Goal: Task Accomplishment & Management: Manage account settings

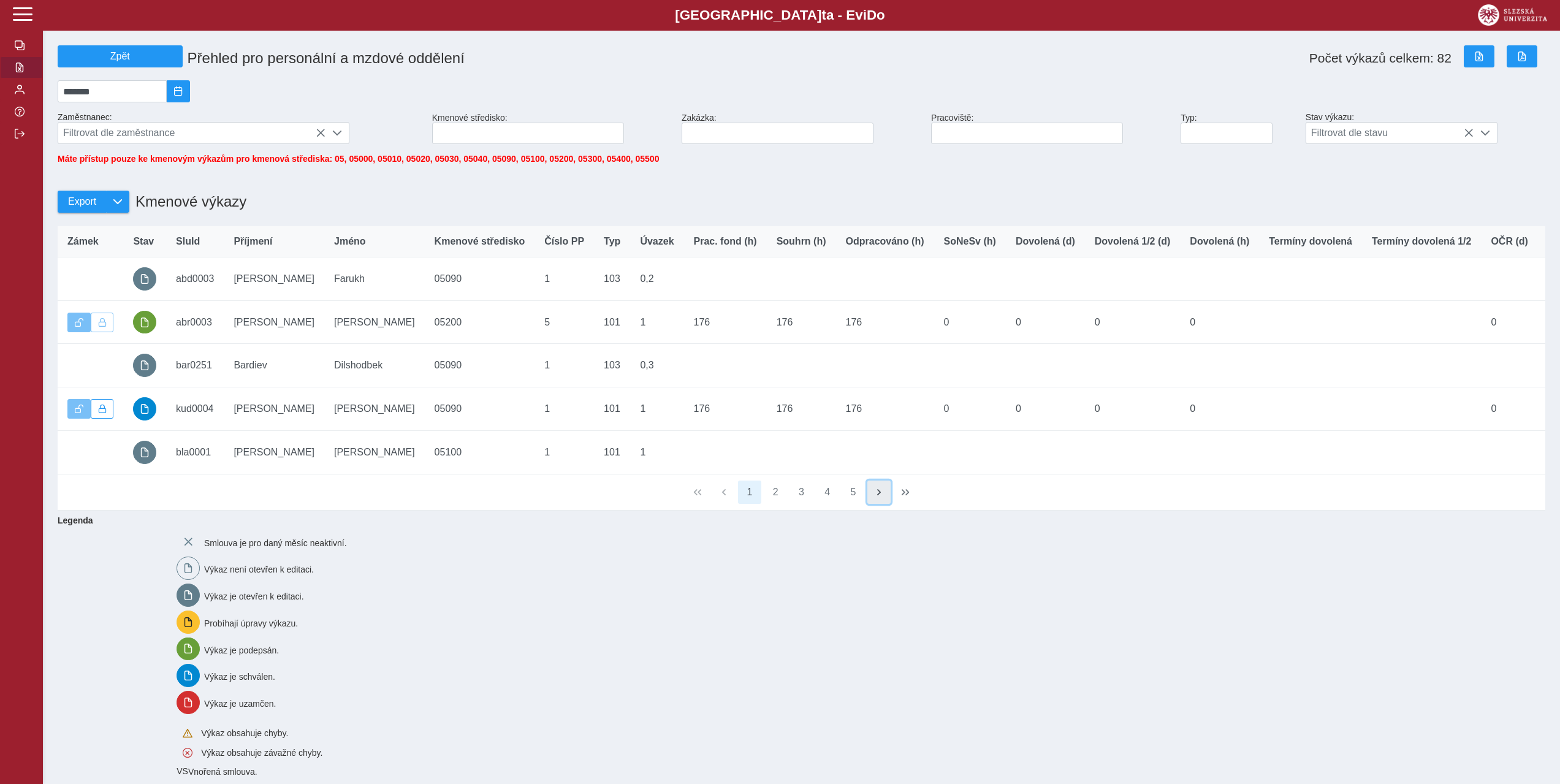
click at [880, 503] on button "button" at bounding box center [880, 493] width 24 height 24
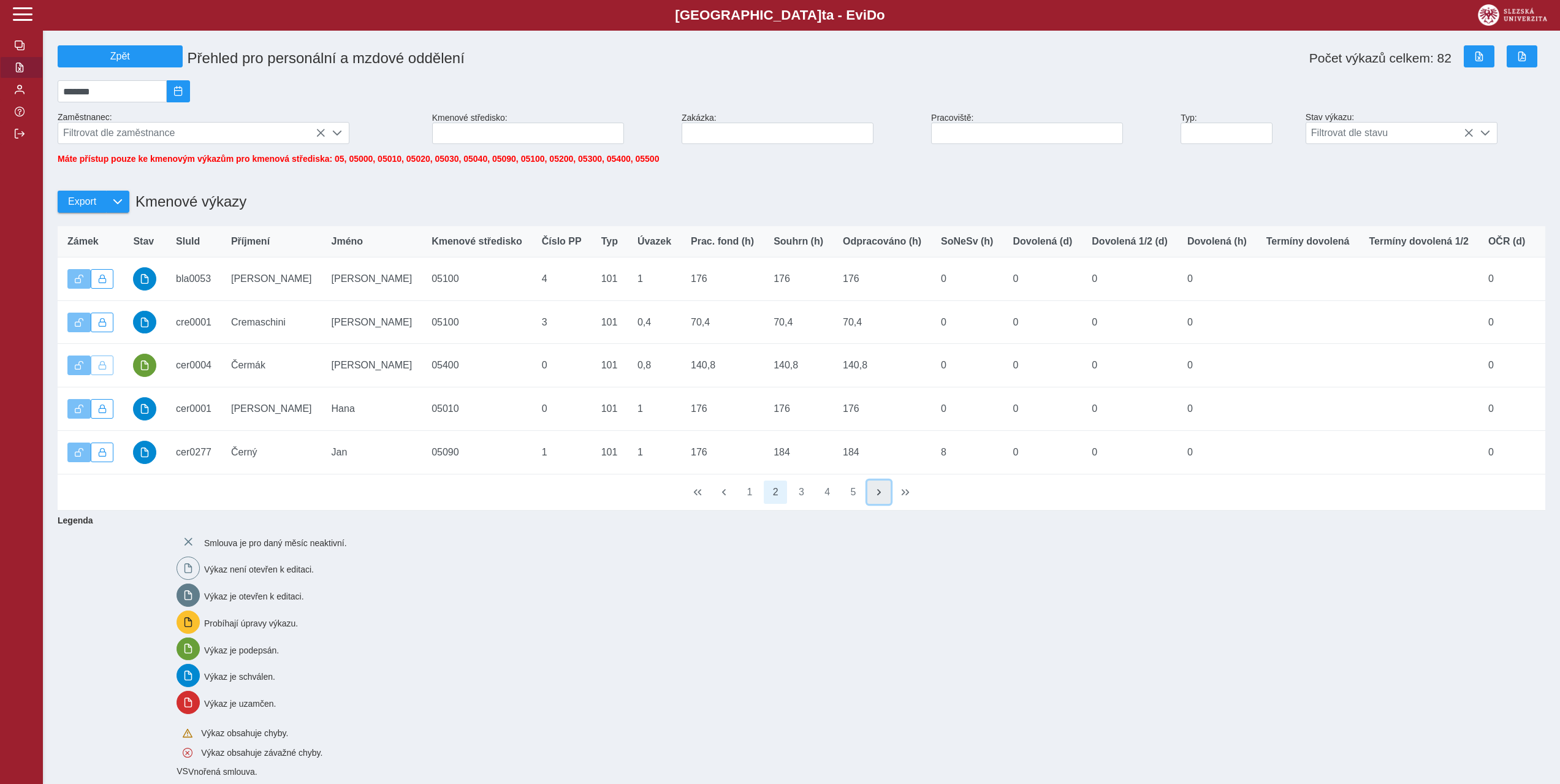
click at [879, 503] on button "button" at bounding box center [880, 493] width 24 height 24
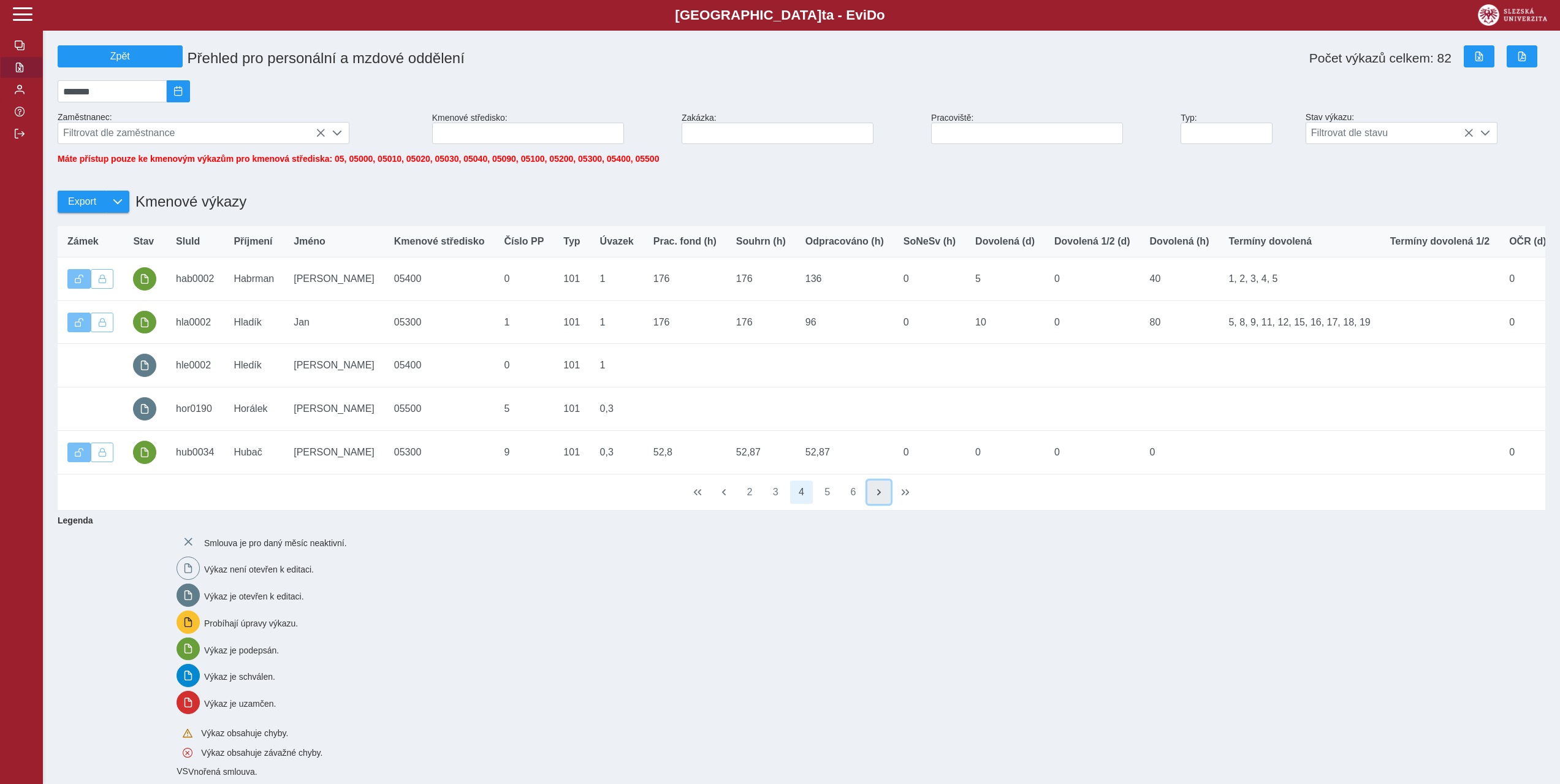
click at [878, 503] on button "button" at bounding box center [880, 493] width 24 height 24
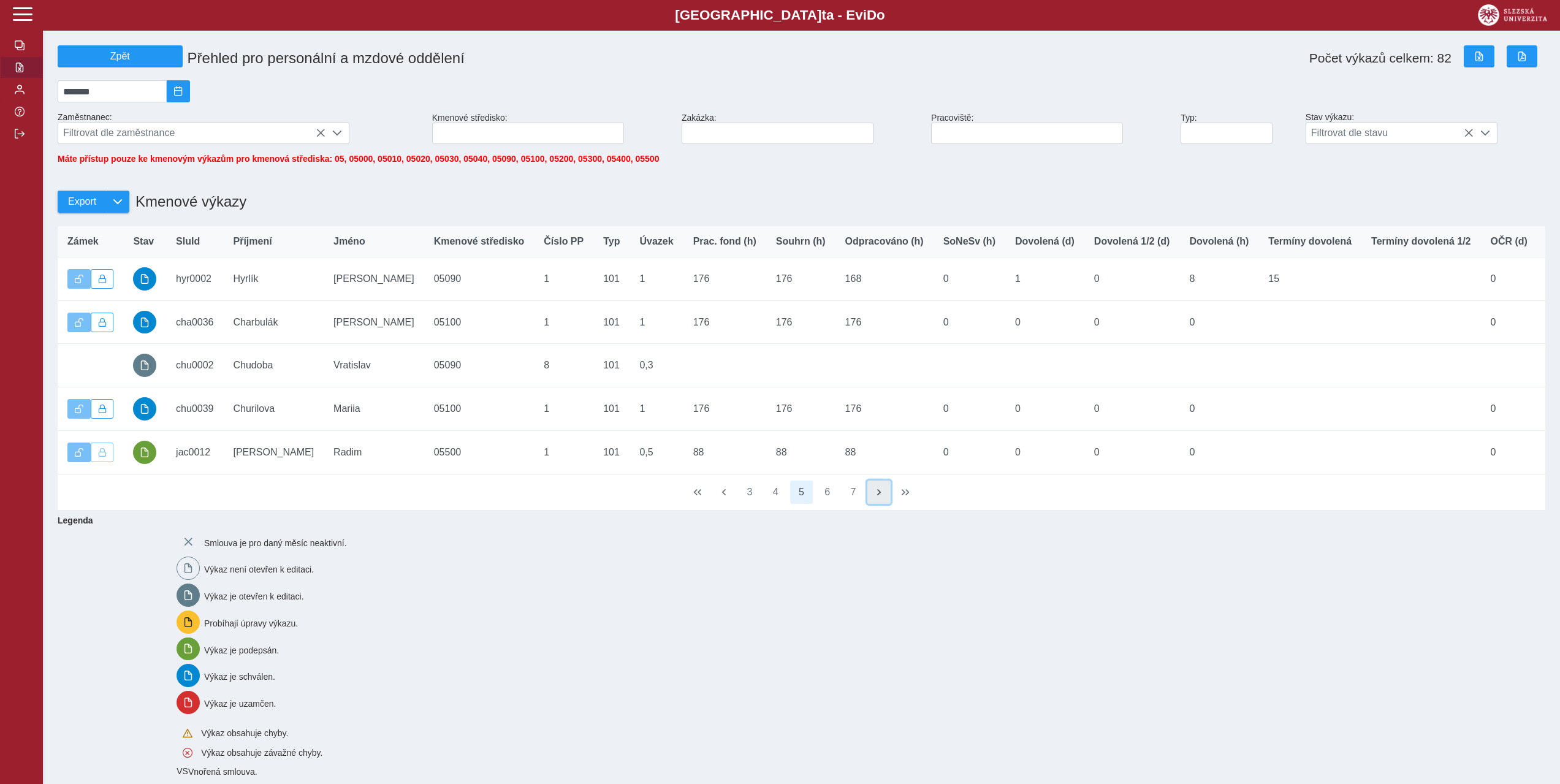
click at [878, 503] on button "button" at bounding box center [880, 493] width 24 height 24
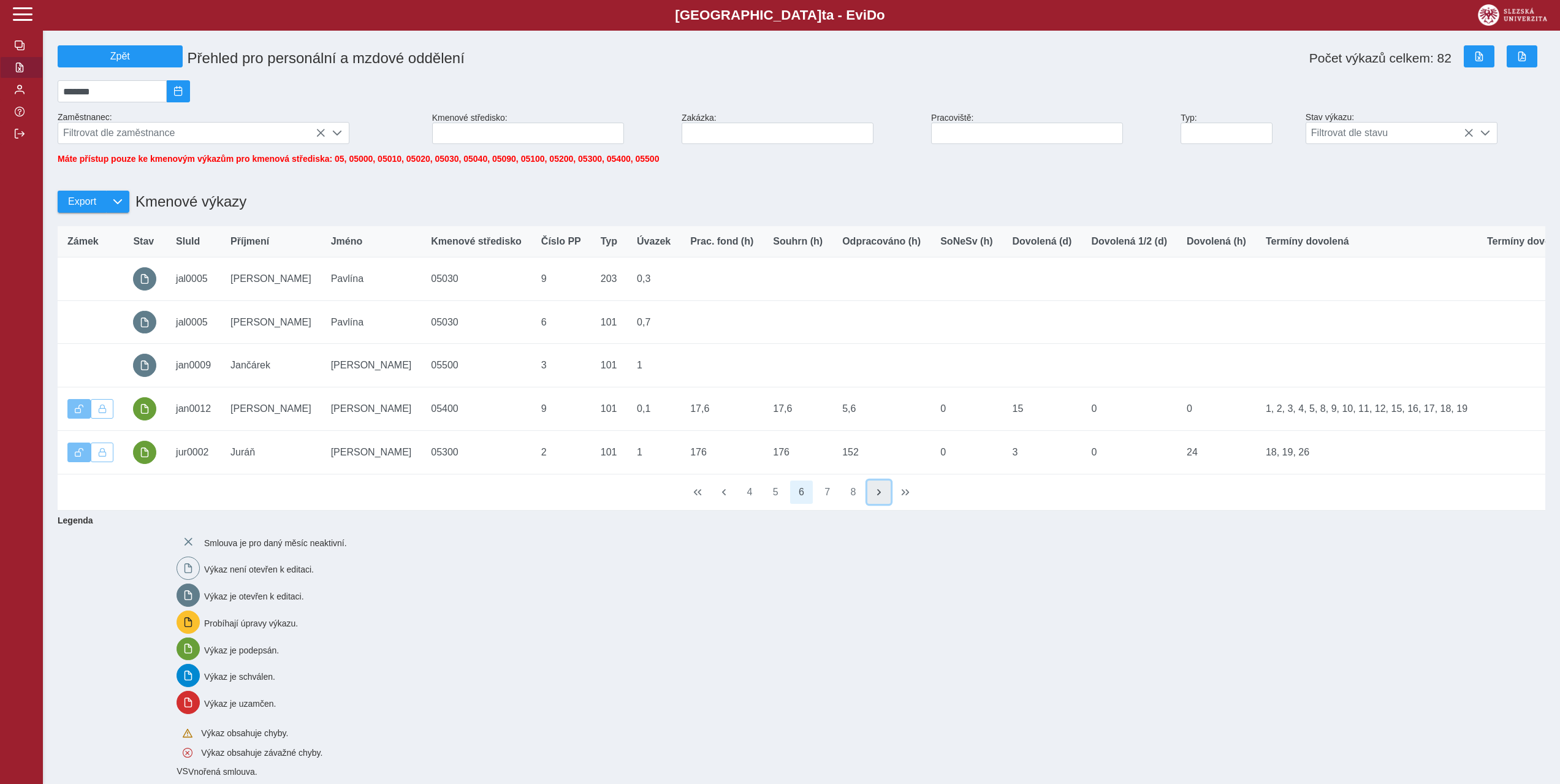
click at [878, 503] on button "button" at bounding box center [880, 493] width 24 height 24
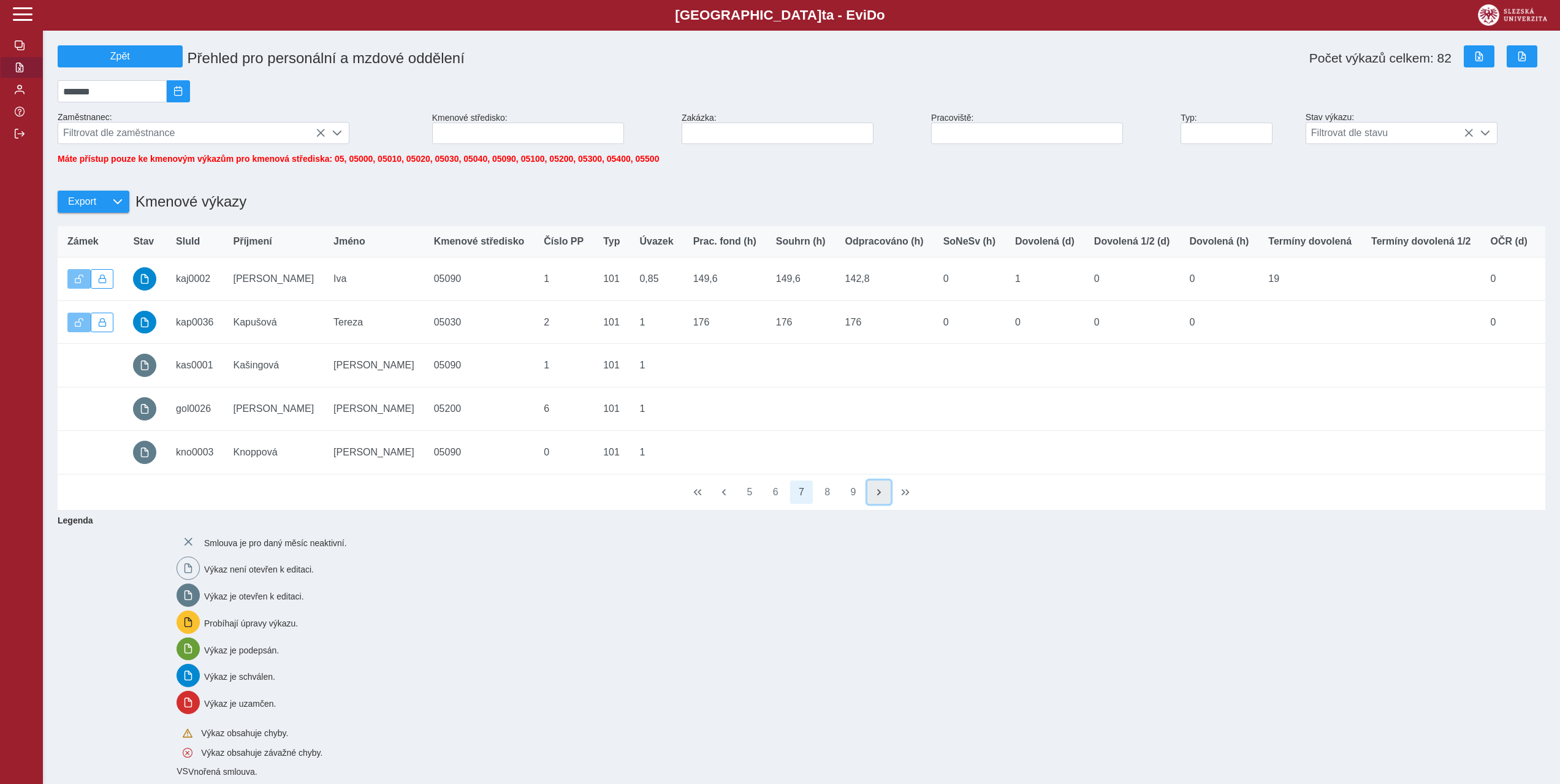
click at [878, 503] on button "button" at bounding box center [880, 493] width 24 height 24
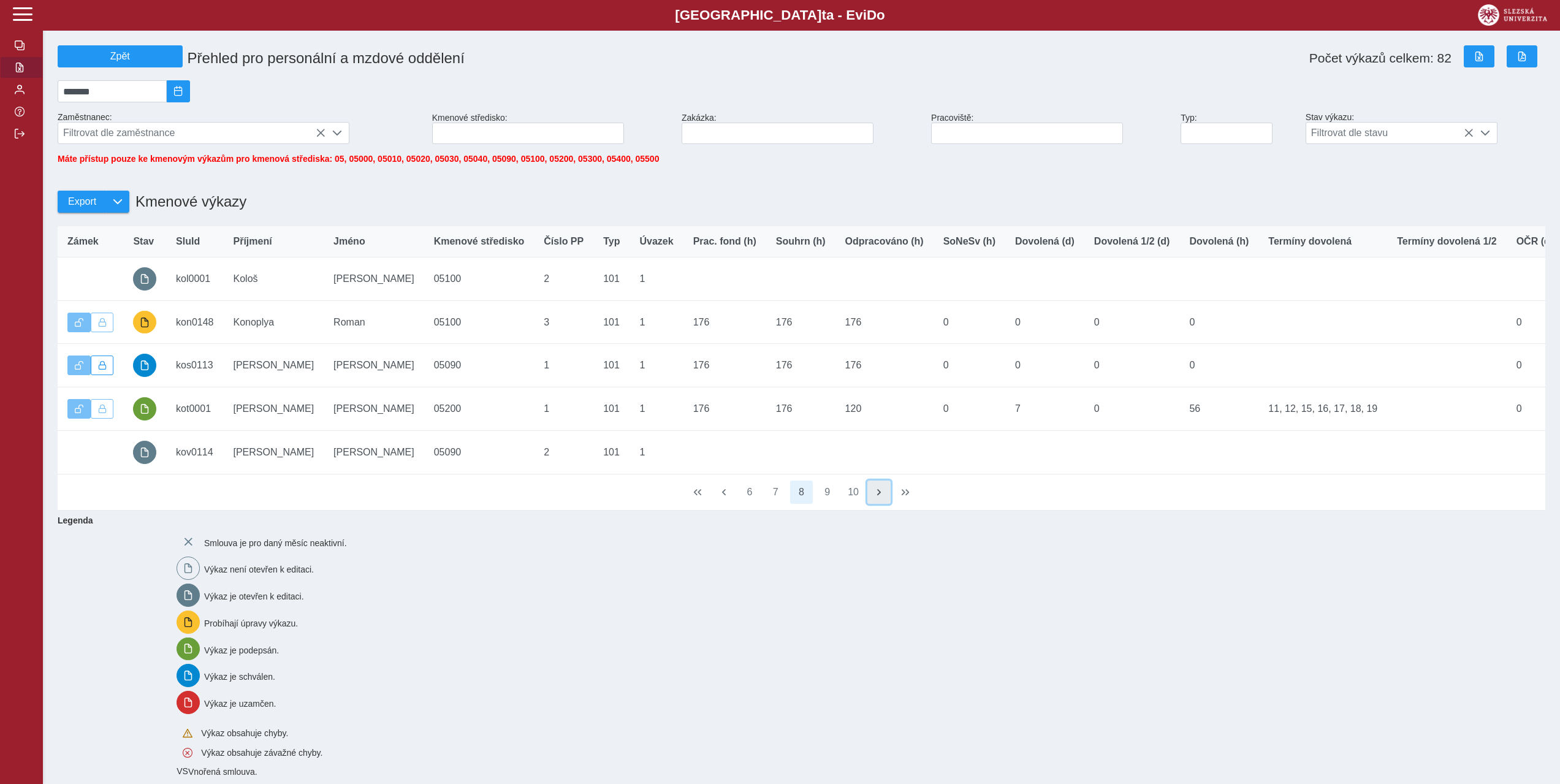
click at [878, 503] on button "button" at bounding box center [880, 493] width 24 height 24
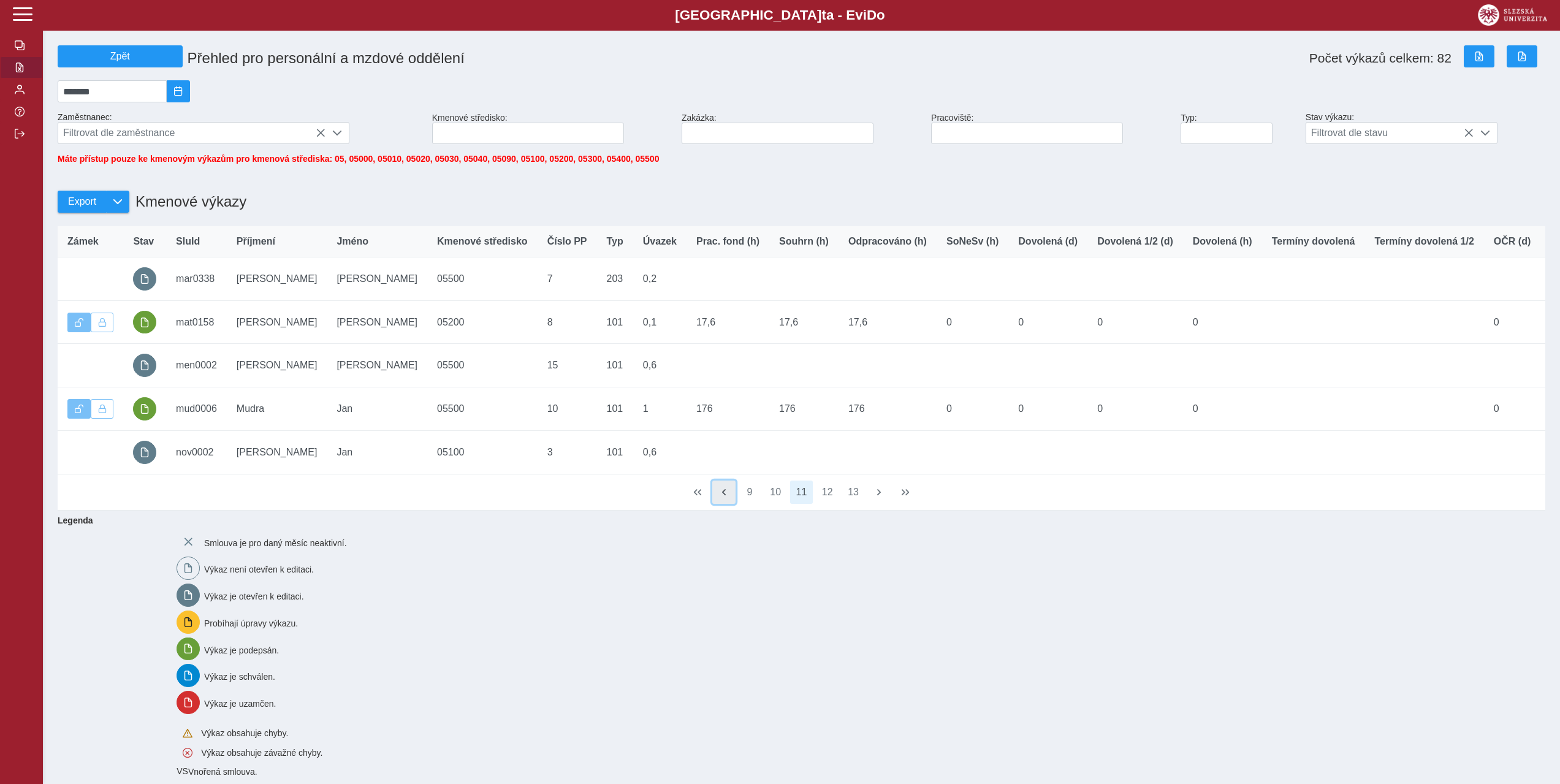
click at [717, 503] on button "button" at bounding box center [725, 493] width 24 height 24
click at [883, 503] on button "button" at bounding box center [880, 493] width 24 height 24
click at [696, 497] on span "button" at bounding box center [698, 492] width 10 height 10
click at [874, 497] on span "button" at bounding box center [879, 492] width 10 height 10
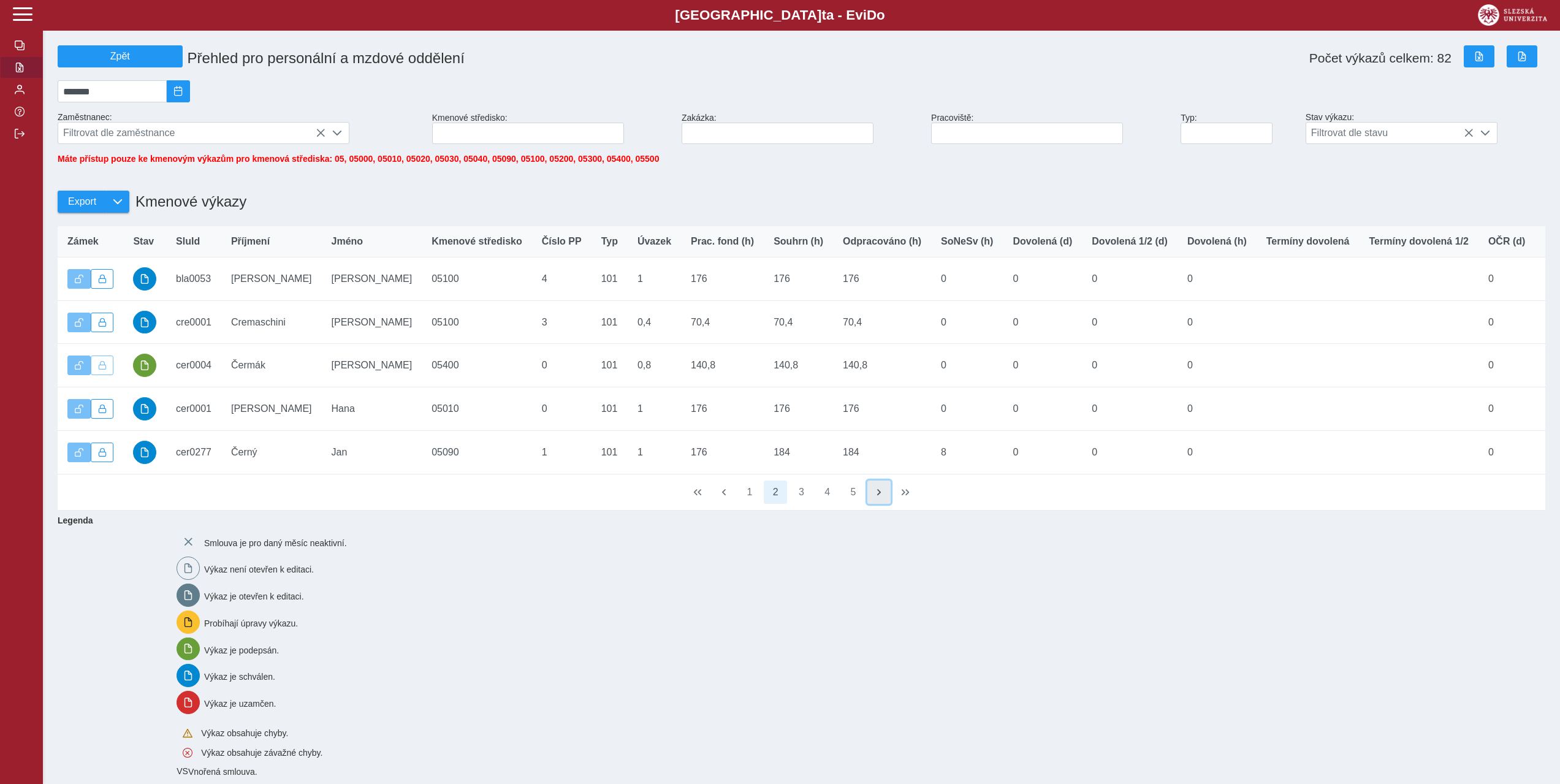
click at [874, 497] on span "button" at bounding box center [879, 492] width 10 height 10
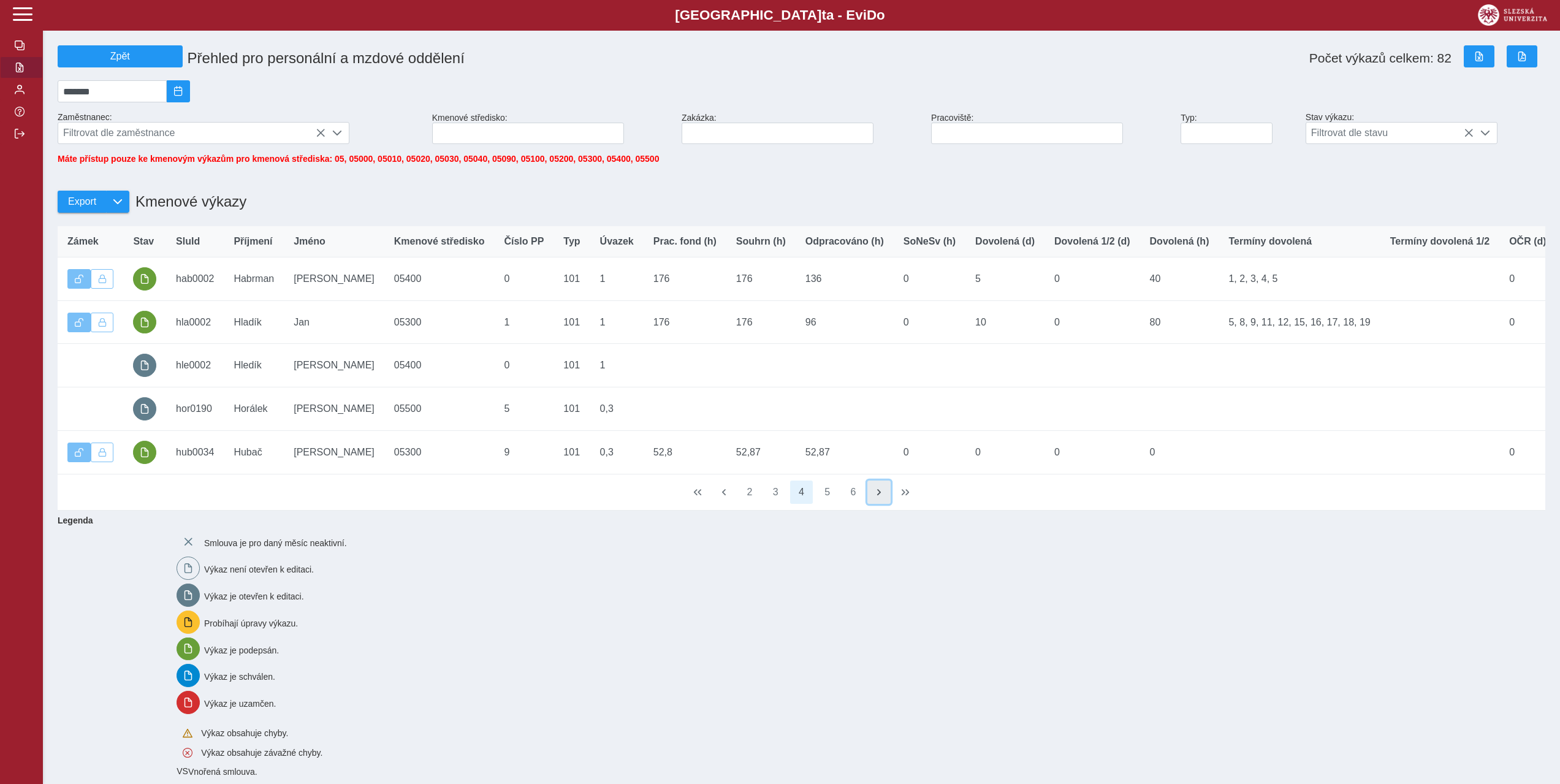
click at [874, 497] on span "button" at bounding box center [879, 492] width 10 height 10
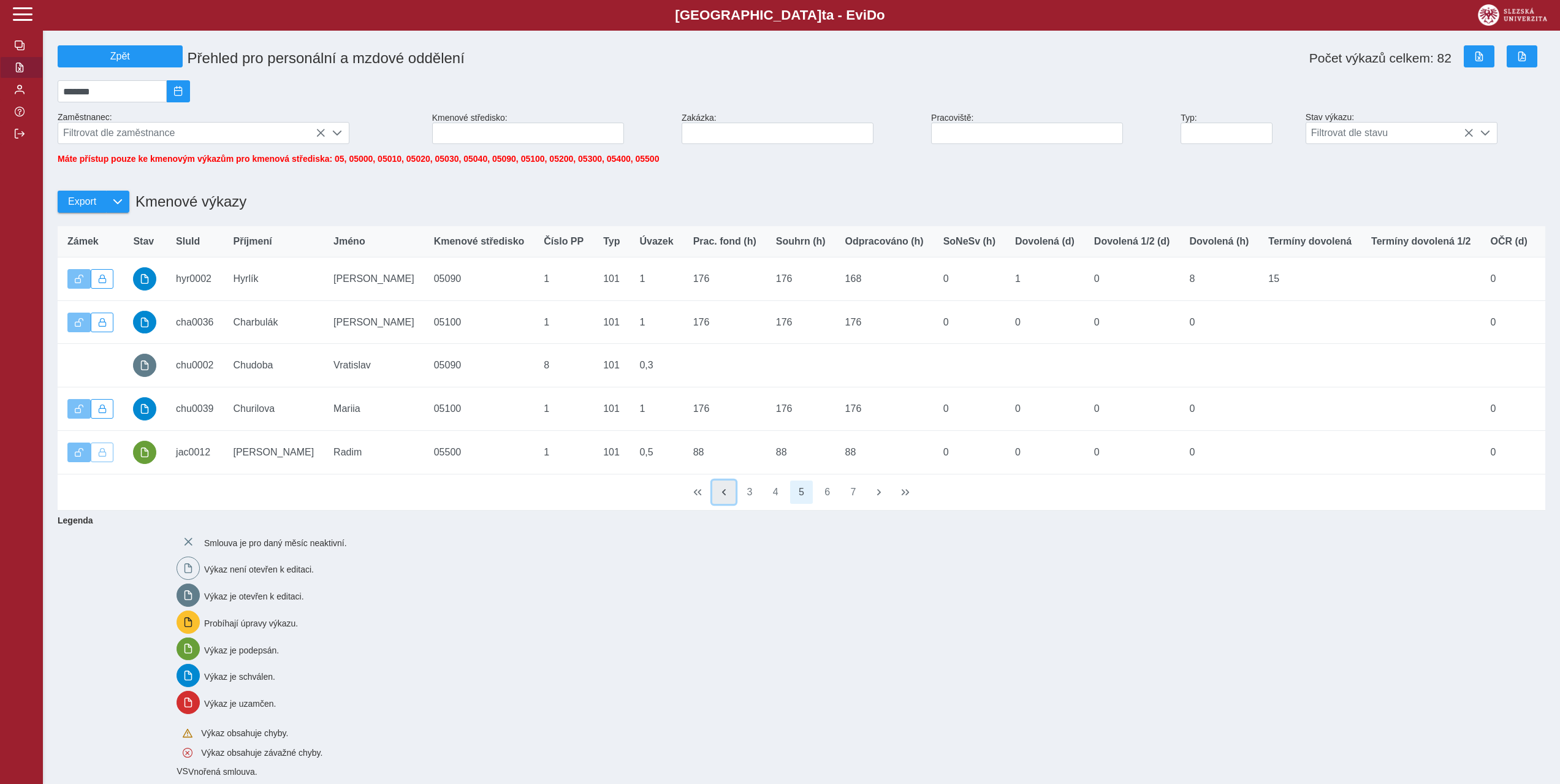
click at [718, 503] on button "button" at bounding box center [725, 493] width 24 height 24
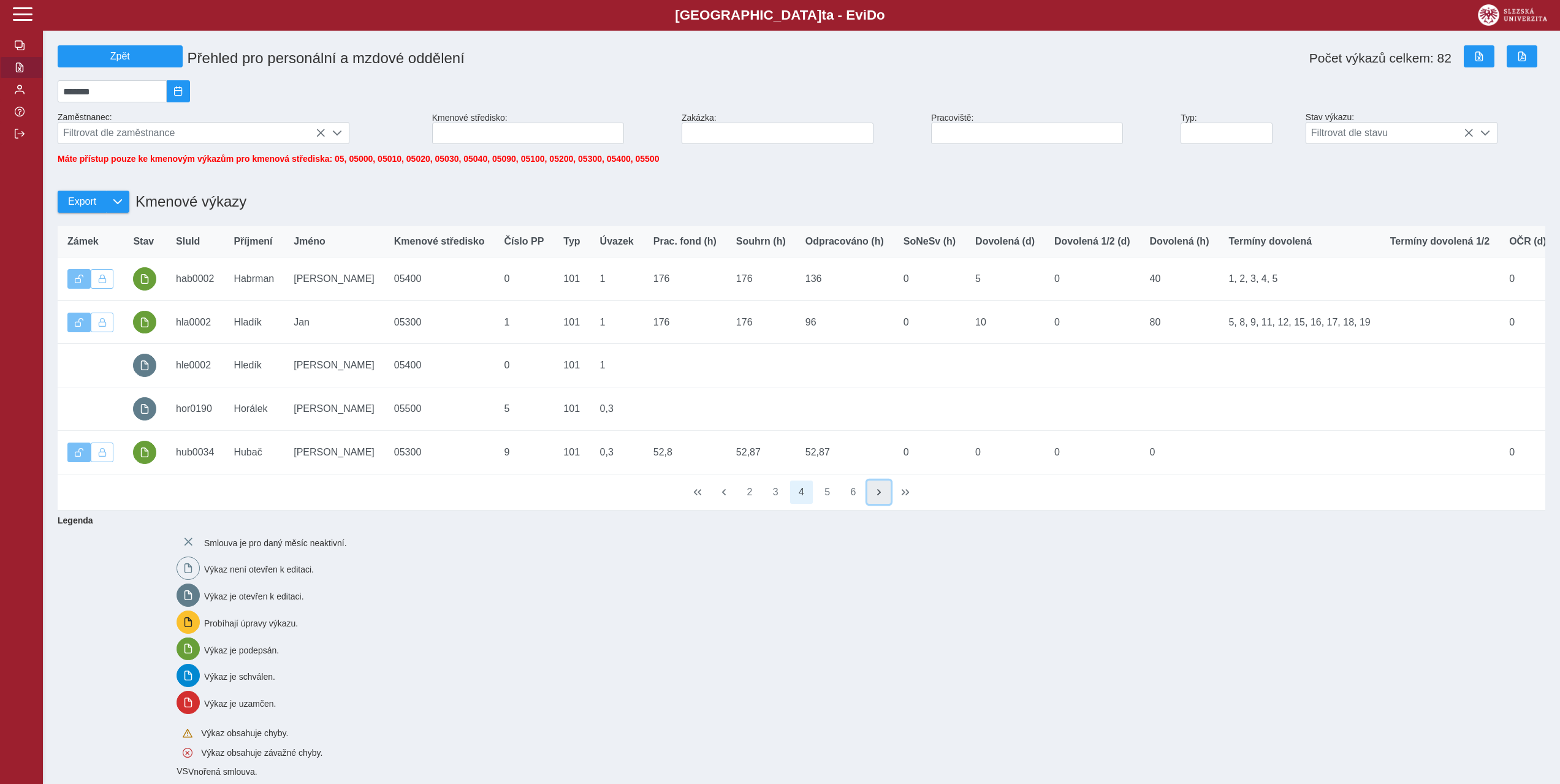
click at [874, 503] on button "button" at bounding box center [880, 493] width 24 height 24
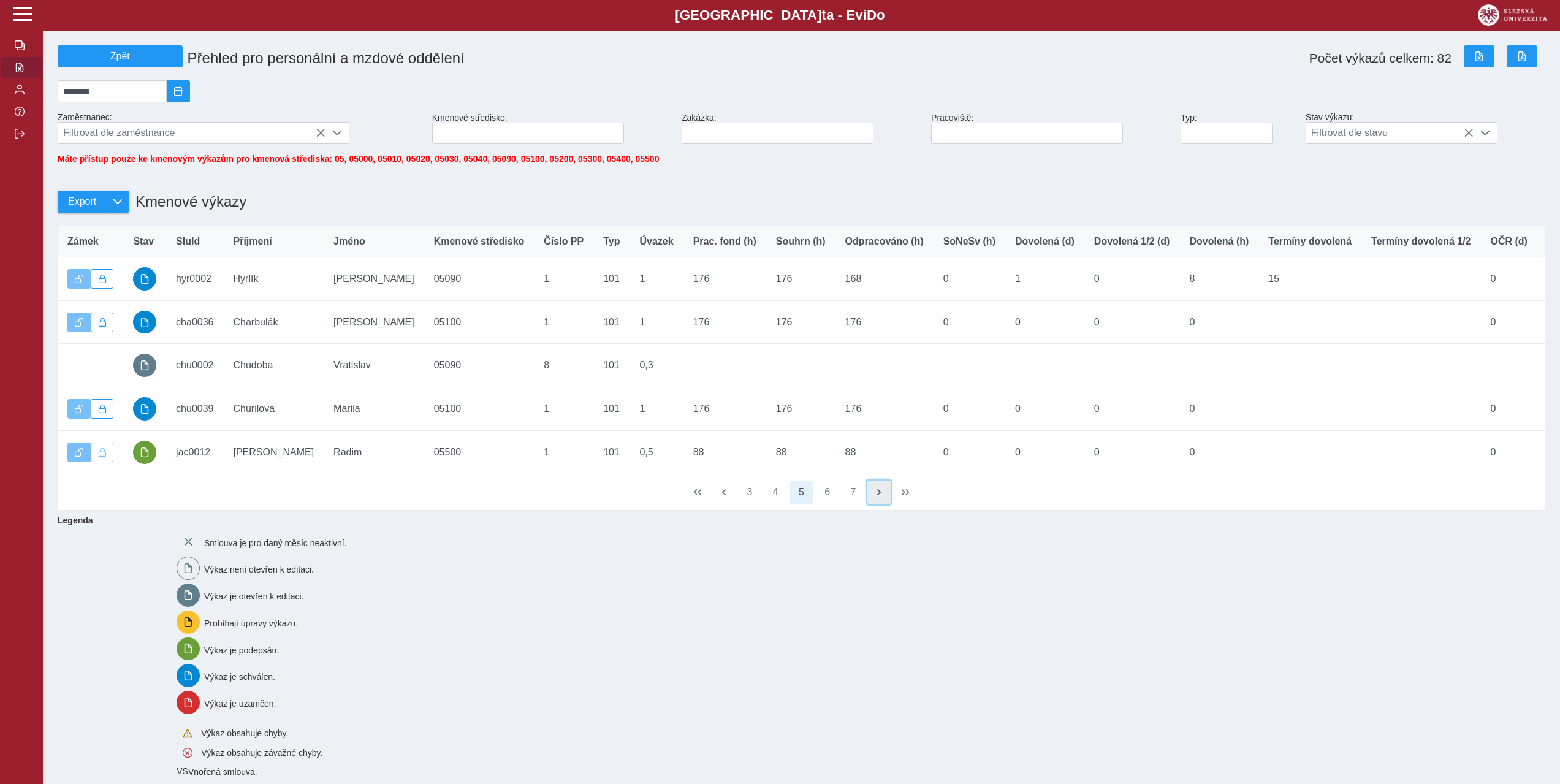
click at [874, 503] on button "button" at bounding box center [880, 493] width 24 height 24
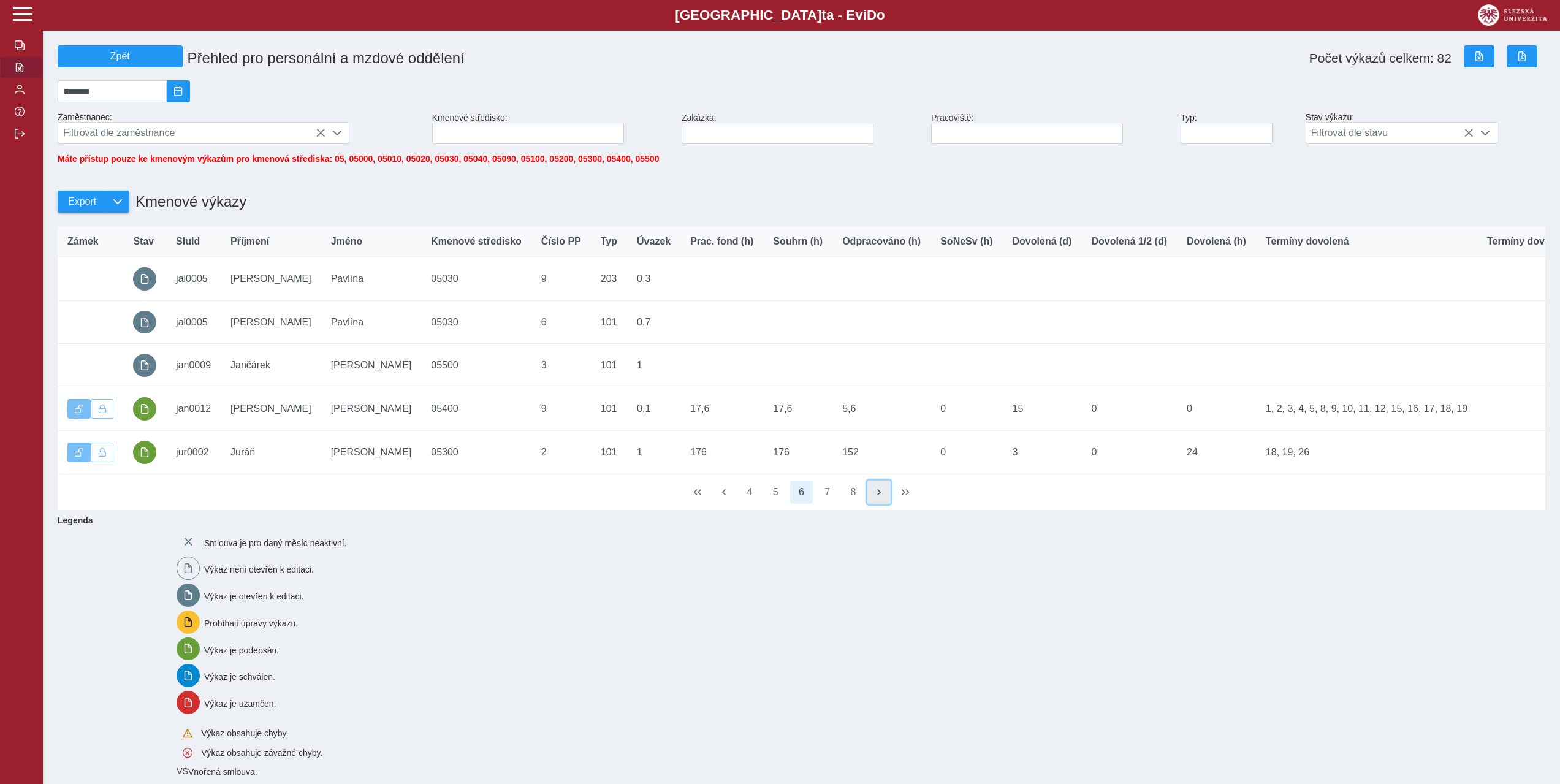
click at [874, 503] on button "button" at bounding box center [880, 493] width 24 height 24
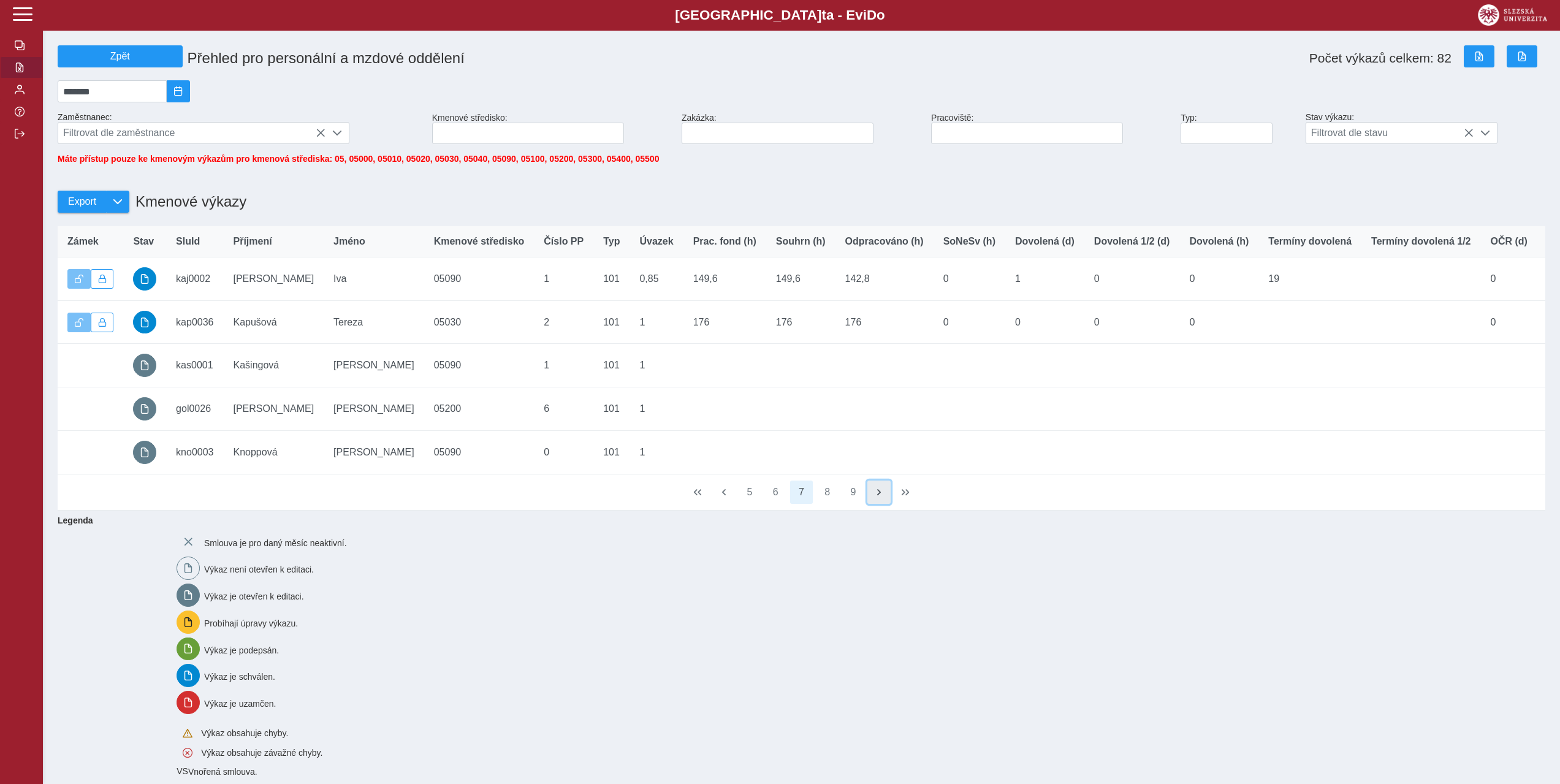
click at [874, 503] on button "button" at bounding box center [880, 493] width 24 height 24
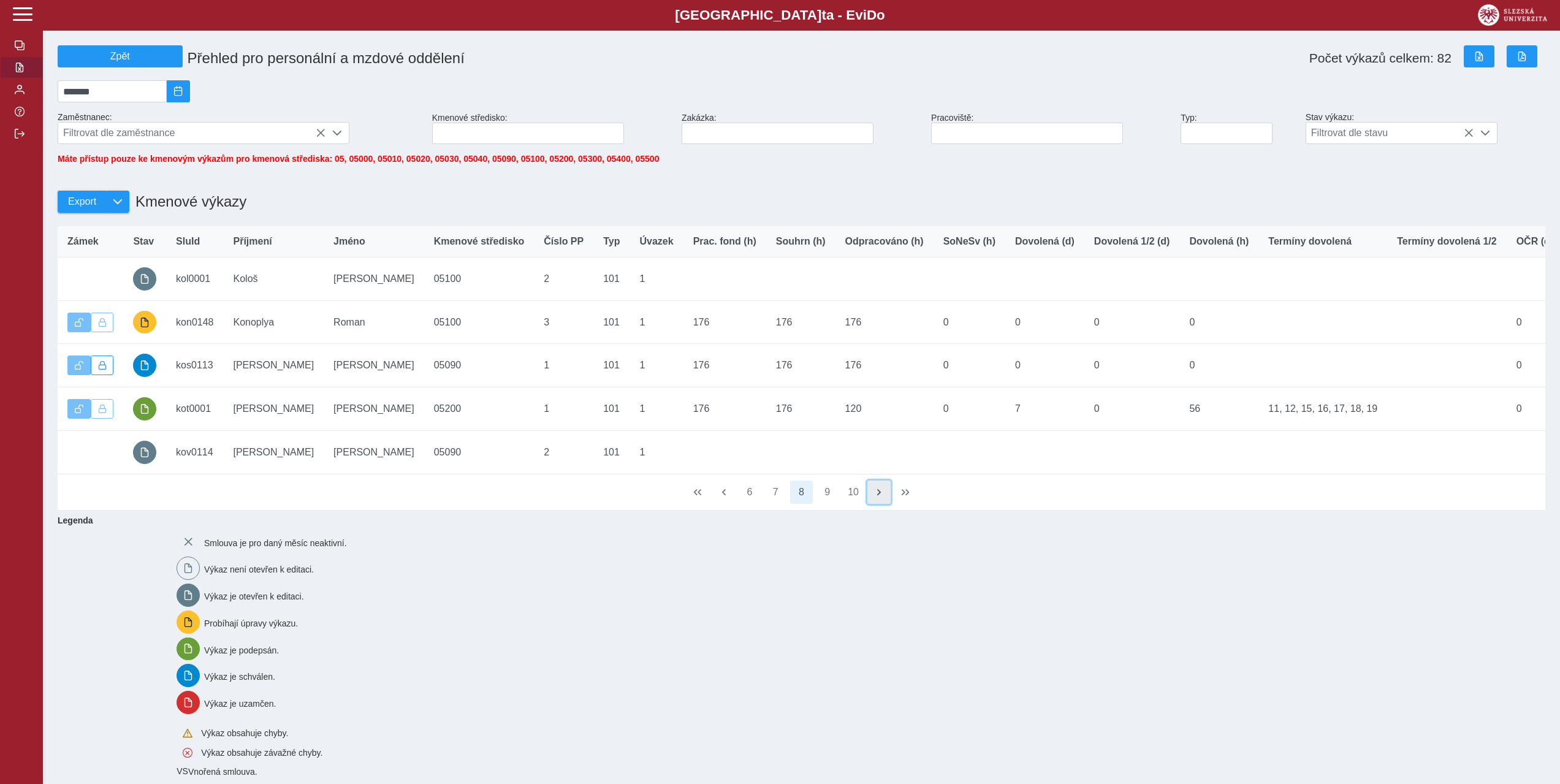
click at [874, 503] on button "button" at bounding box center [880, 493] width 24 height 24
click at [884, 497] on span "button" at bounding box center [879, 492] width 10 height 10
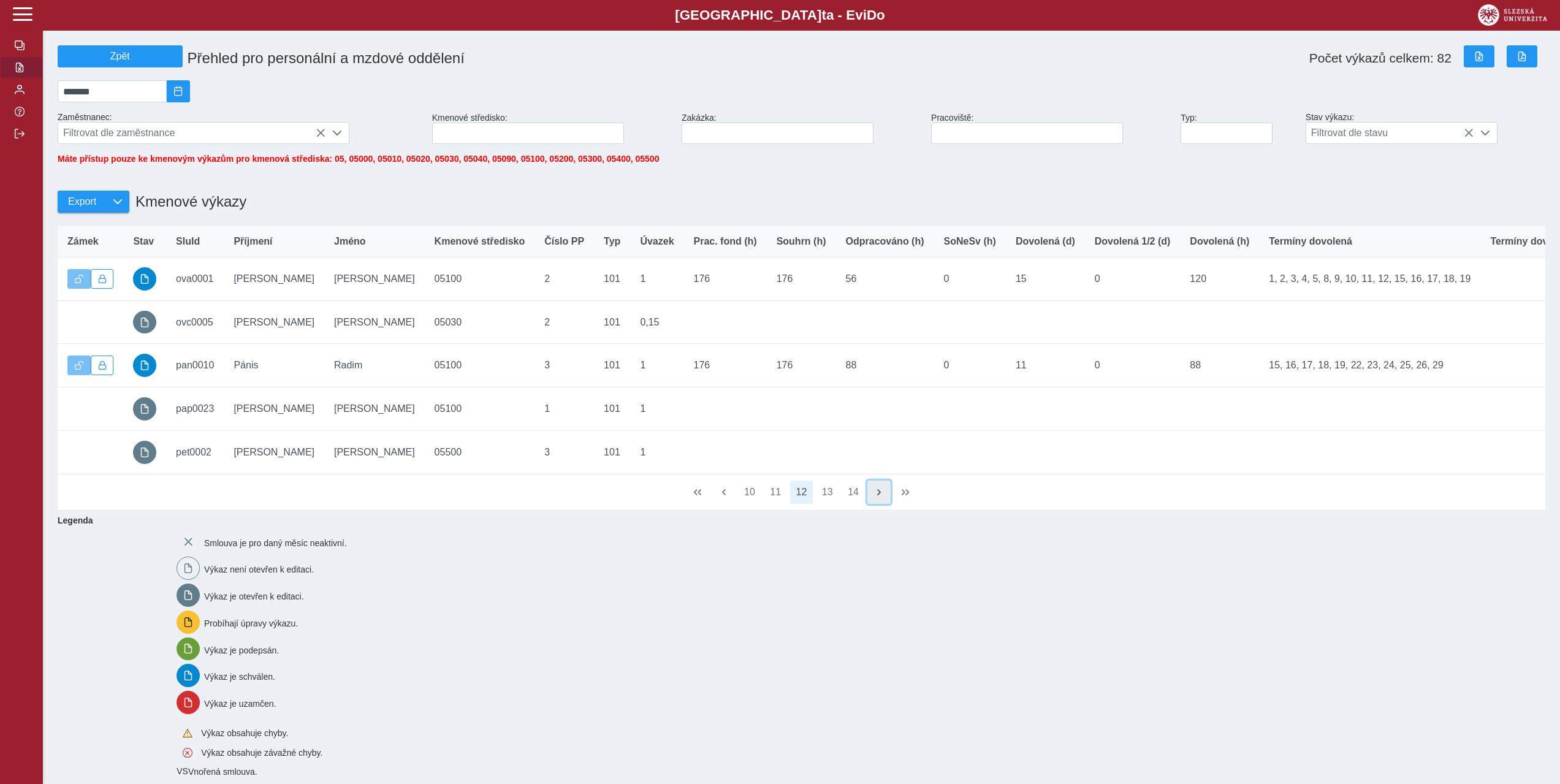
click at [884, 497] on span "button" at bounding box center [879, 492] width 10 height 10
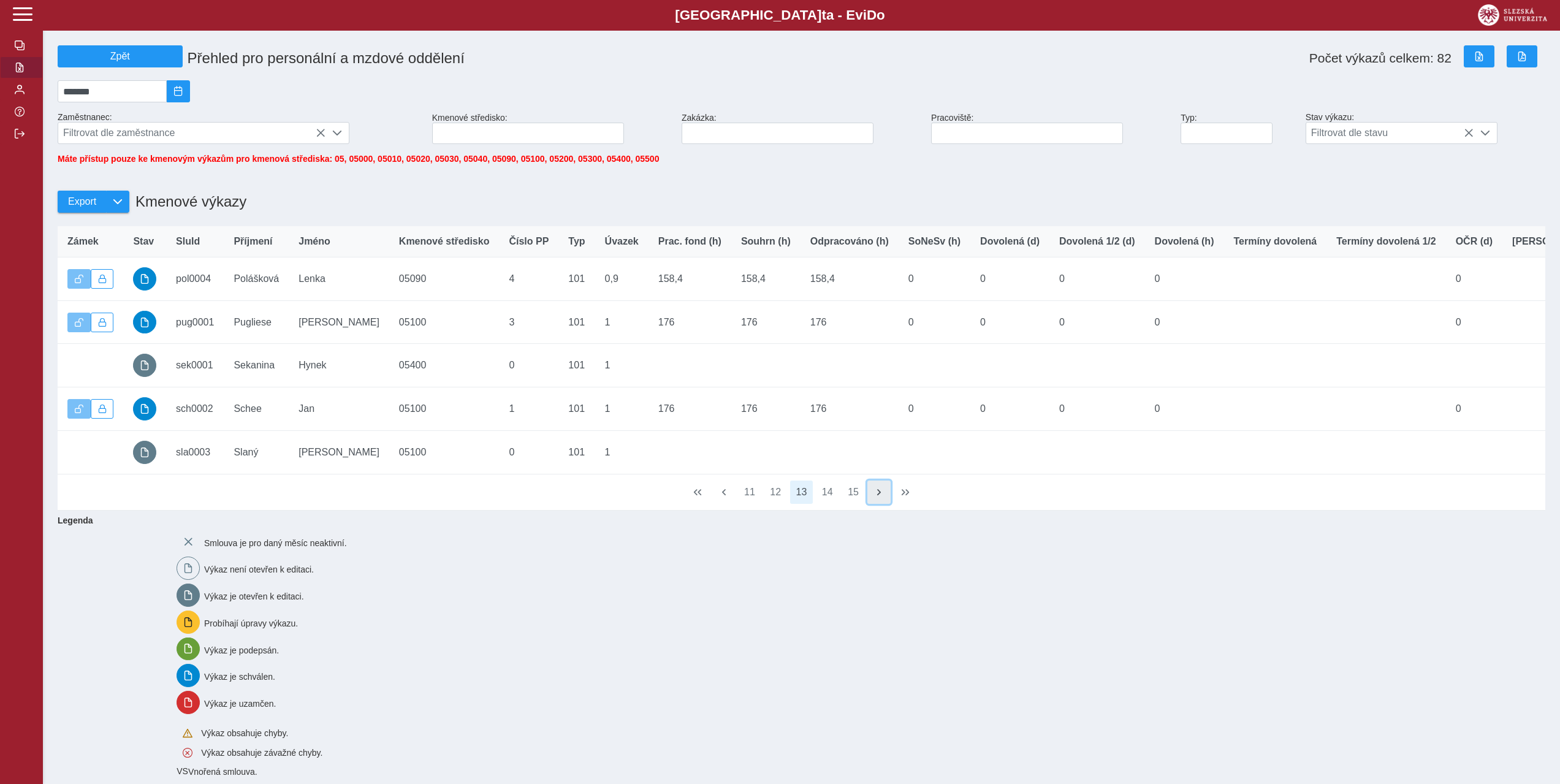
click at [884, 497] on span "button" at bounding box center [879, 492] width 10 height 10
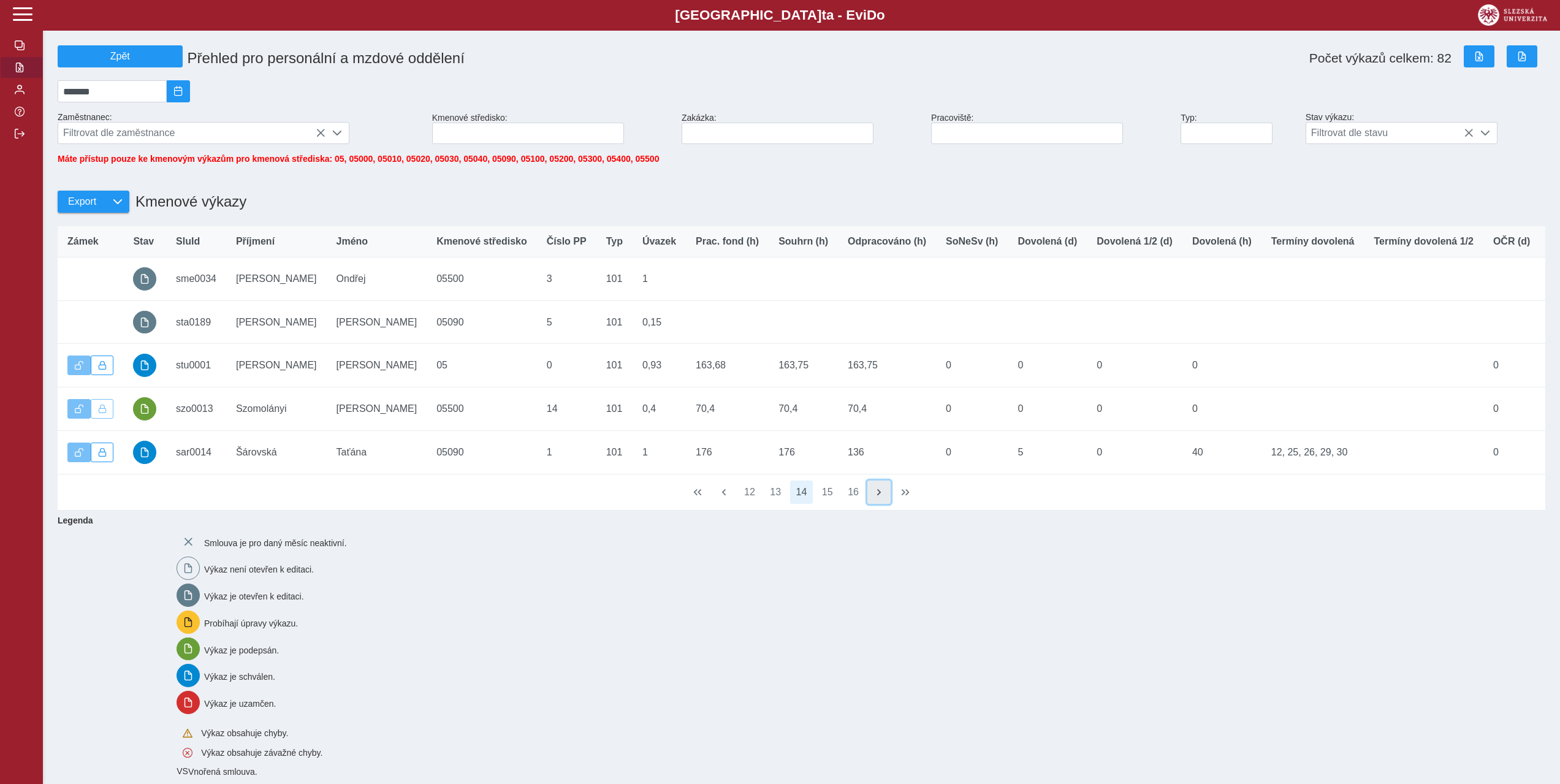
click at [884, 497] on span "button" at bounding box center [879, 492] width 10 height 10
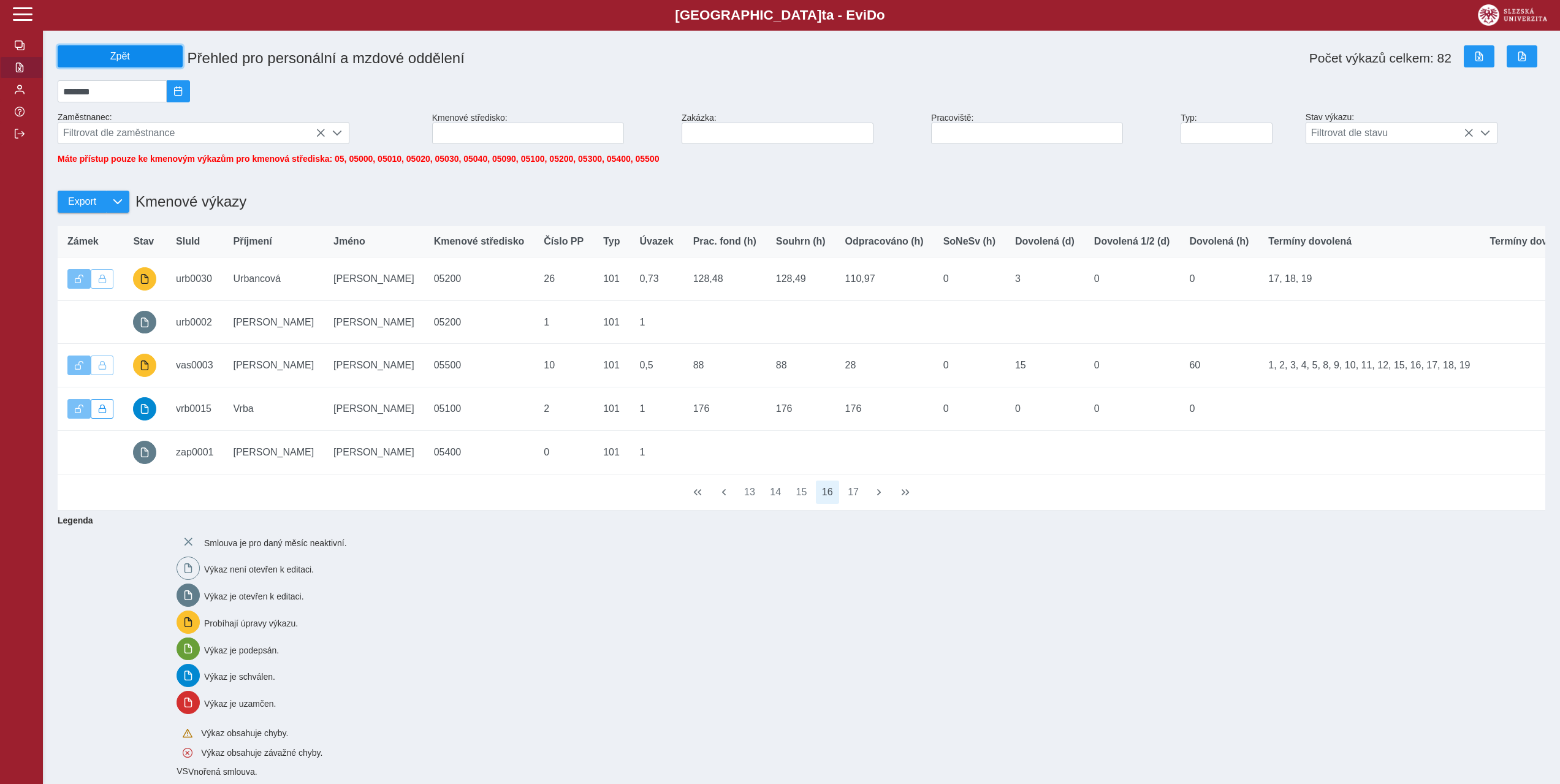
click at [134, 59] on span "Zpět" at bounding box center [120, 56] width 114 height 11
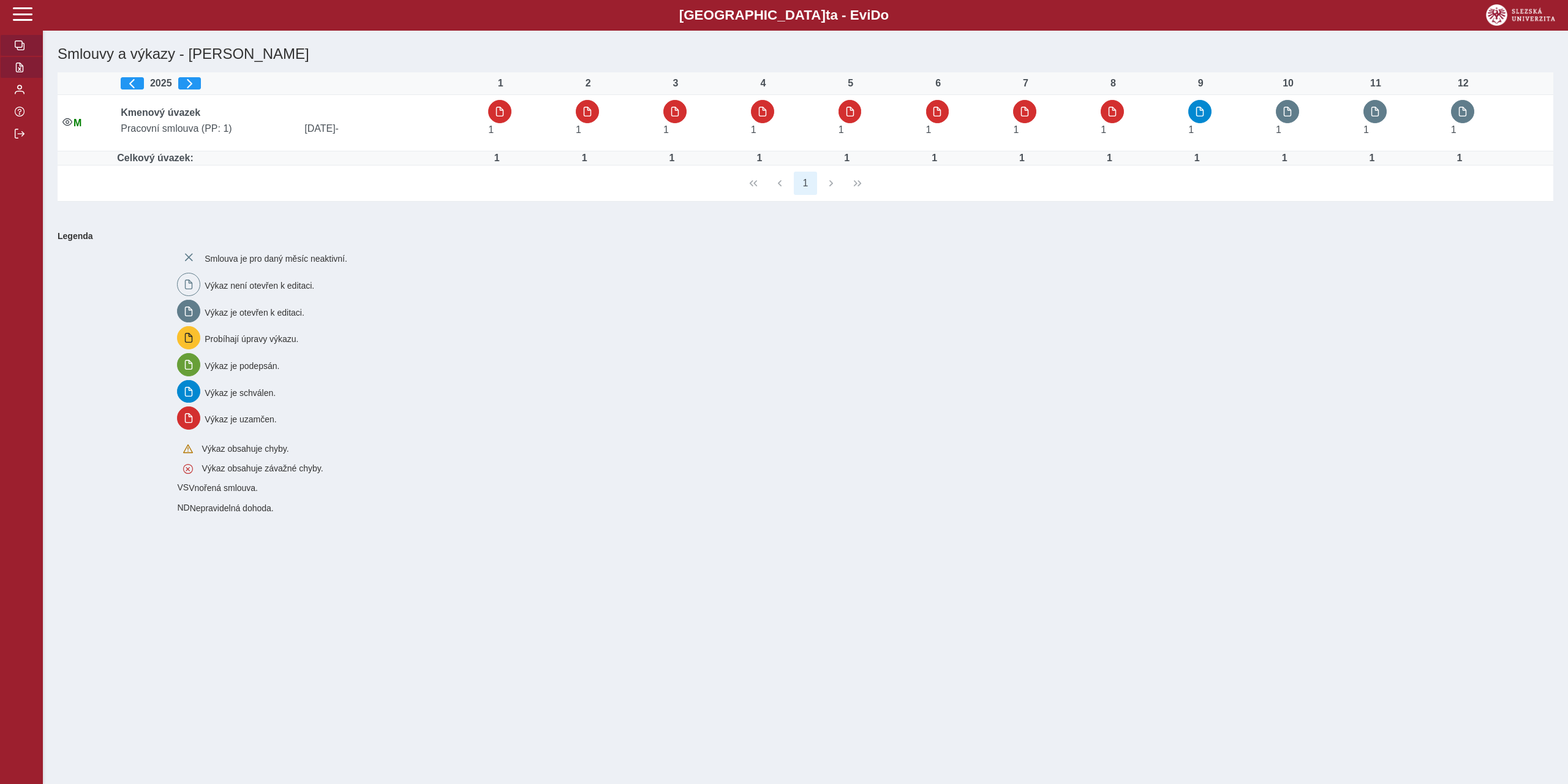
click at [19, 73] on span "button" at bounding box center [20, 68] width 10 height 10
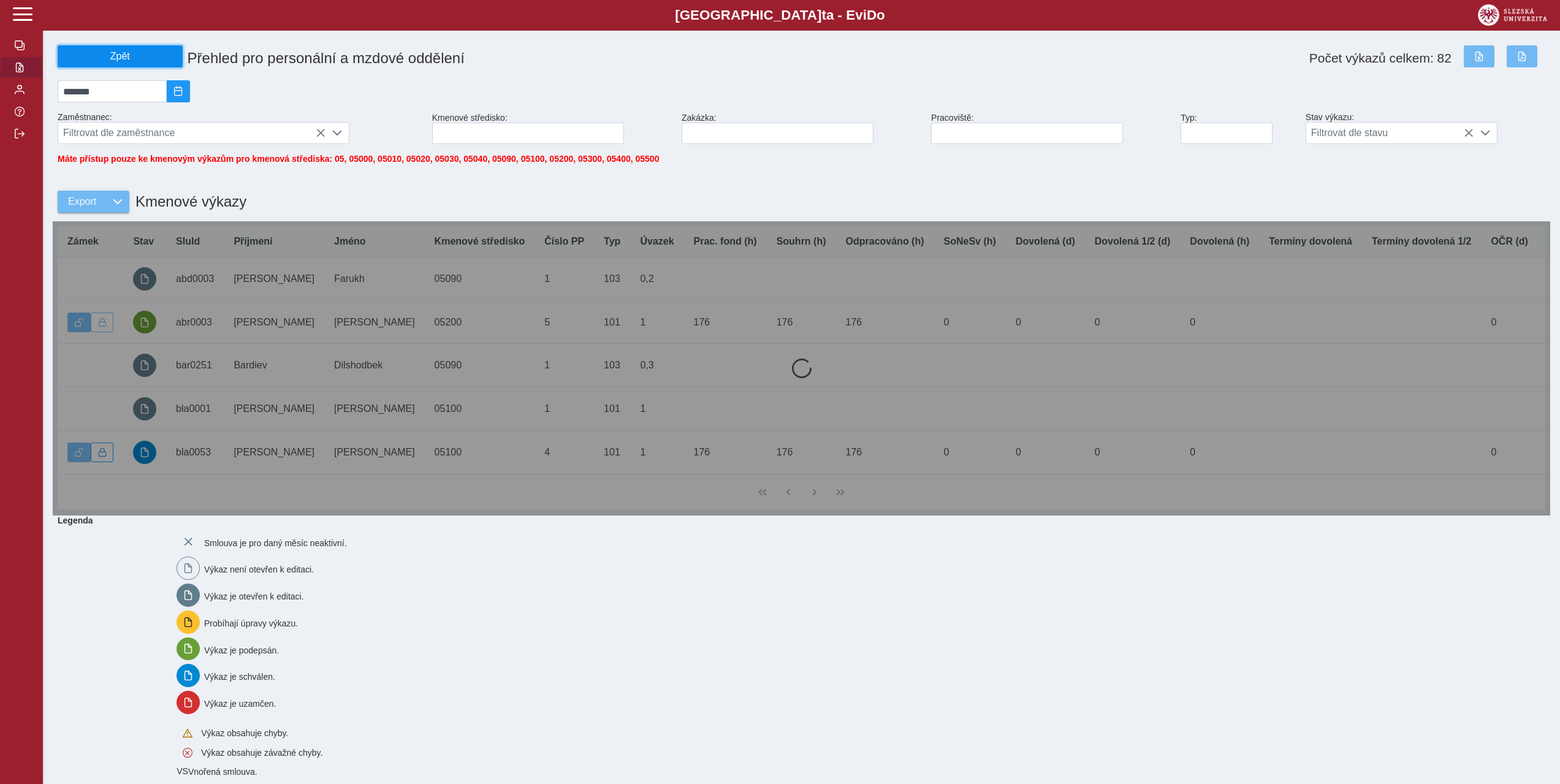
click at [141, 61] on span "Zpět" at bounding box center [120, 56] width 114 height 11
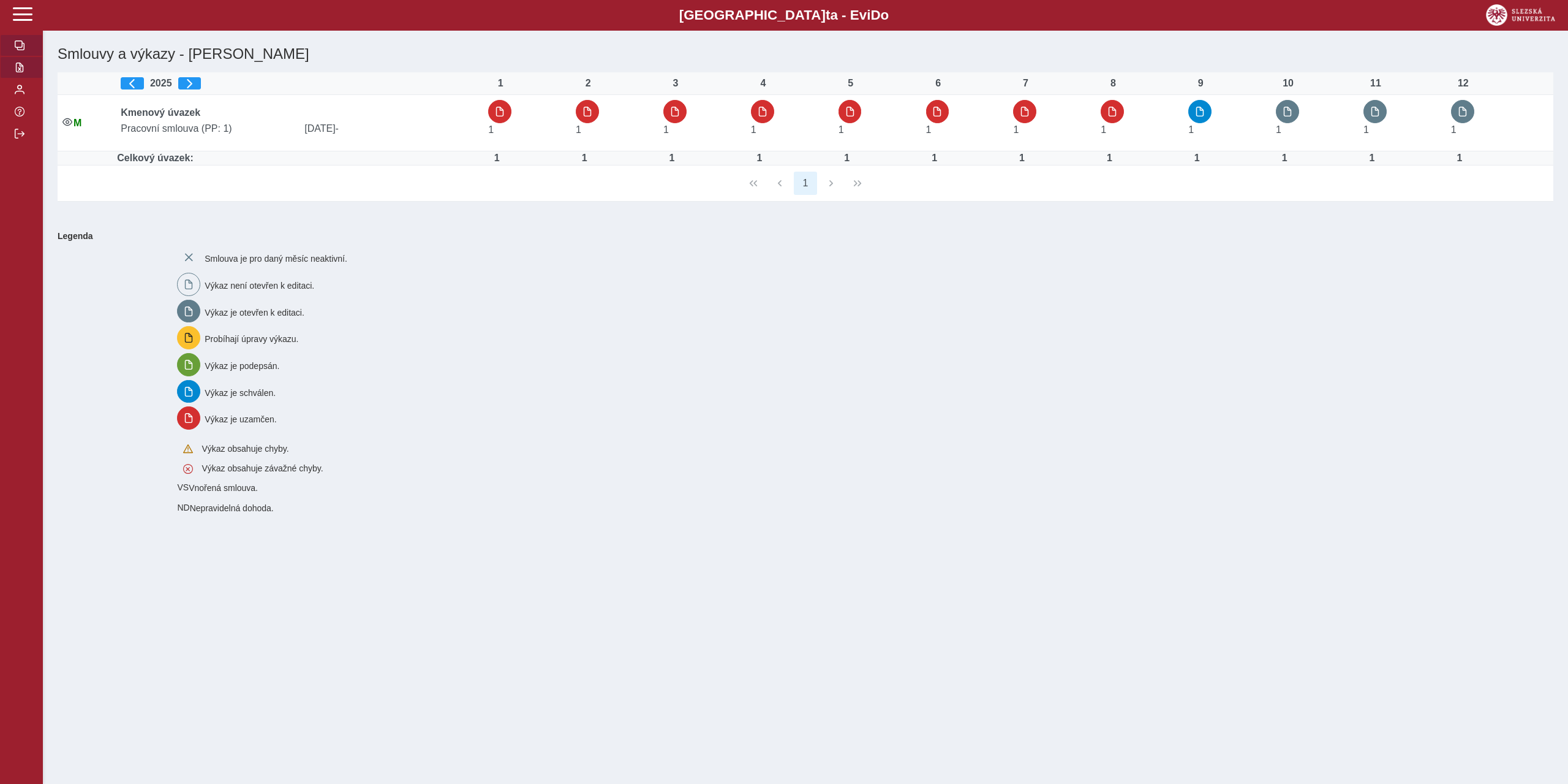
click at [18, 70] on span "button" at bounding box center [20, 68] width 10 height 10
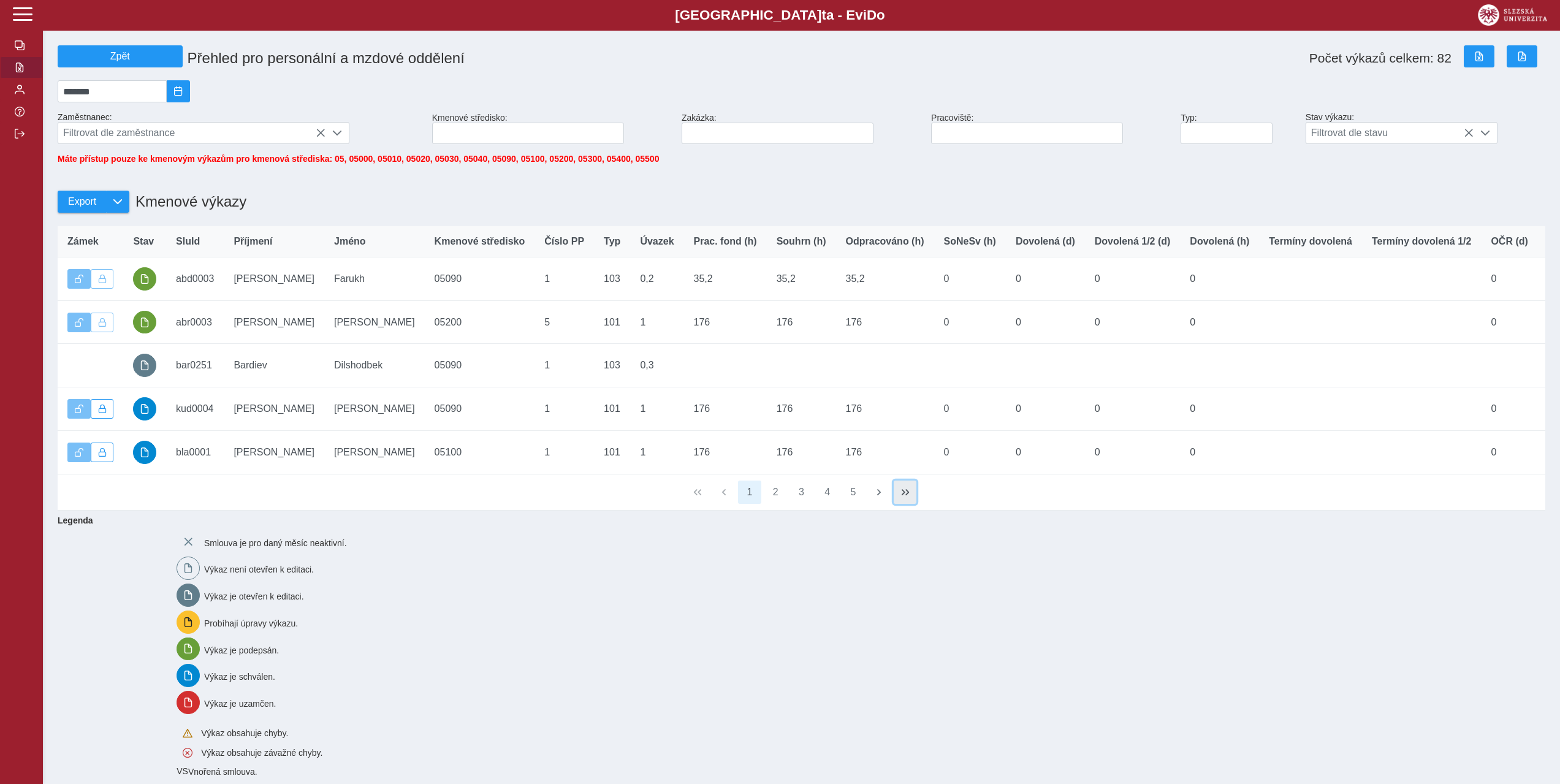
click at [908, 497] on span "button" at bounding box center [905, 492] width 10 height 10
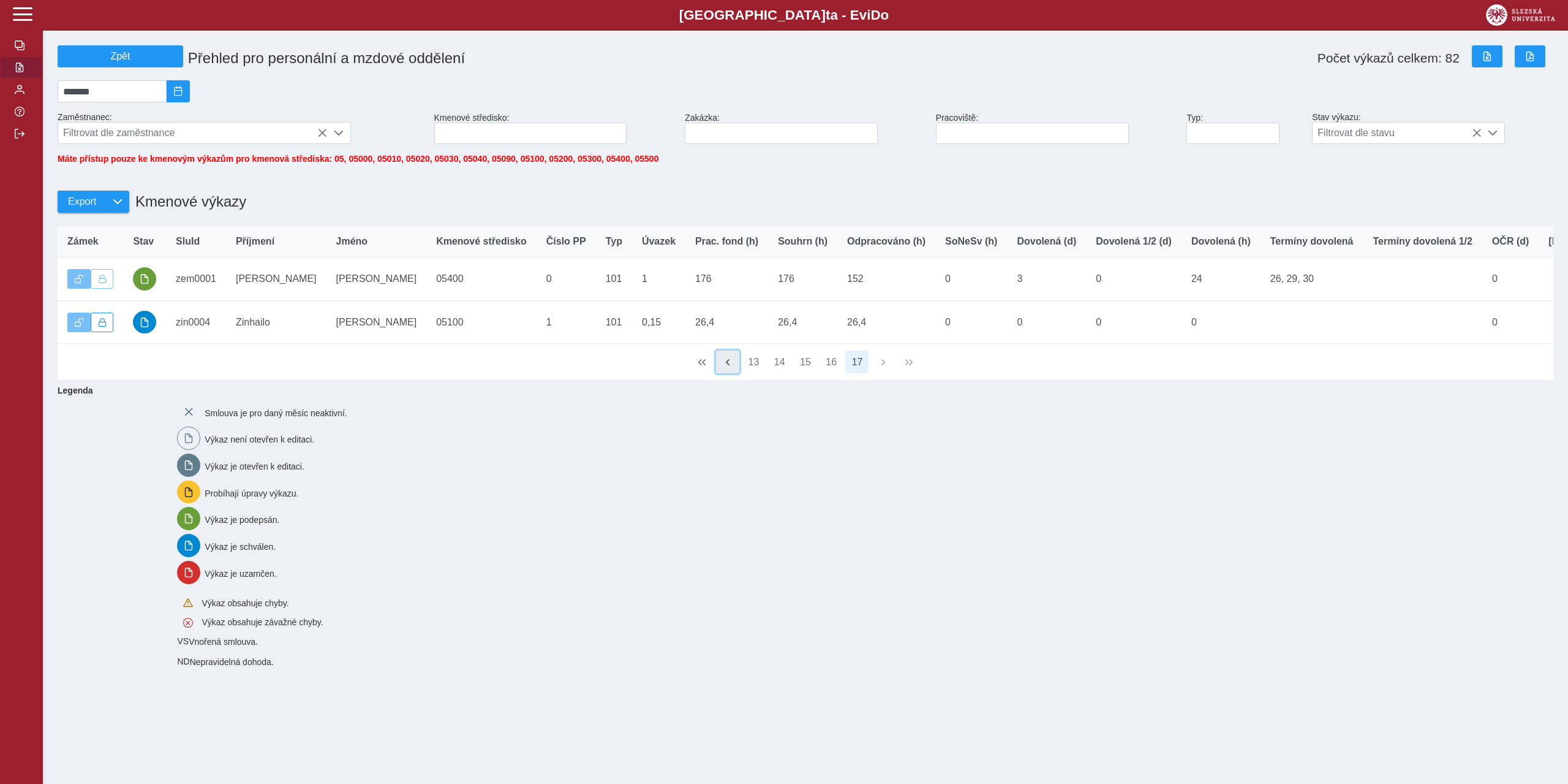
click at [725, 374] on button "button" at bounding box center [728, 362] width 24 height 24
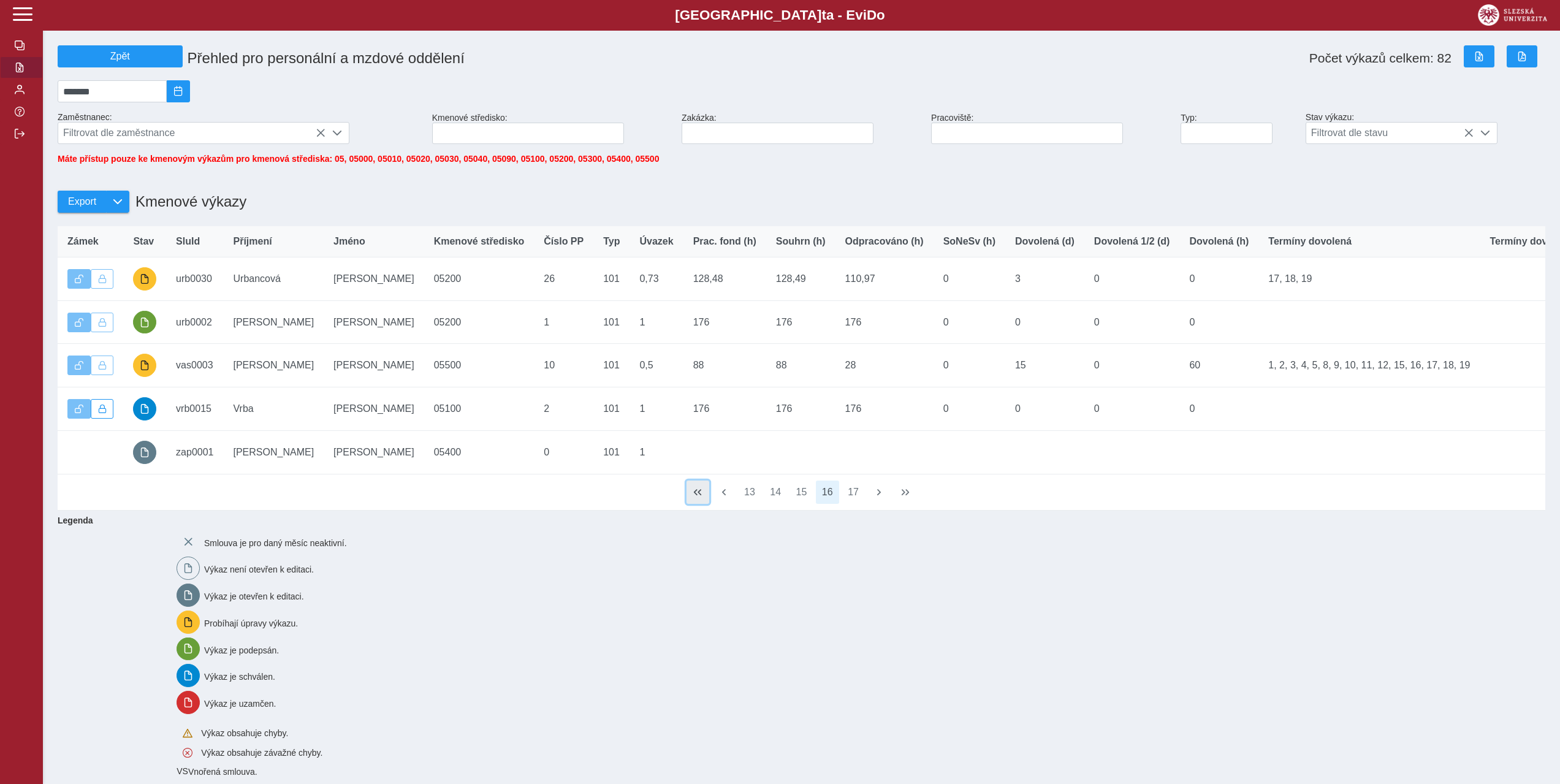
click at [693, 497] on span "button" at bounding box center [698, 492] width 10 height 10
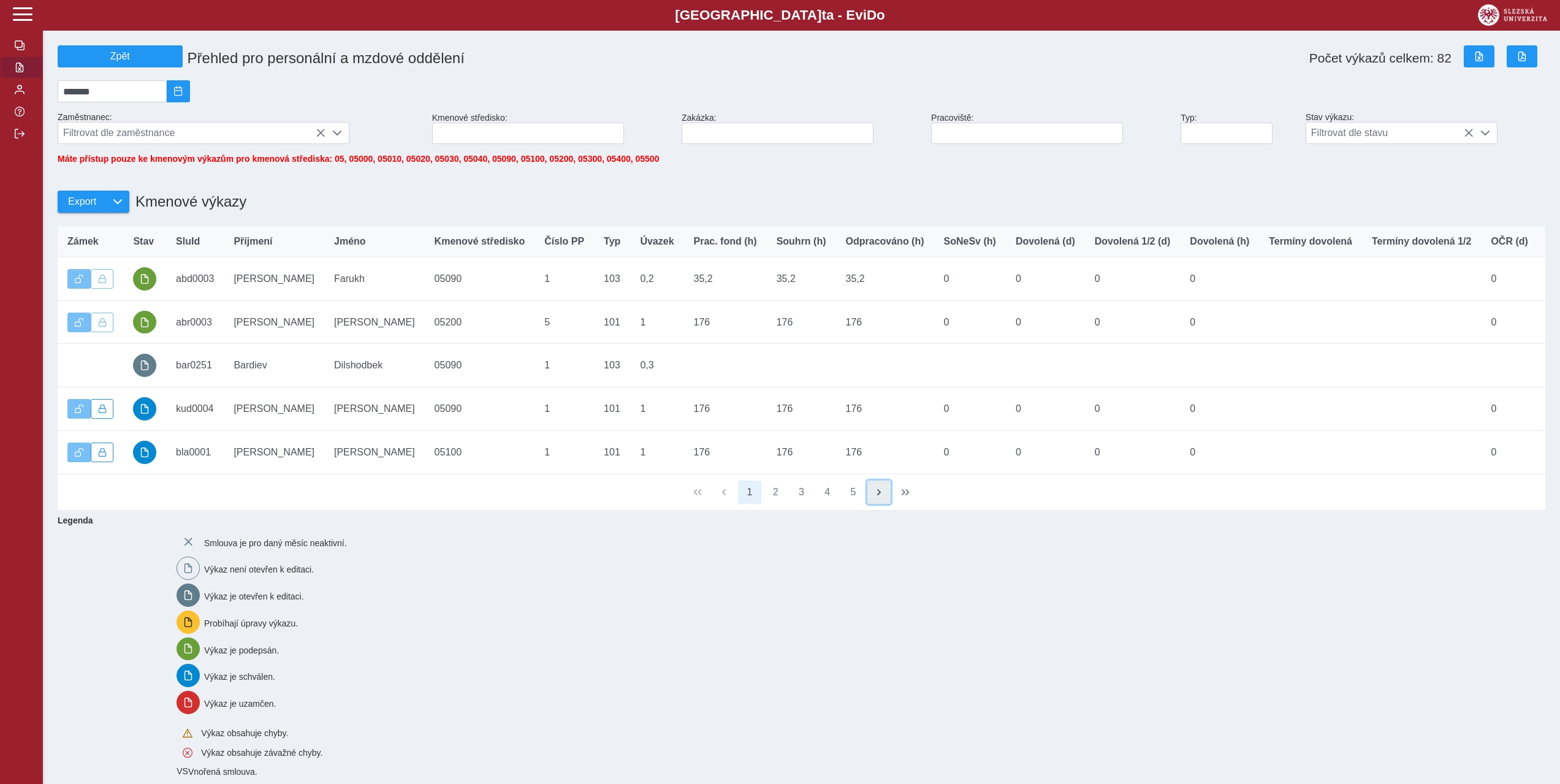
click at [875, 497] on span "button" at bounding box center [879, 492] width 10 height 10
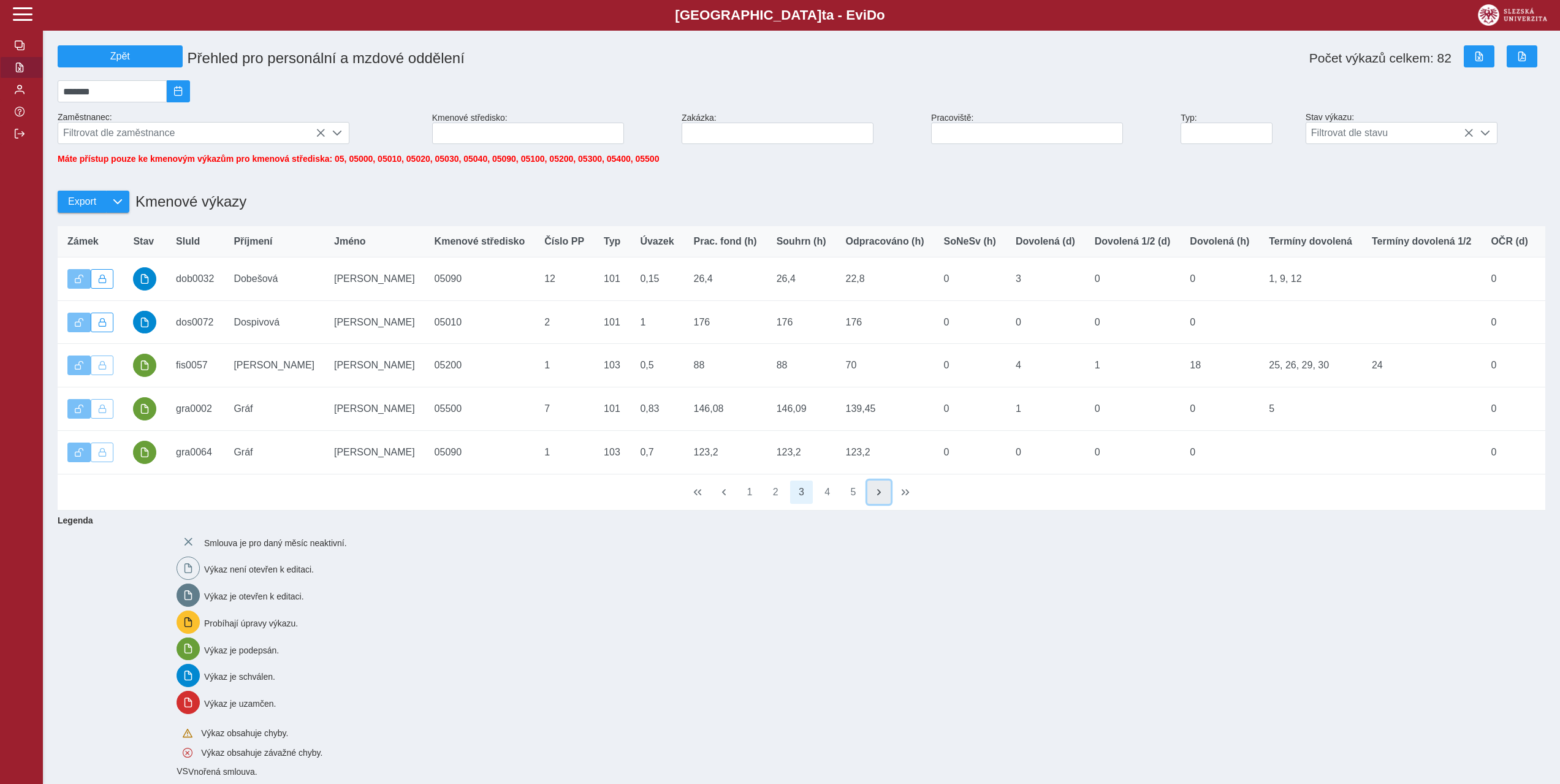
click at [875, 497] on span "button" at bounding box center [879, 492] width 10 height 10
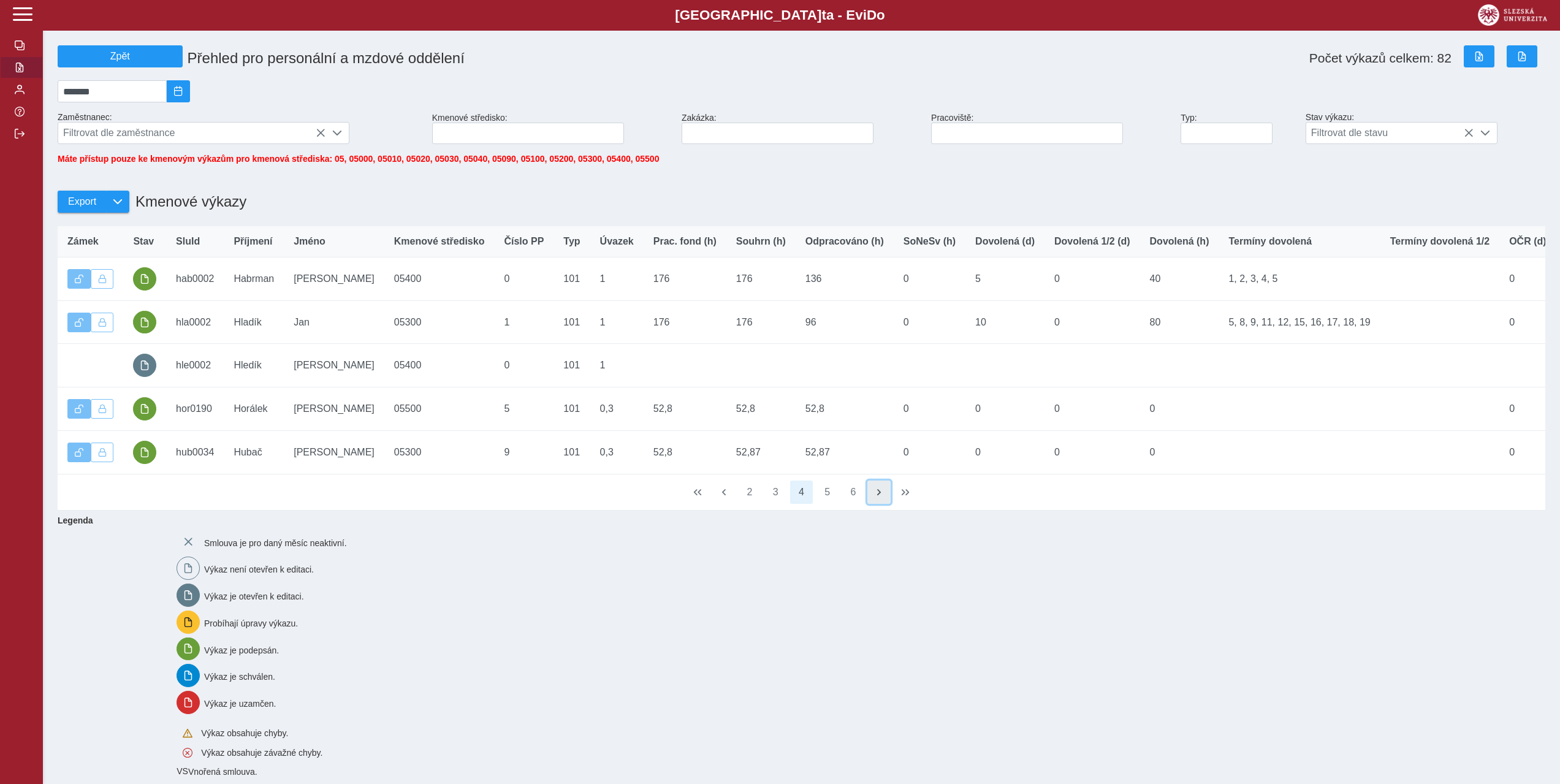
click at [875, 497] on span "button" at bounding box center [879, 492] width 10 height 10
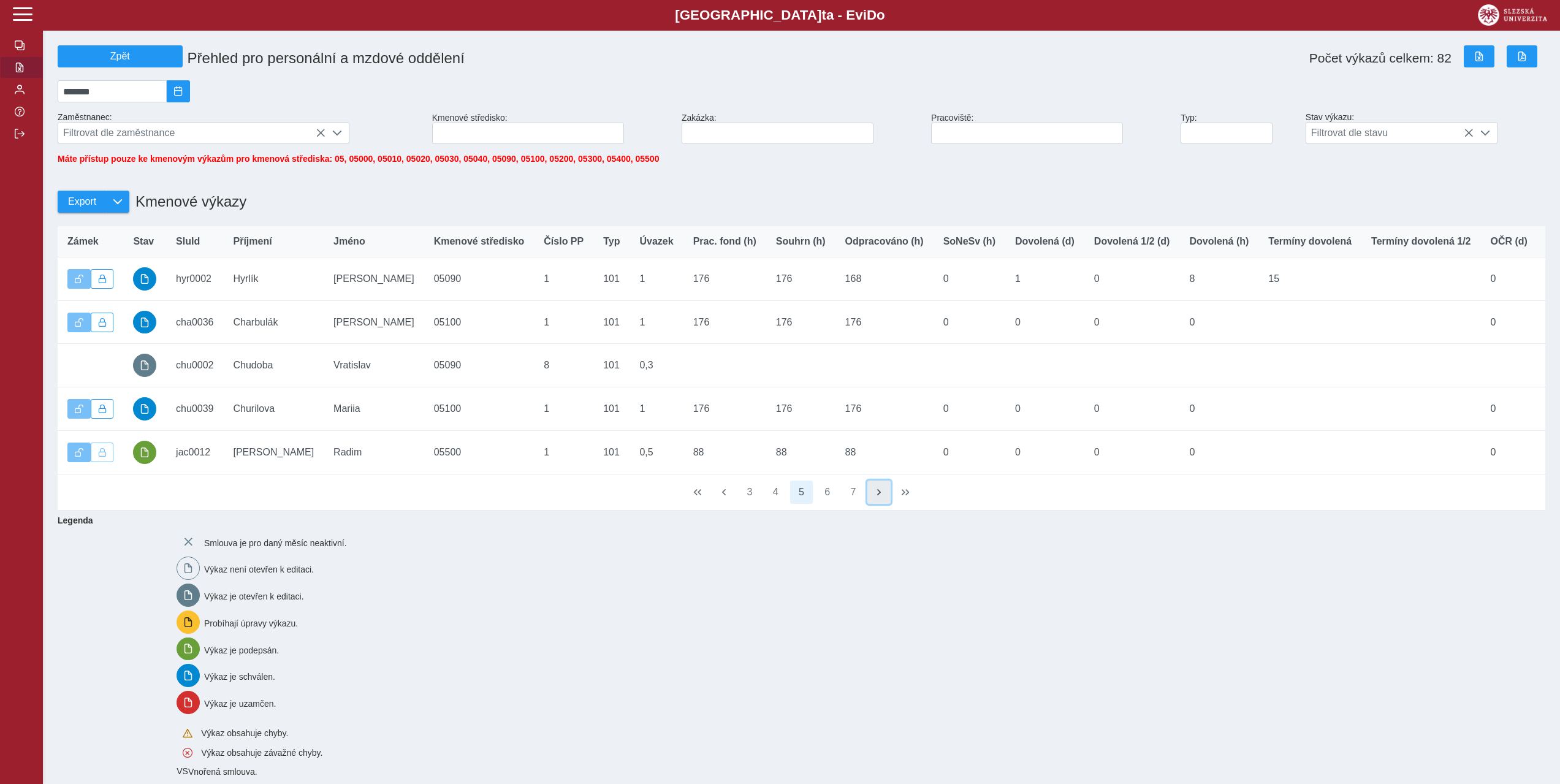
click at [875, 497] on span "button" at bounding box center [879, 492] width 10 height 10
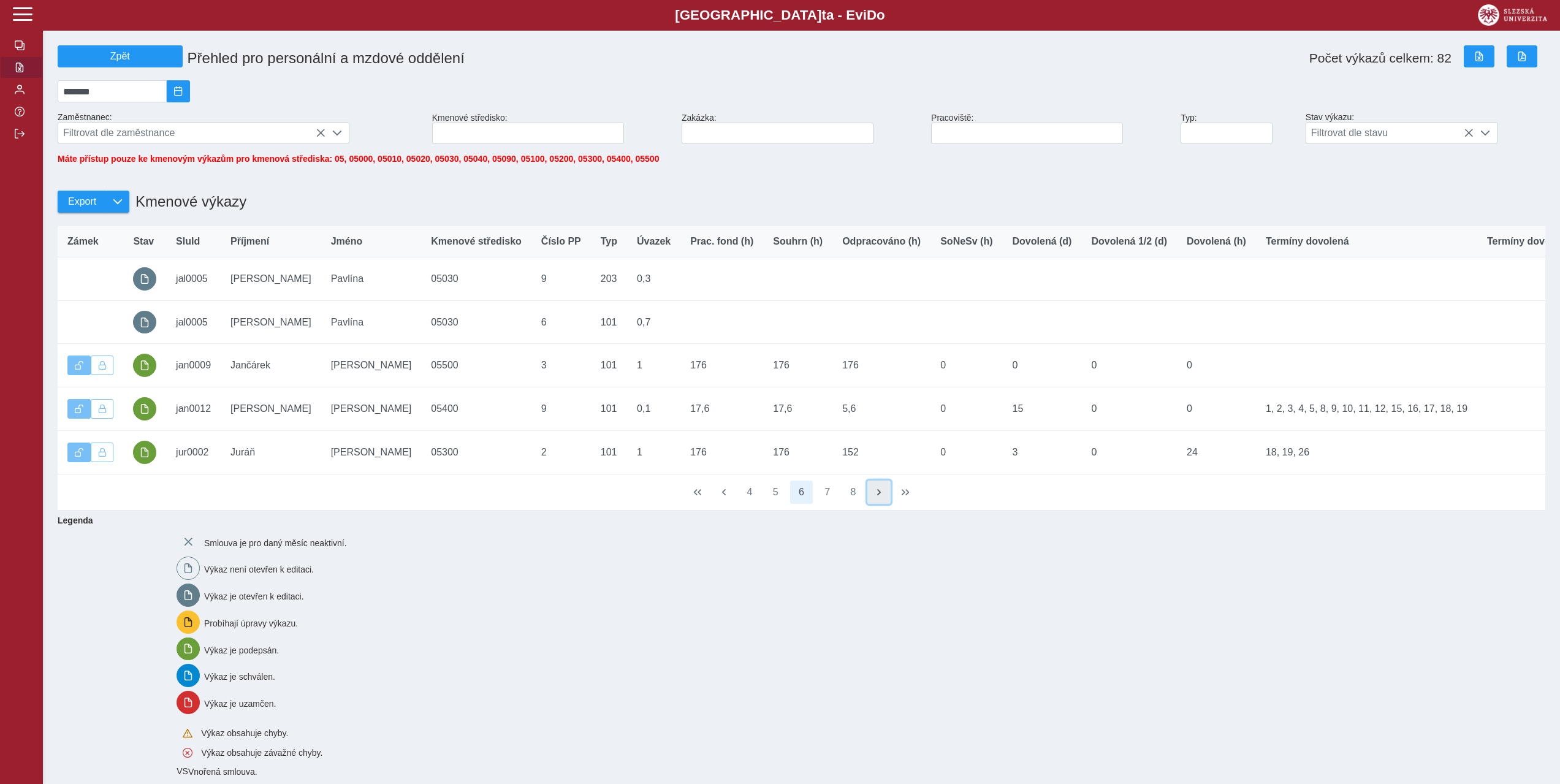
click at [875, 497] on span "button" at bounding box center [879, 492] width 10 height 10
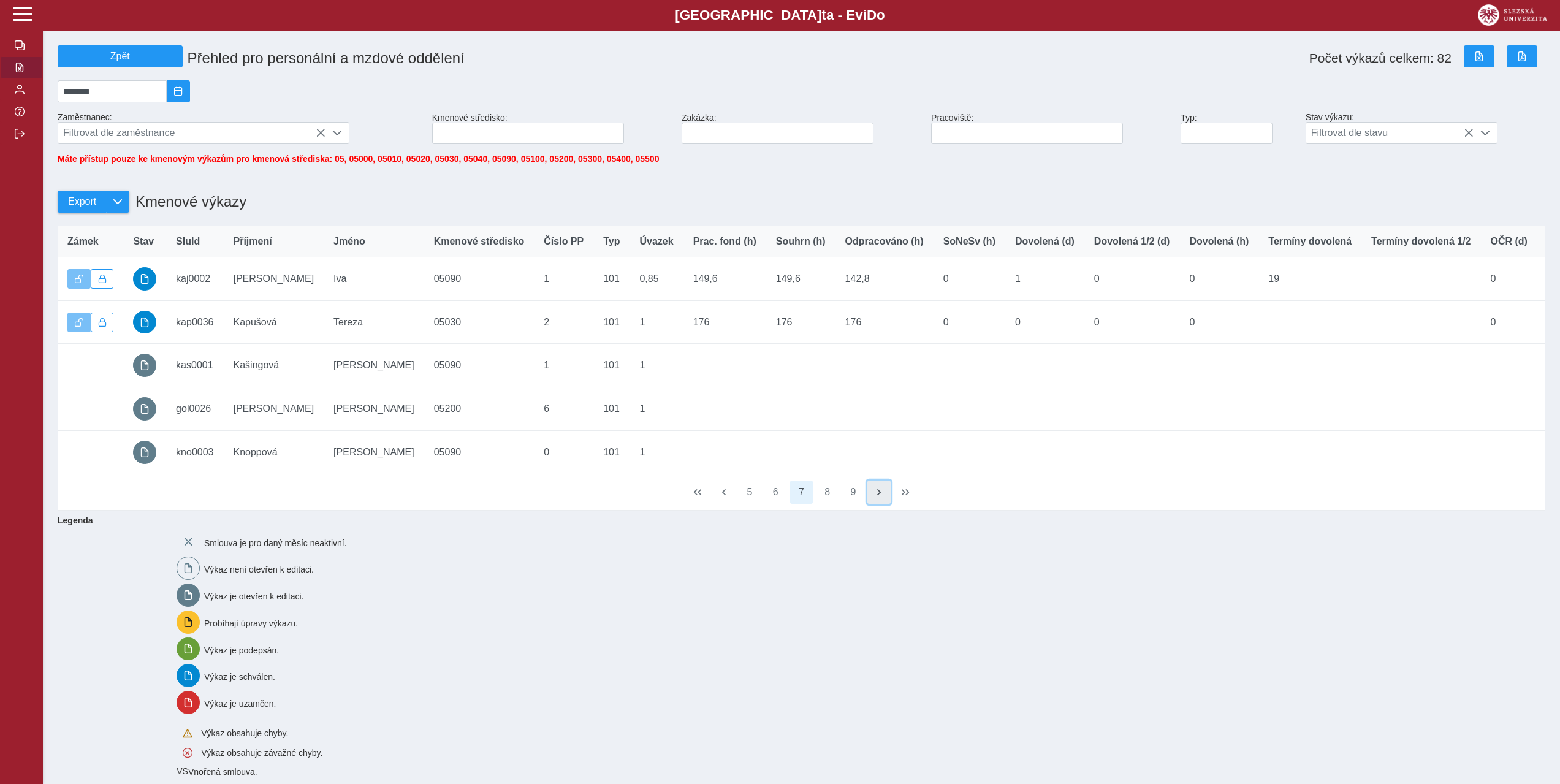
click at [875, 497] on span "button" at bounding box center [879, 492] width 10 height 10
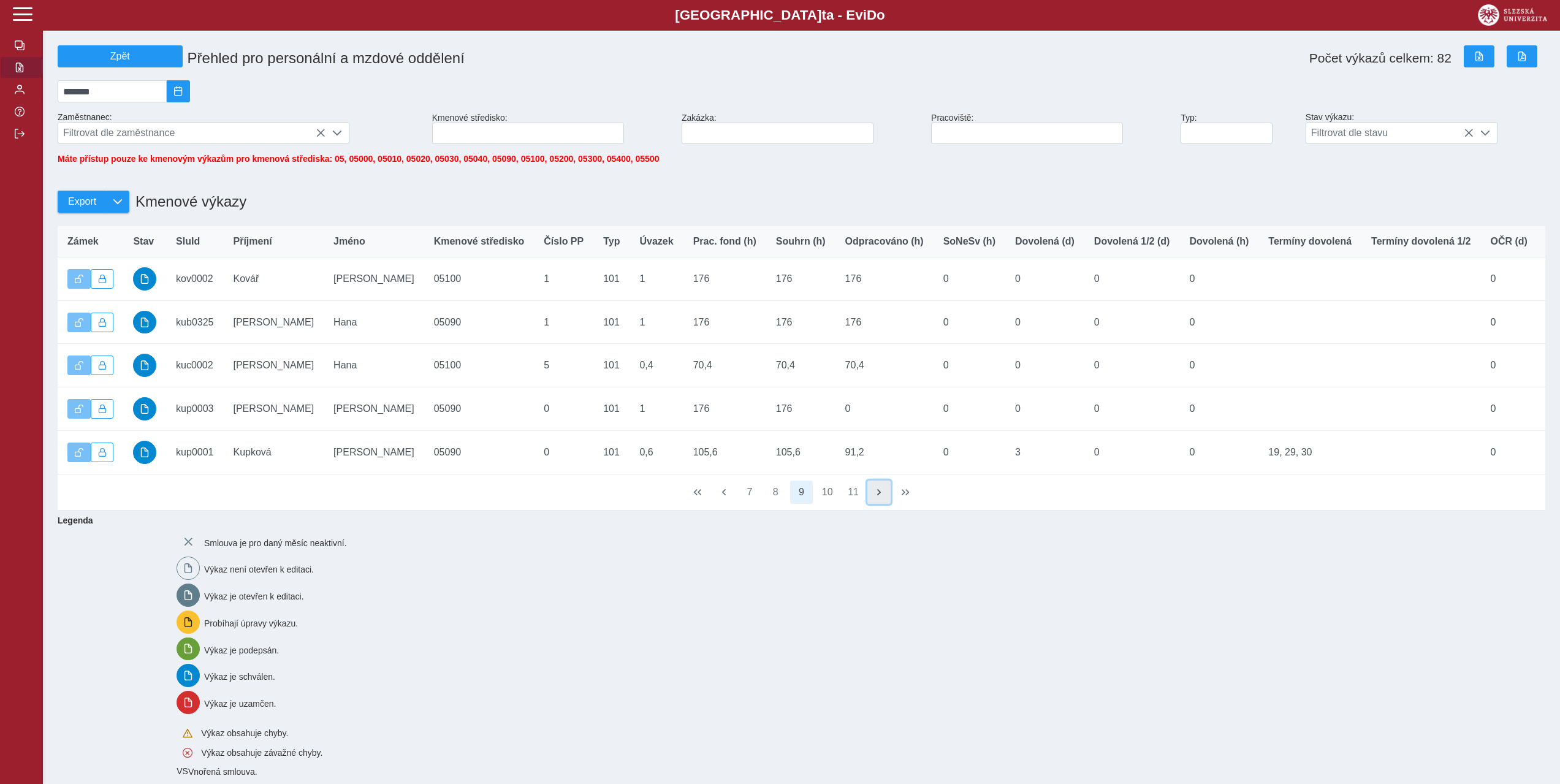
click at [885, 503] on button "button" at bounding box center [880, 493] width 24 height 24
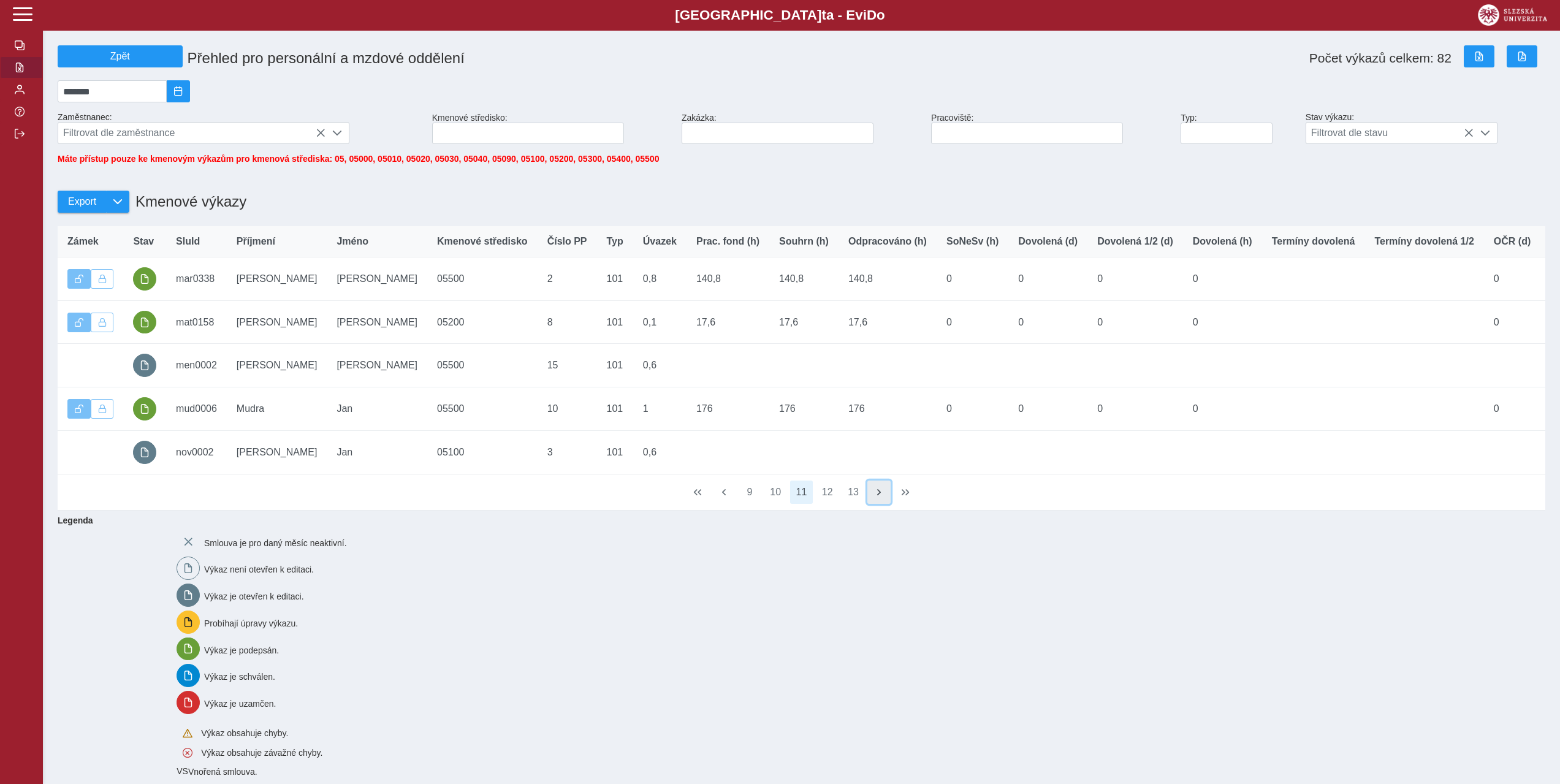
click at [885, 503] on button "button" at bounding box center [880, 493] width 24 height 24
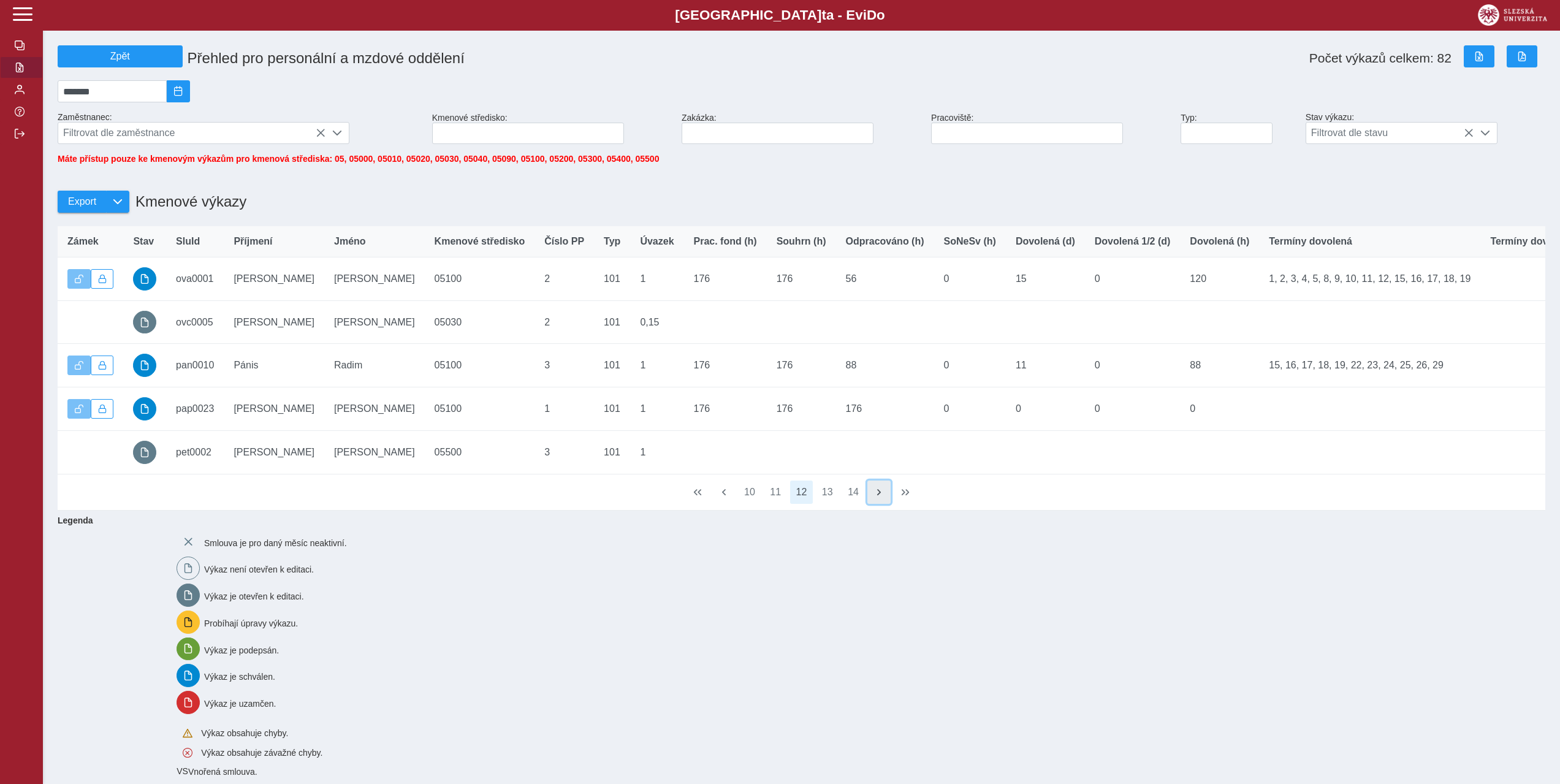
click at [885, 503] on button "button" at bounding box center [880, 493] width 24 height 24
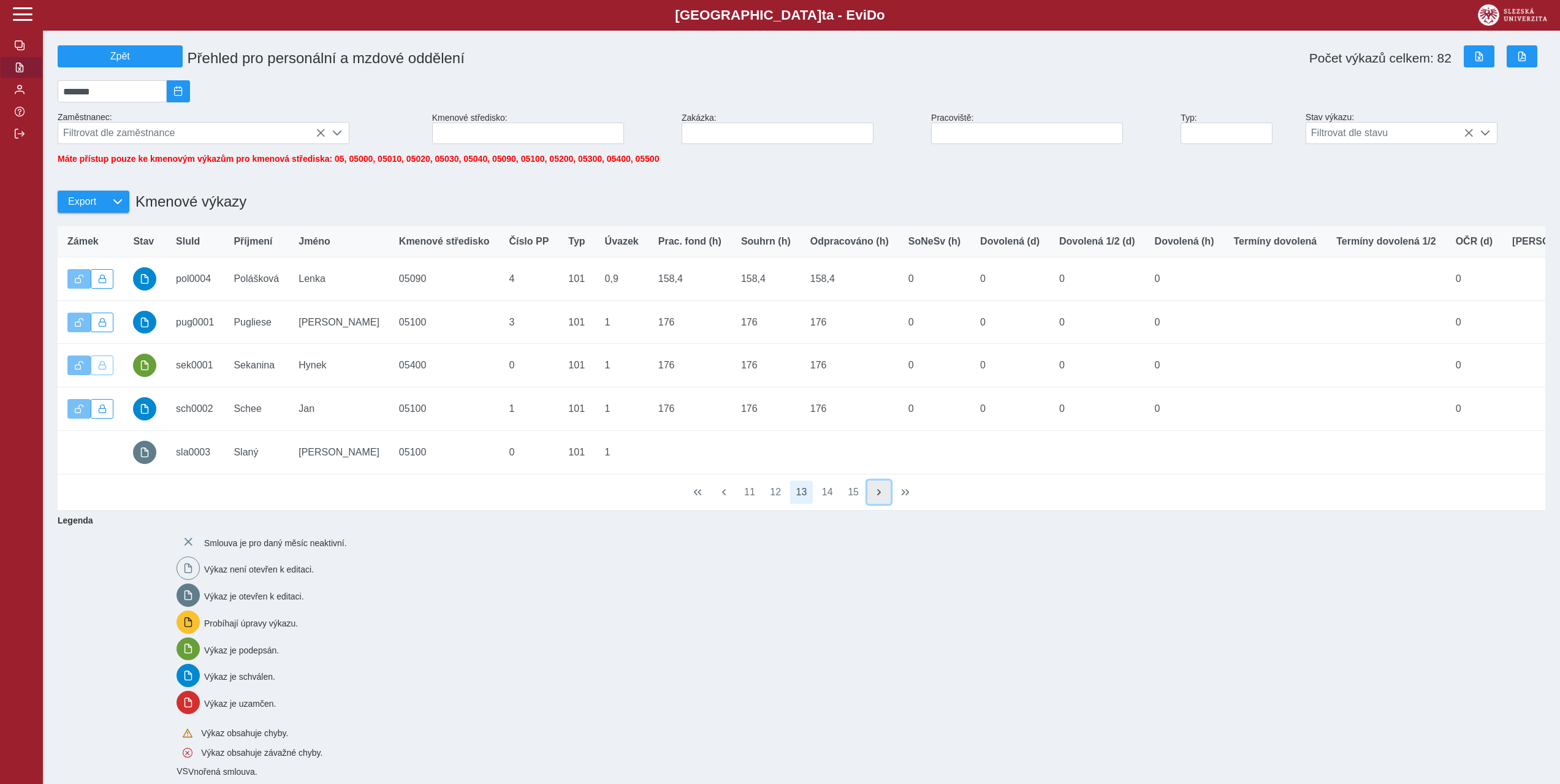
click at [885, 503] on button "button" at bounding box center [880, 493] width 24 height 24
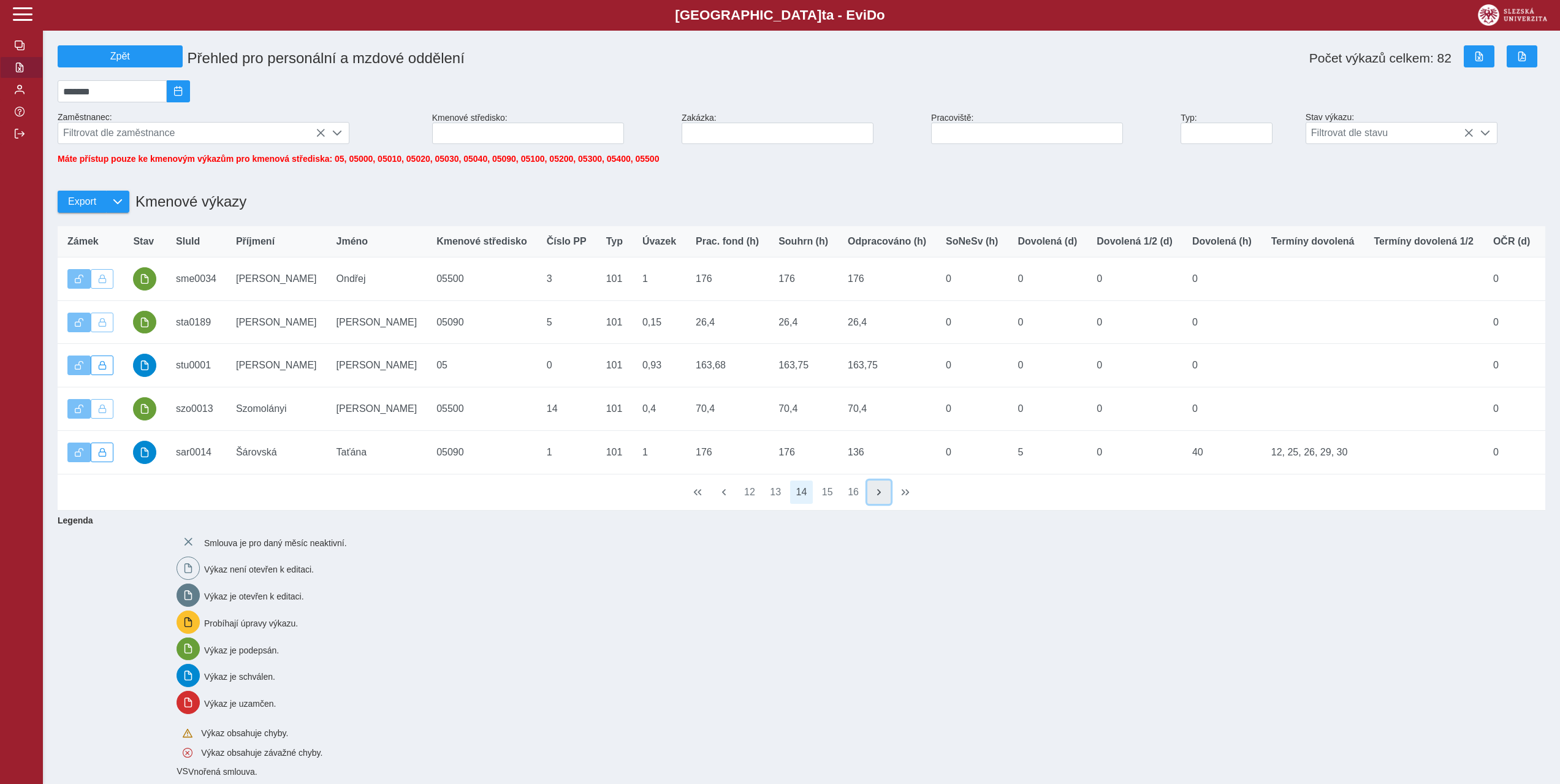
click at [885, 503] on button "button" at bounding box center [880, 493] width 24 height 24
click at [726, 503] on button "button" at bounding box center [725, 493] width 24 height 24
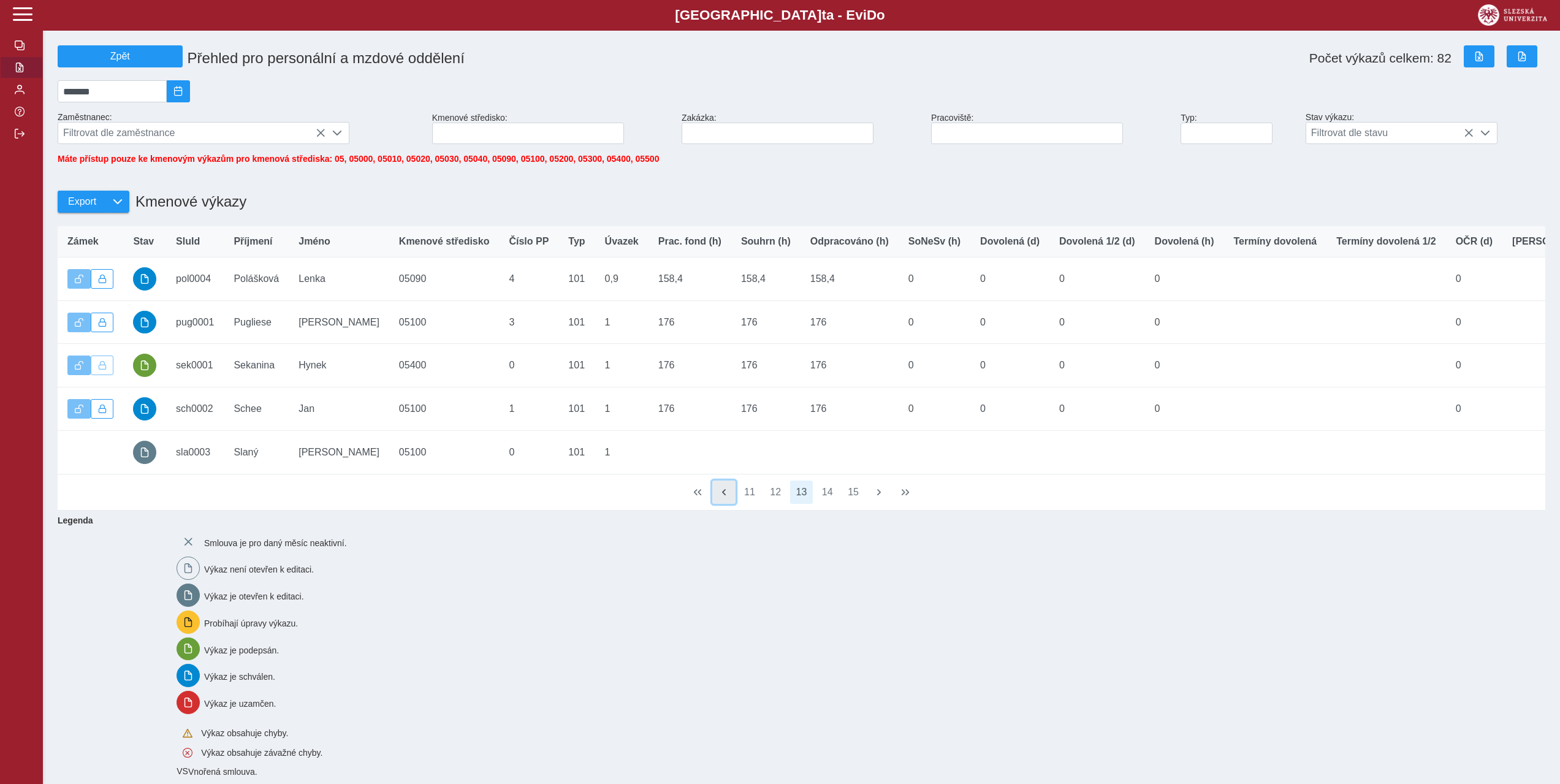
click at [726, 503] on button "button" at bounding box center [725, 493] width 24 height 24
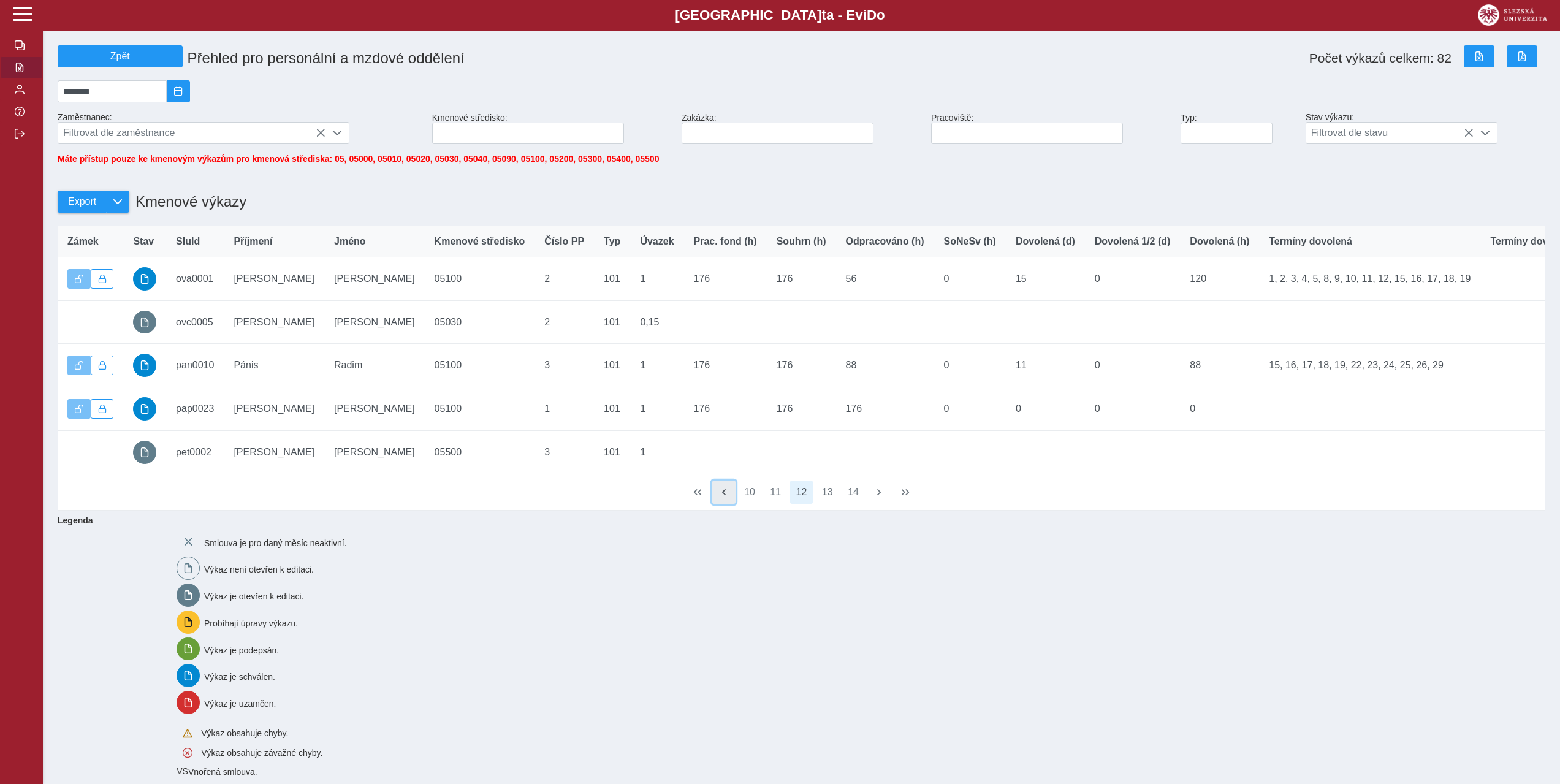
click at [726, 503] on button "button" at bounding box center [725, 493] width 24 height 24
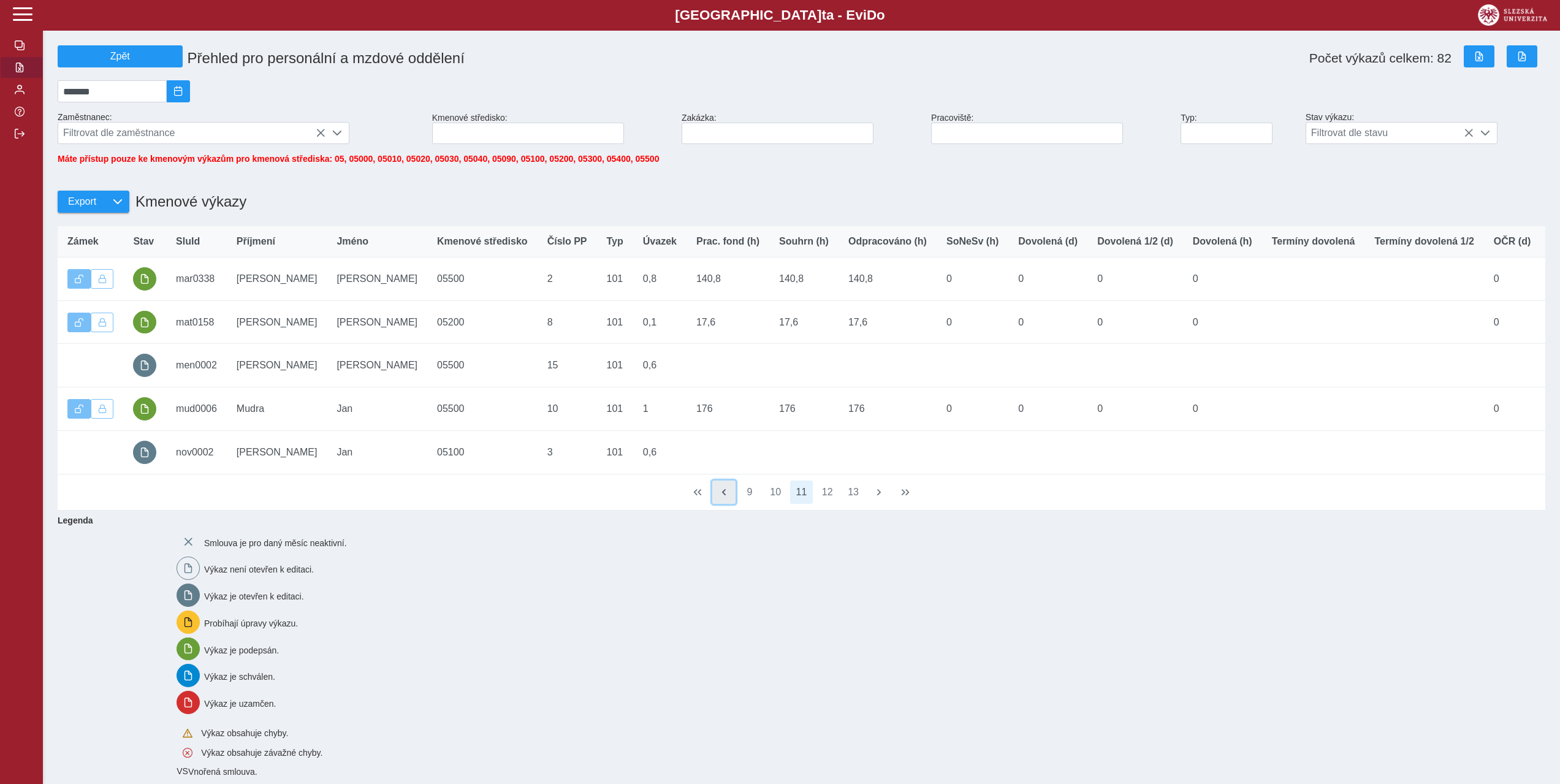
click at [726, 497] on span "button" at bounding box center [724, 492] width 10 height 10
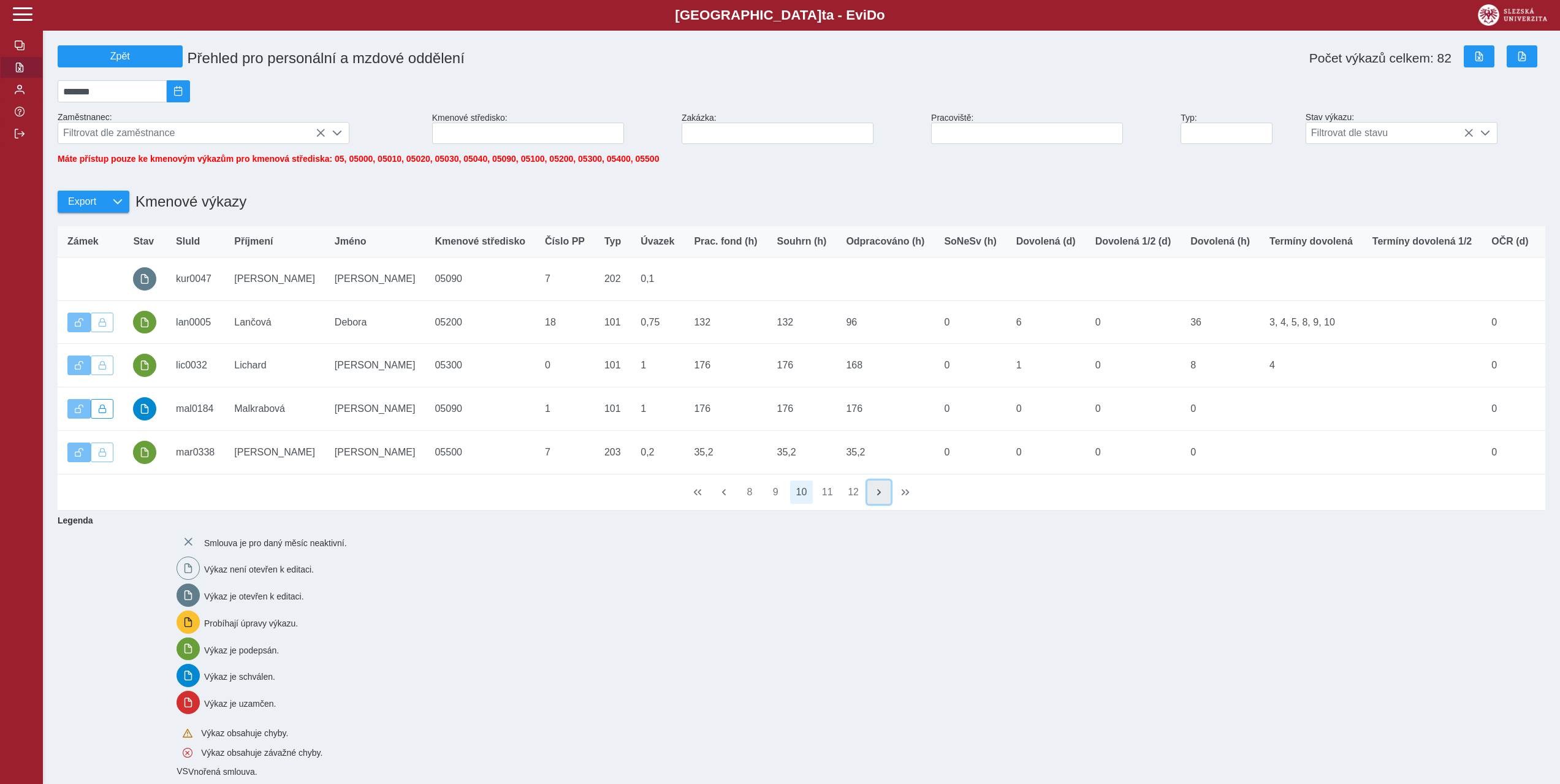
click at [877, 497] on span "button" at bounding box center [879, 492] width 10 height 10
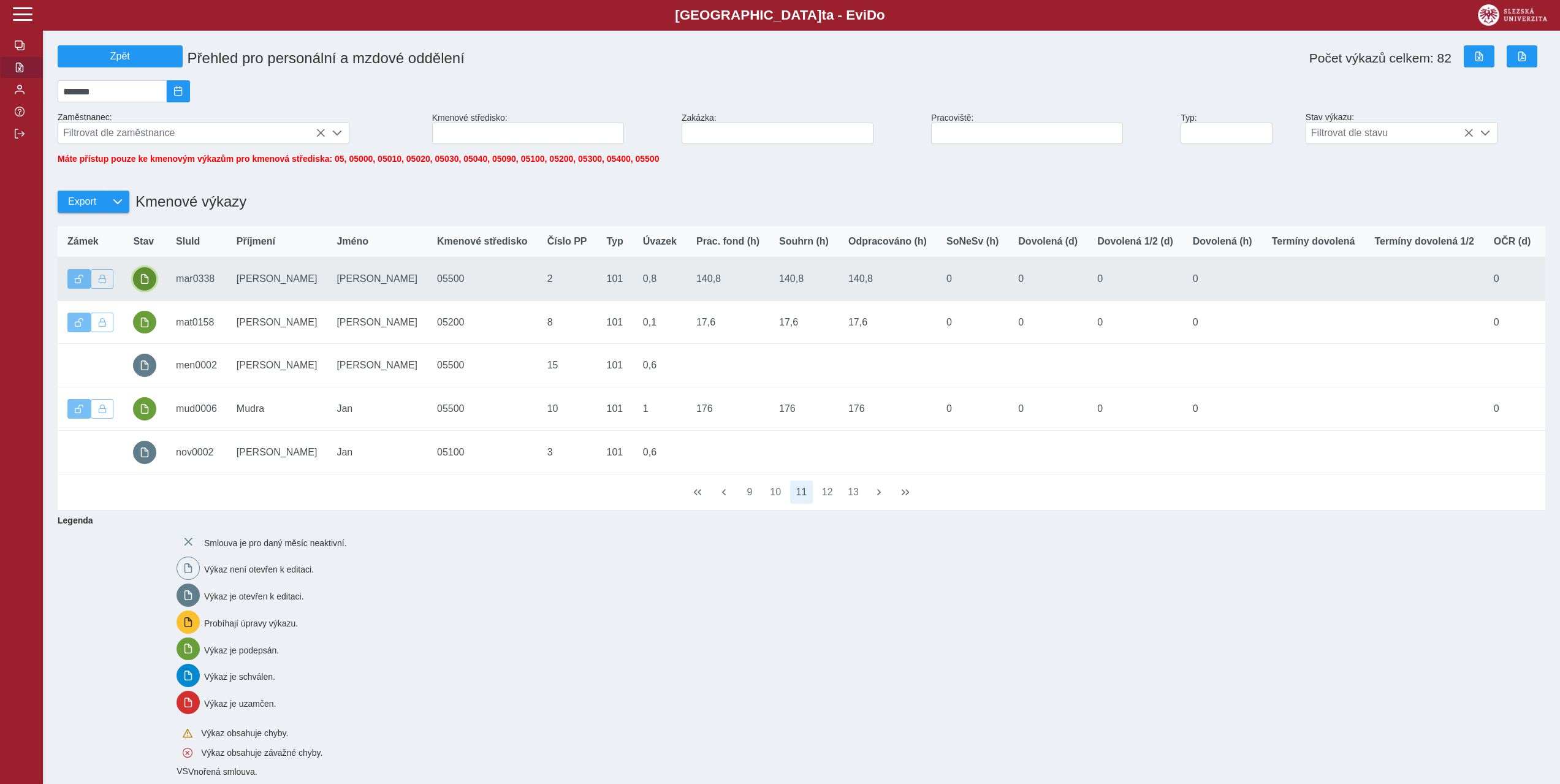
click at [140, 284] on span "button" at bounding box center [144, 279] width 10 height 10
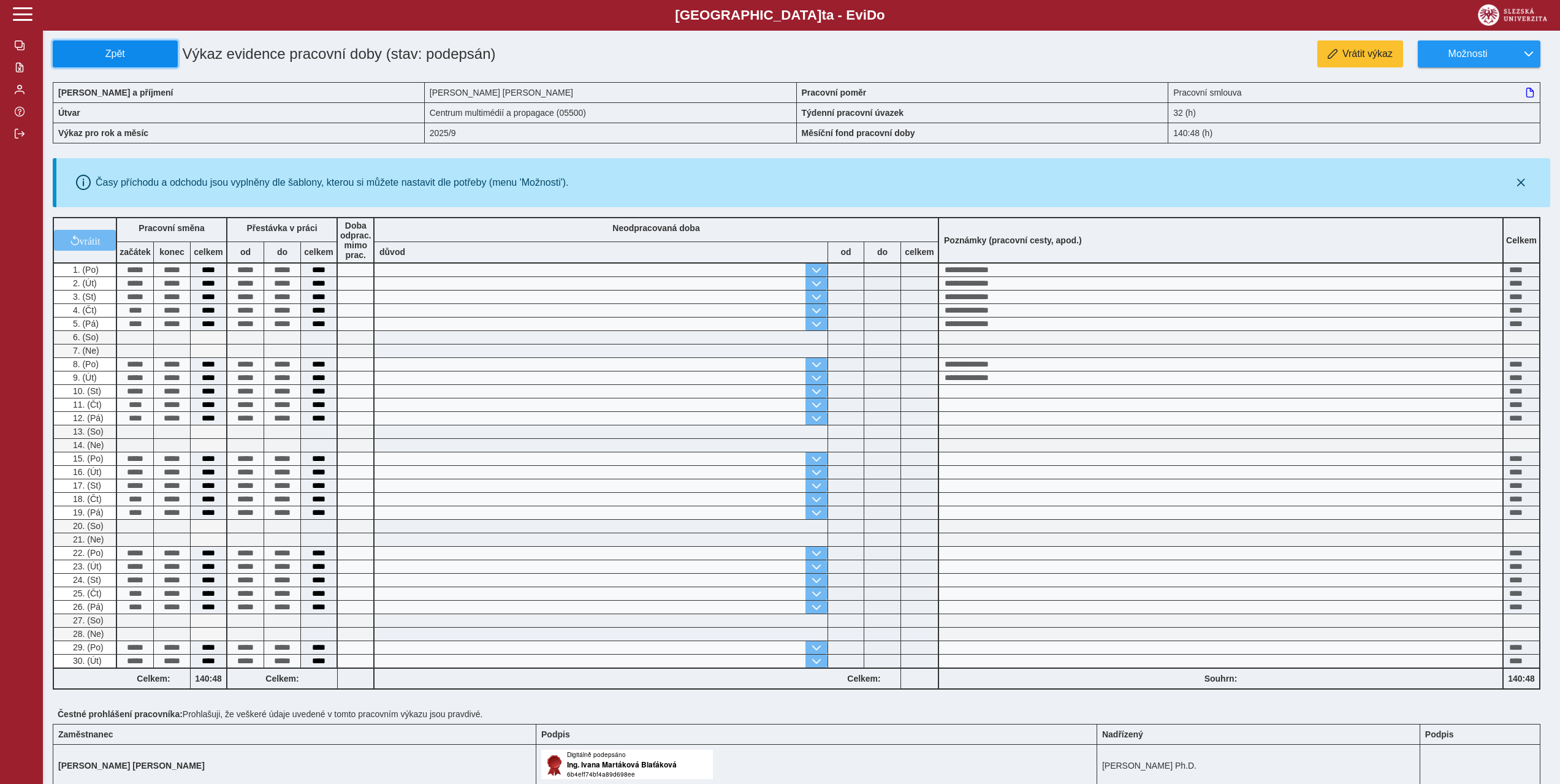
click at [105, 58] on span "Zpět" at bounding box center [115, 53] width 114 height 11
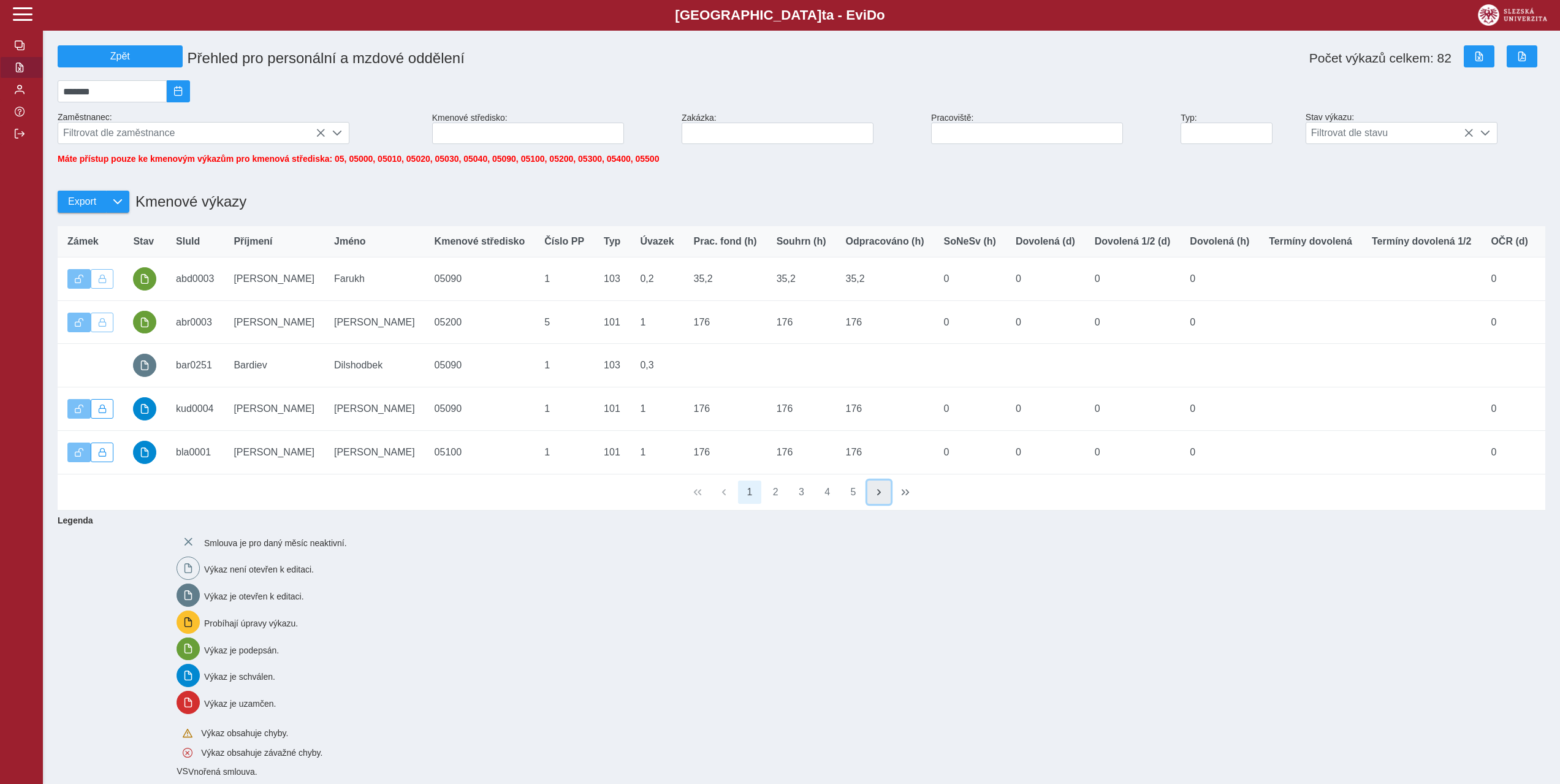
click at [872, 503] on button "button" at bounding box center [880, 493] width 24 height 24
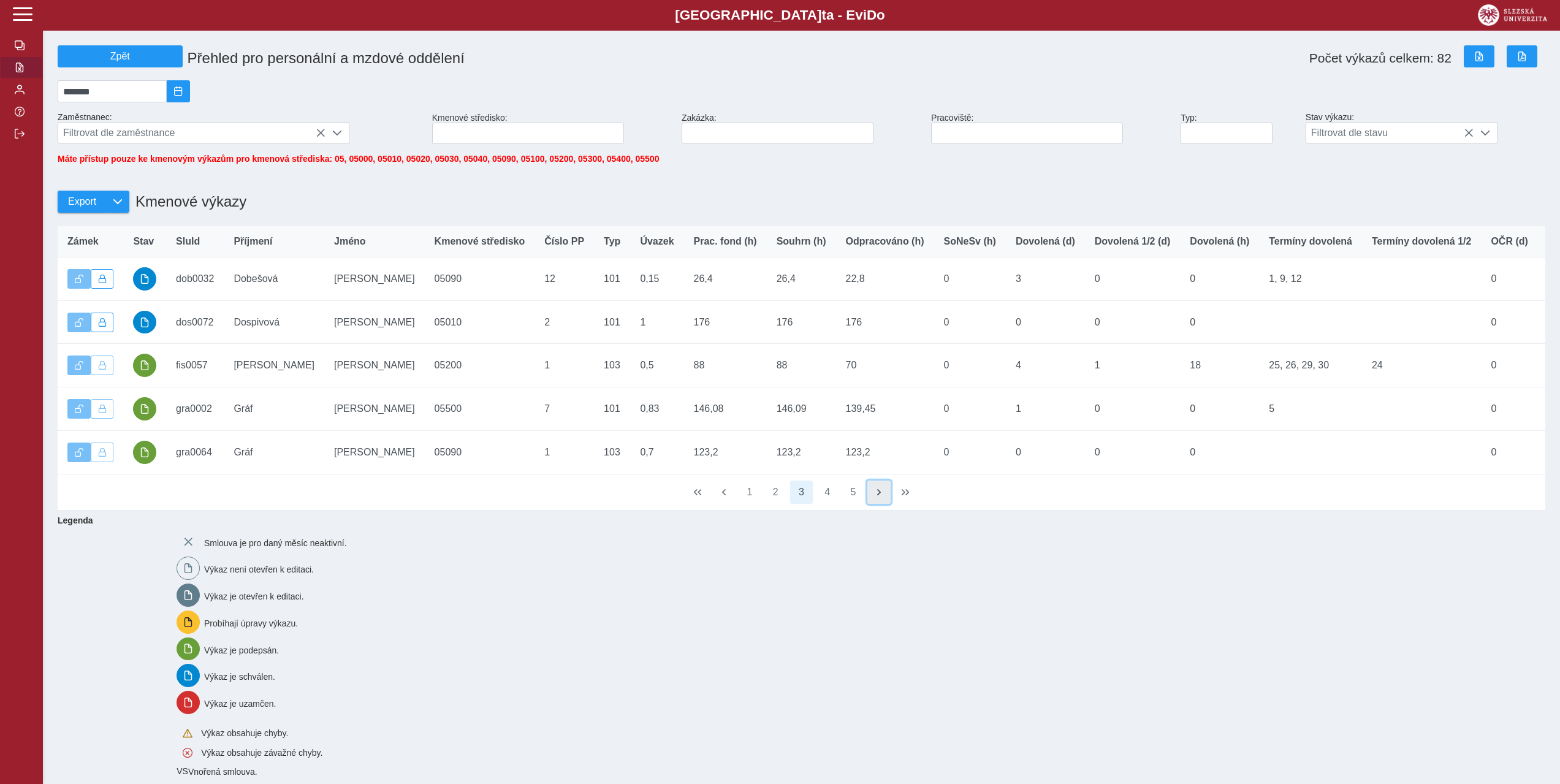
click at [872, 503] on button "button" at bounding box center [880, 493] width 24 height 24
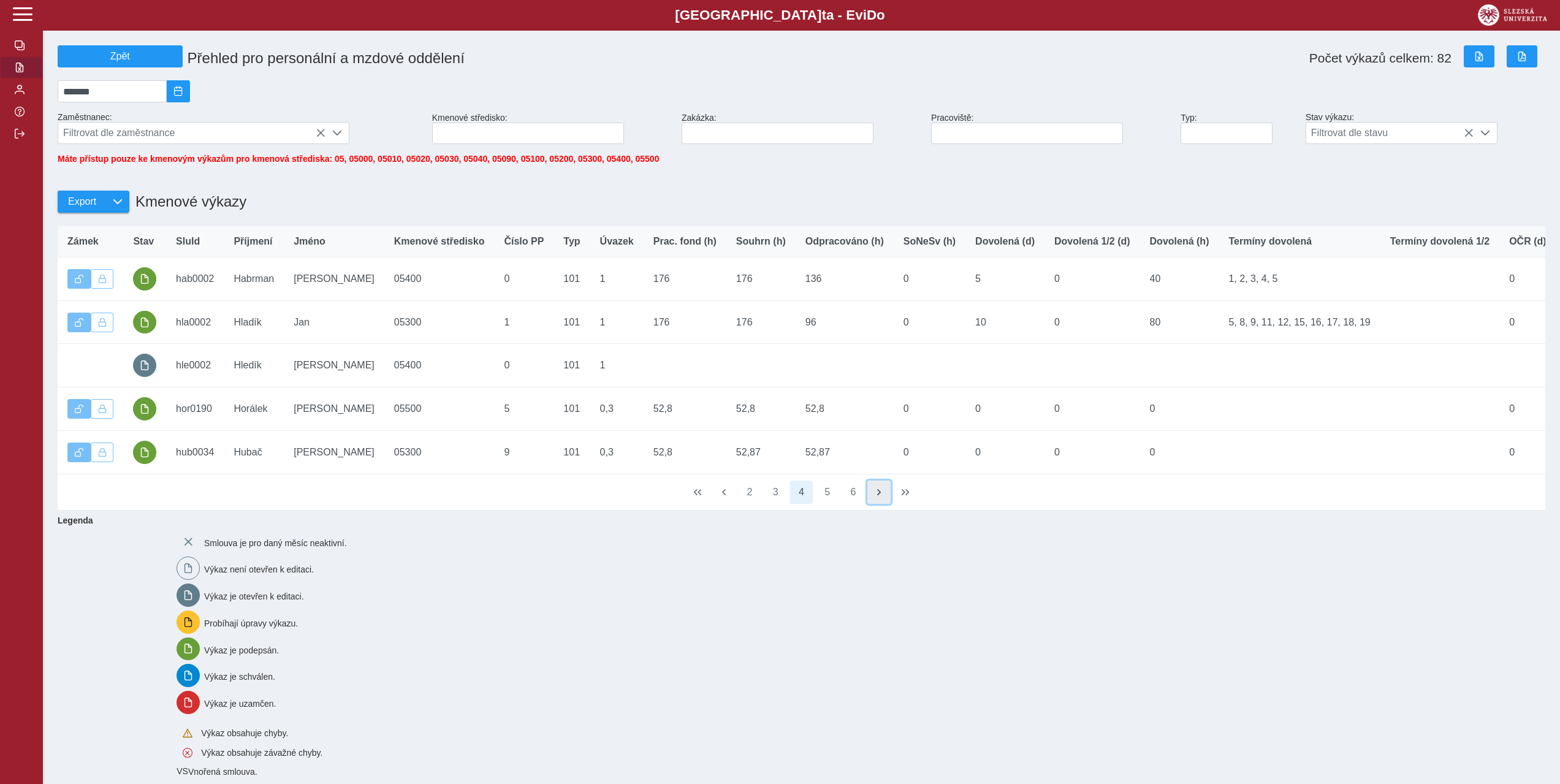
click at [872, 503] on button "button" at bounding box center [880, 493] width 24 height 24
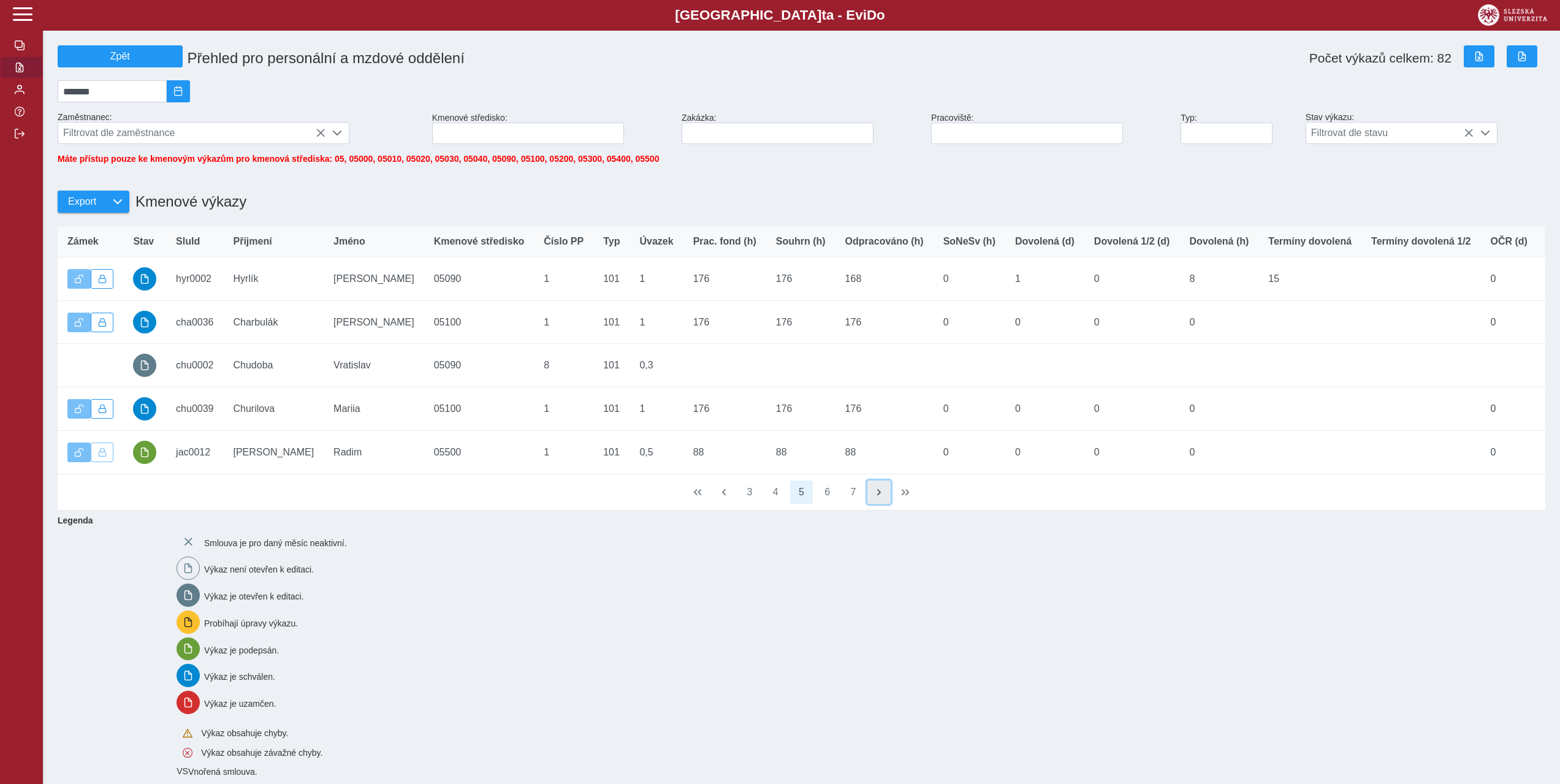
click at [872, 503] on button "button" at bounding box center [880, 493] width 24 height 24
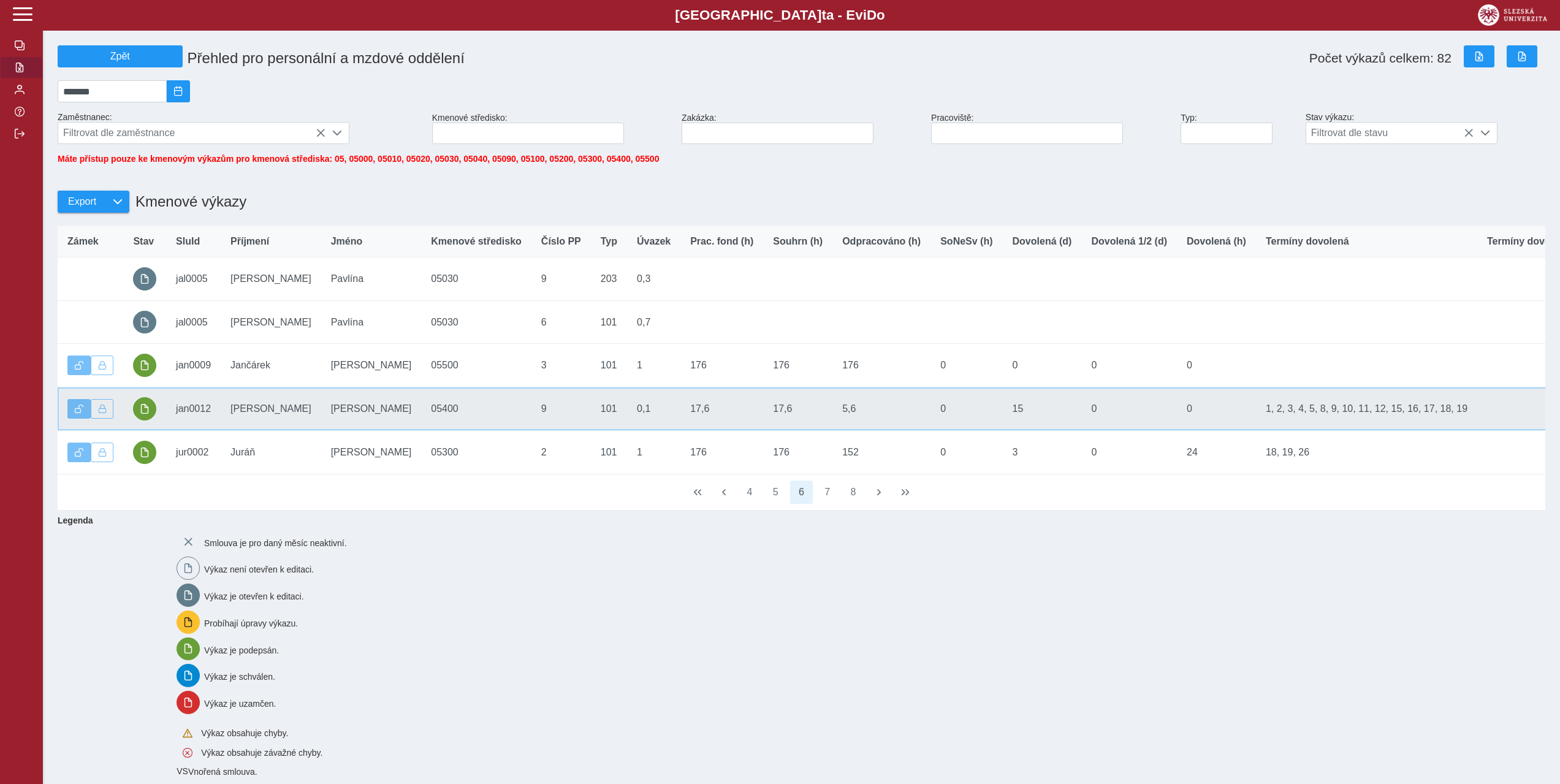
click at [190, 421] on td "SluId jan0012" at bounding box center [193, 409] width 55 height 43
click at [139, 413] on span "button" at bounding box center [144, 408] width 10 height 10
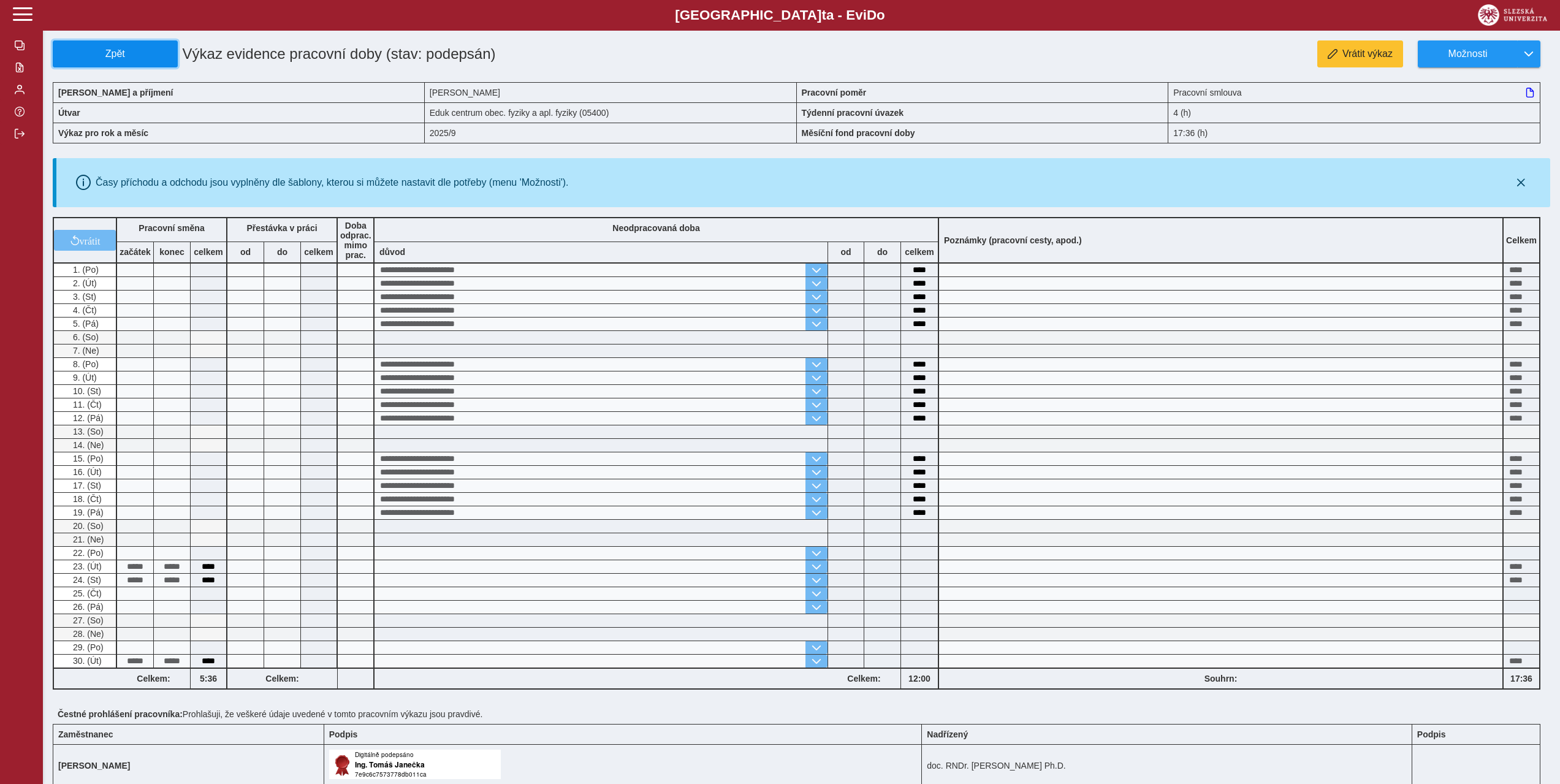
click at [108, 50] on span "Zpět" at bounding box center [115, 53] width 114 height 11
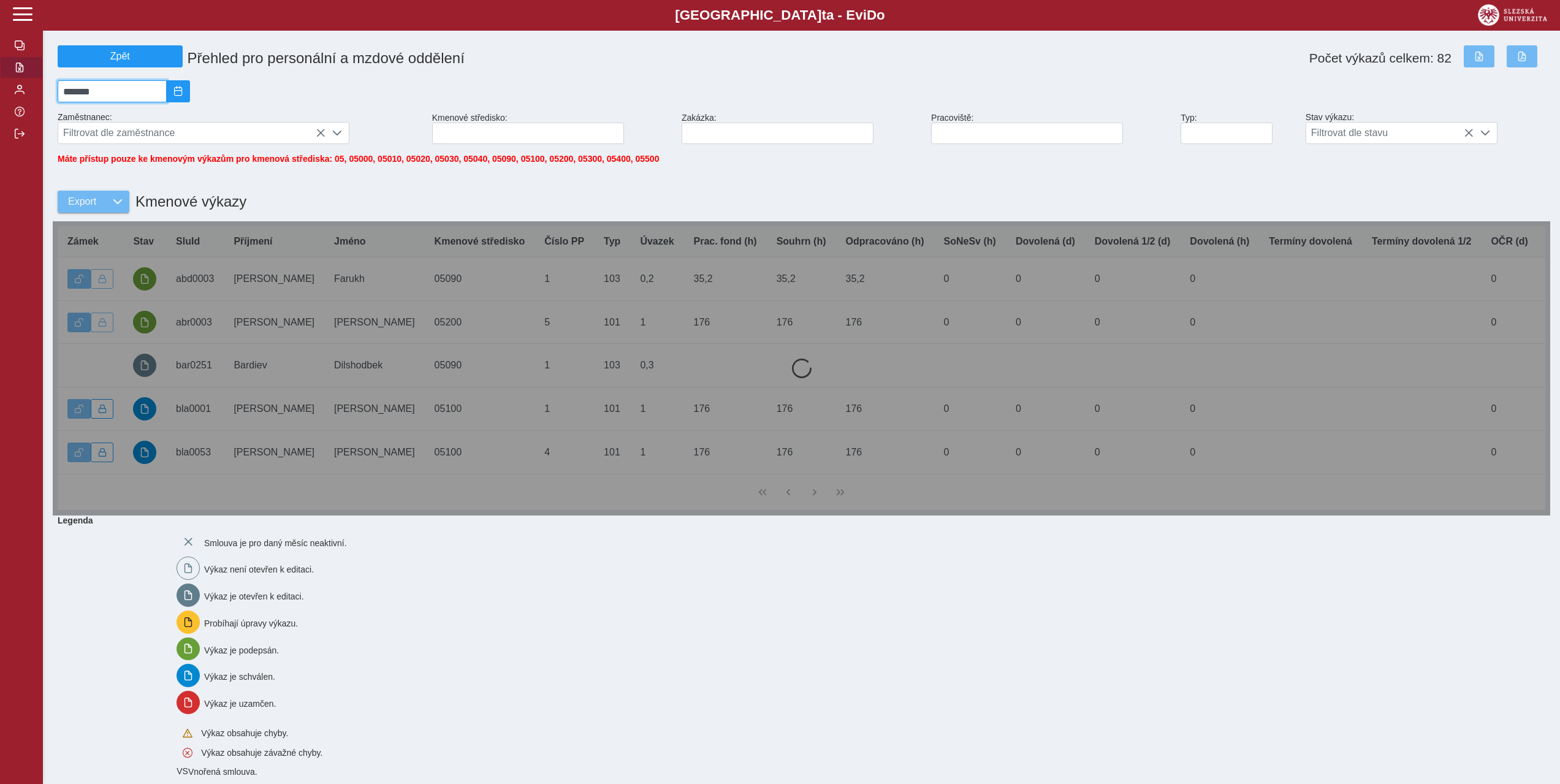
click at [104, 97] on input "*******" at bounding box center [112, 91] width 109 height 22
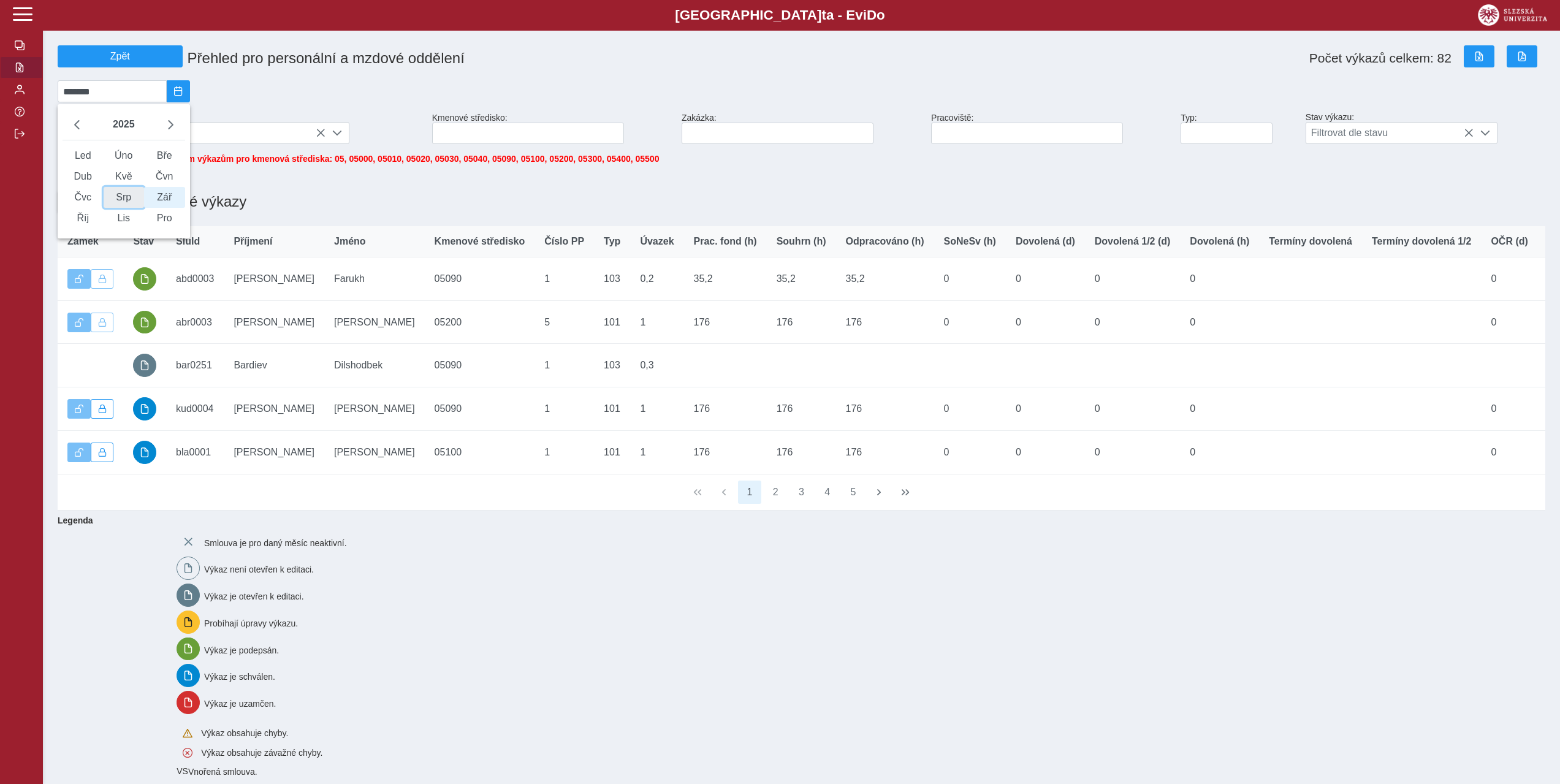
click at [129, 204] on span "Srp" at bounding box center [125, 196] width 41 height 21
type input "*******"
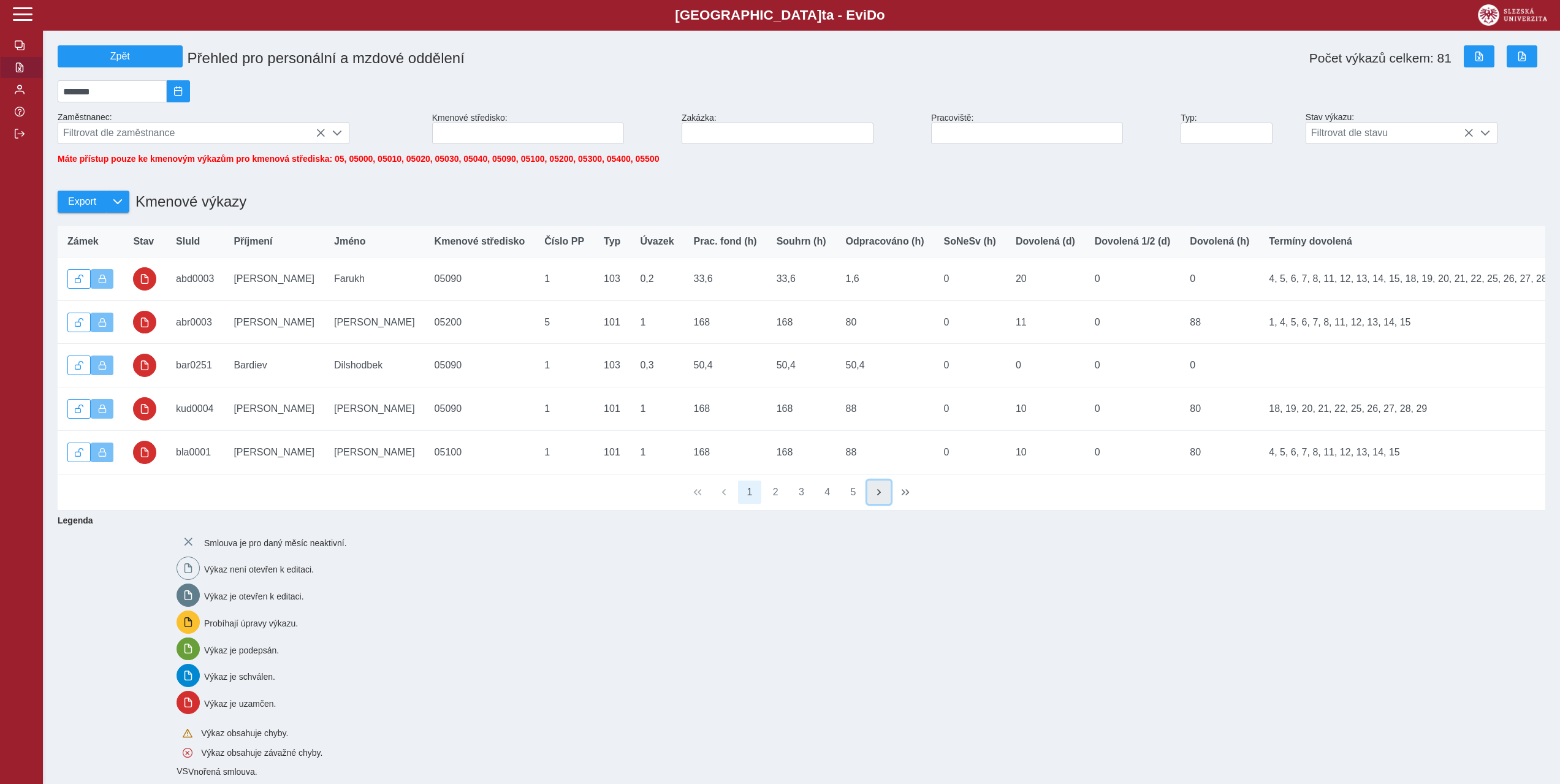
click at [886, 503] on button "button" at bounding box center [880, 493] width 24 height 24
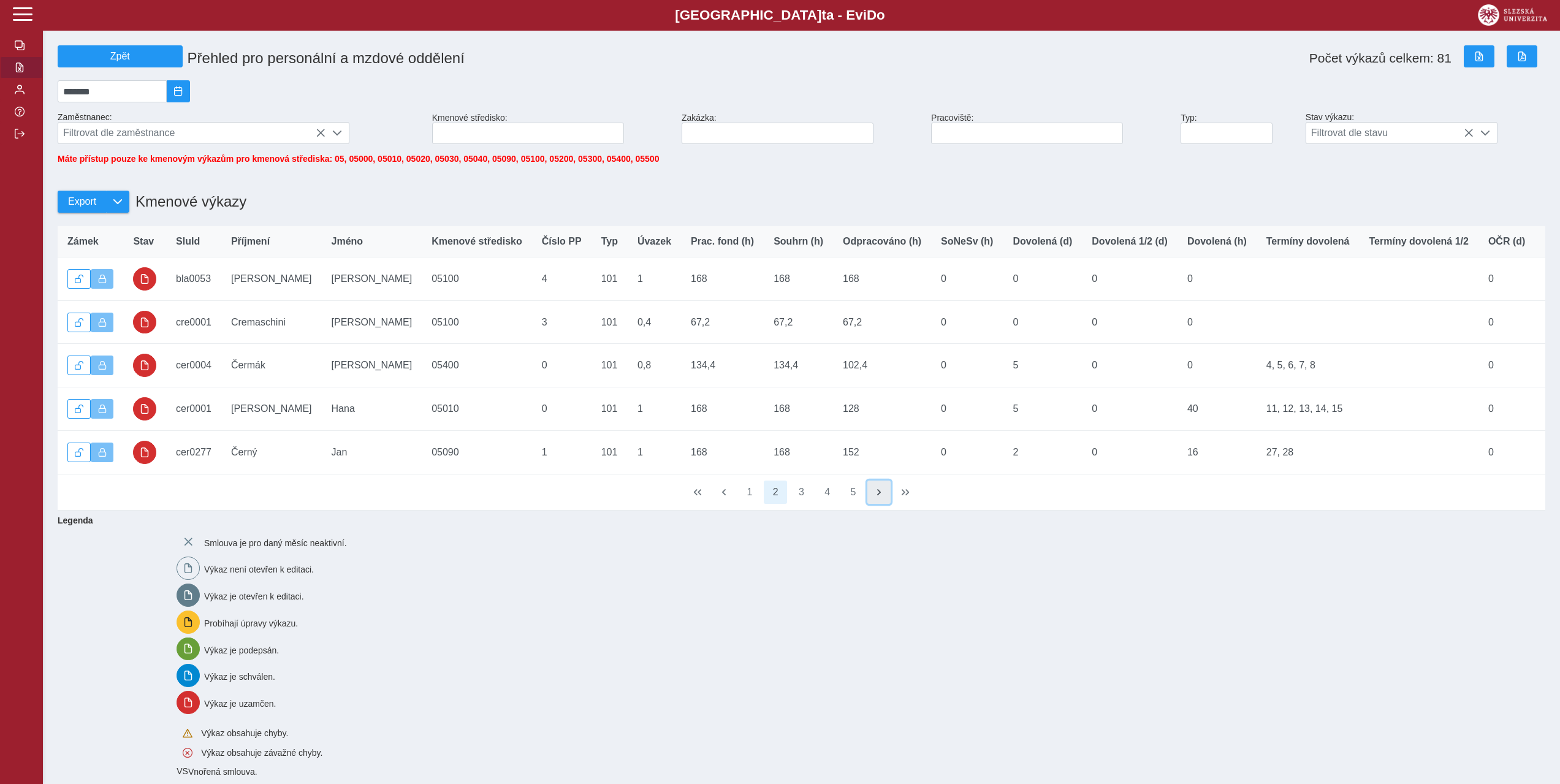
click at [886, 503] on button "button" at bounding box center [880, 493] width 24 height 24
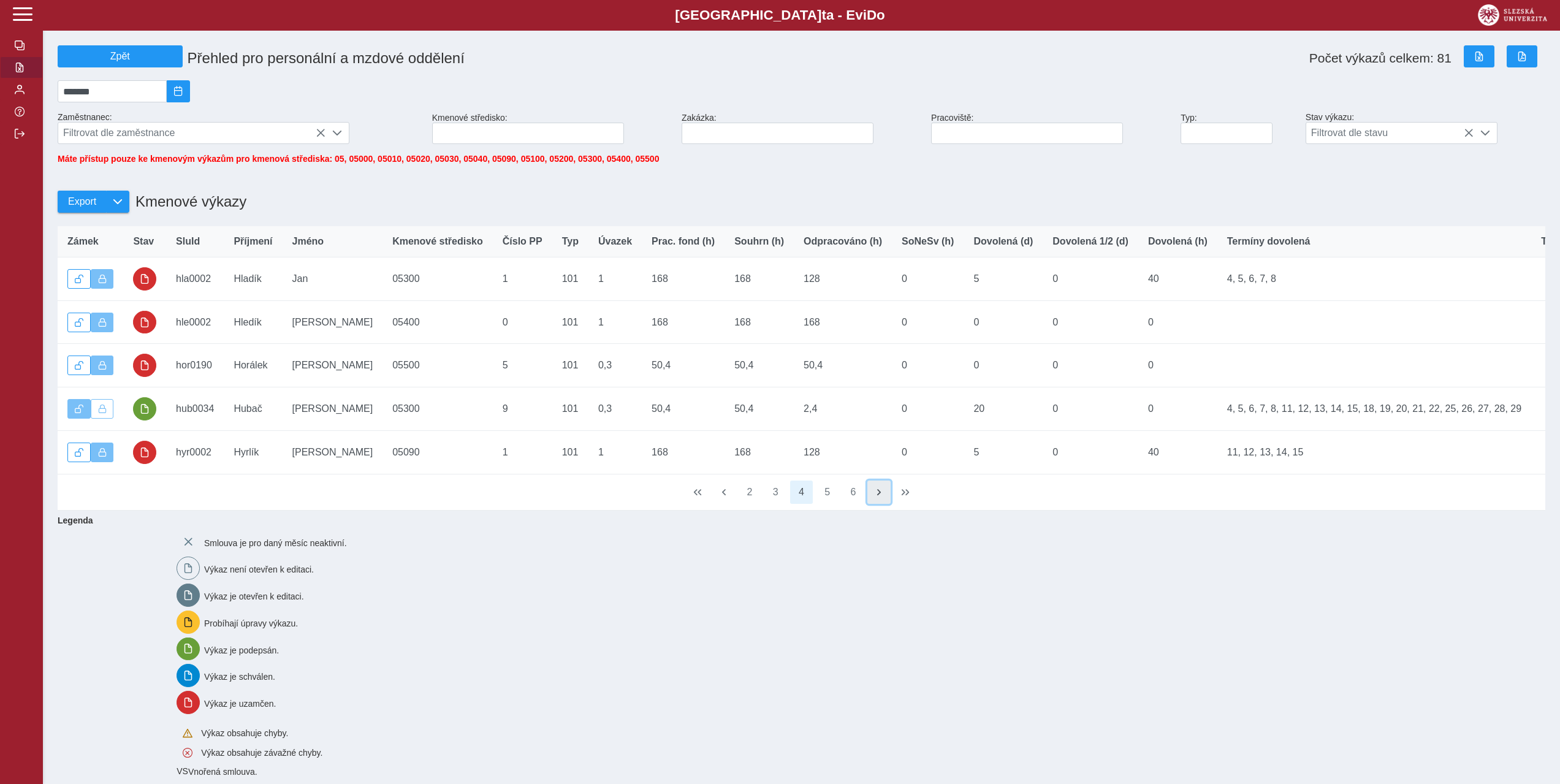
click at [886, 503] on button "button" at bounding box center [880, 493] width 24 height 24
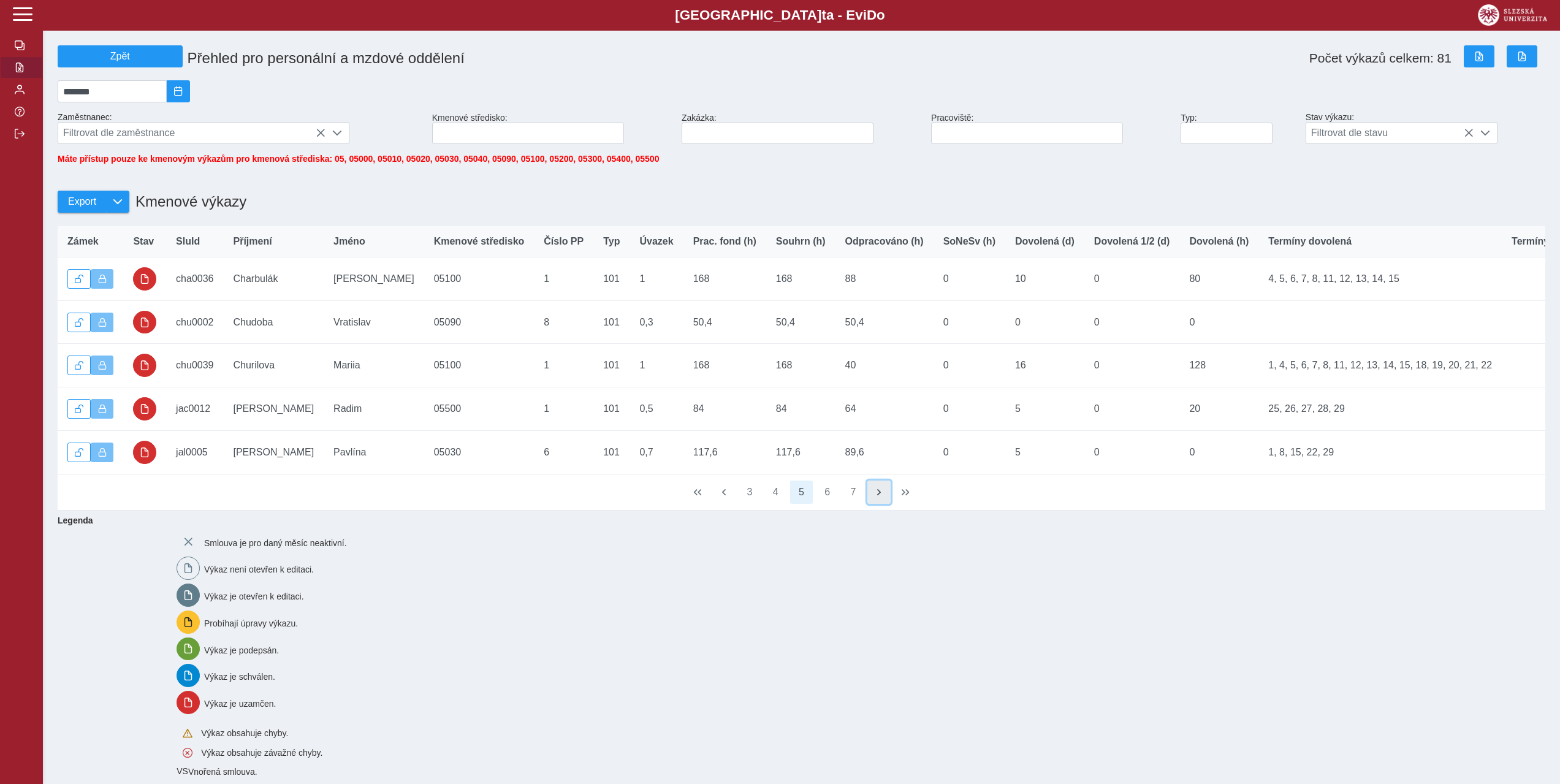
click at [886, 503] on button "button" at bounding box center [880, 493] width 24 height 24
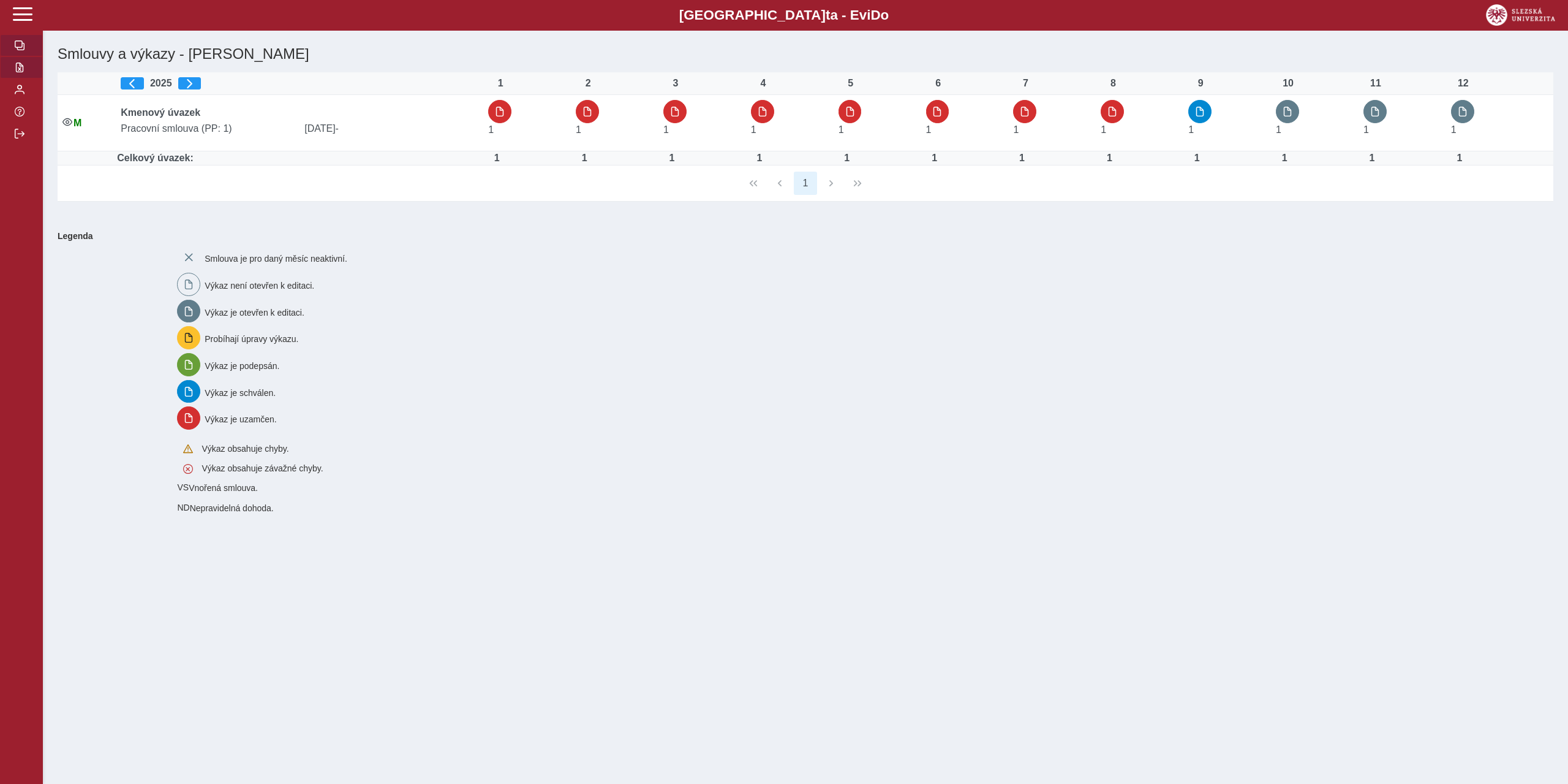
click at [24, 73] on span "button" at bounding box center [20, 68] width 10 height 10
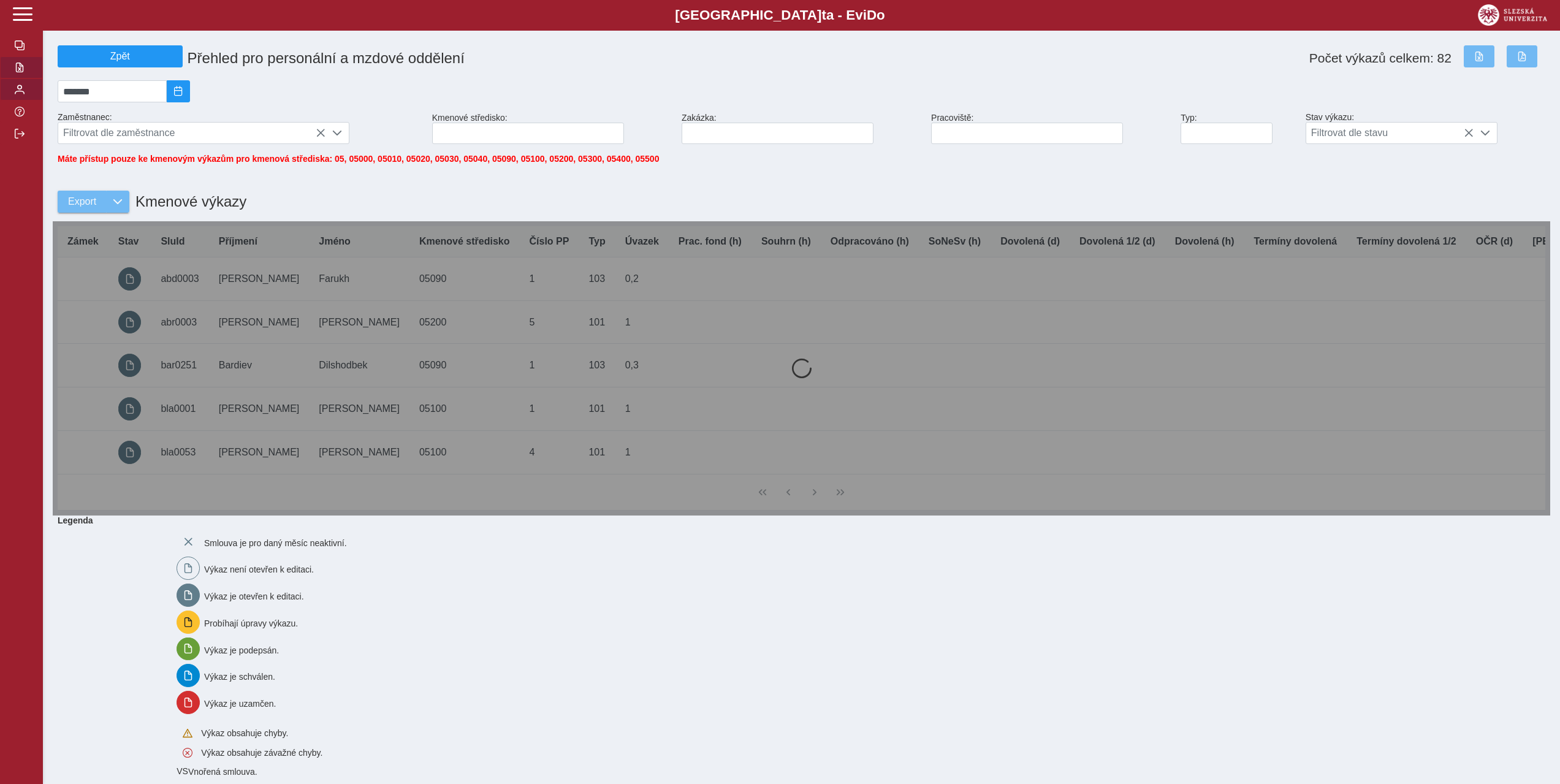
click at [22, 92] on span "button" at bounding box center [20, 89] width 10 height 10
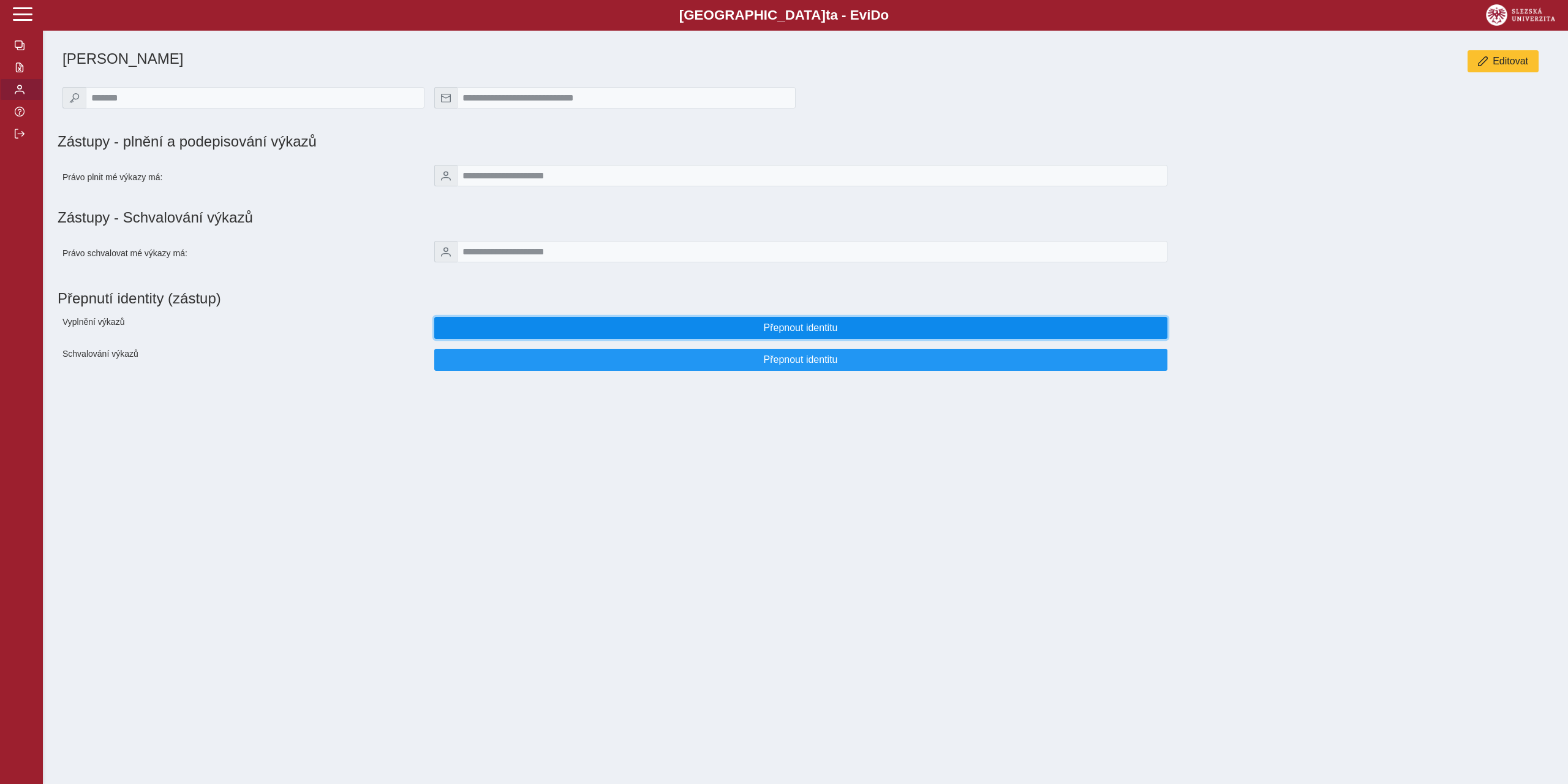
click at [816, 329] on span "Přepnout identitu" at bounding box center [800, 327] width 712 height 11
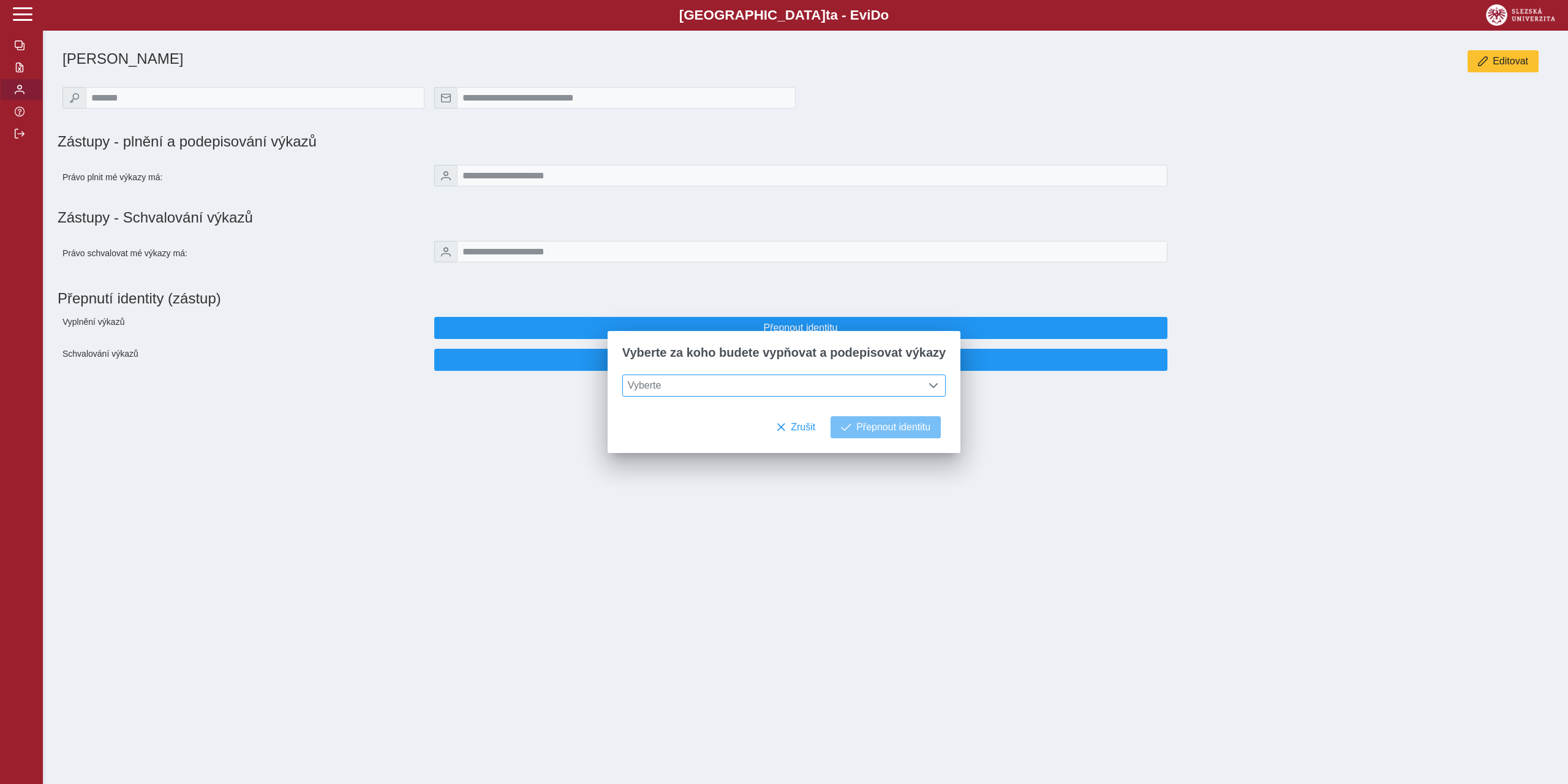
click at [705, 388] on span "Vyberte" at bounding box center [772, 385] width 299 height 21
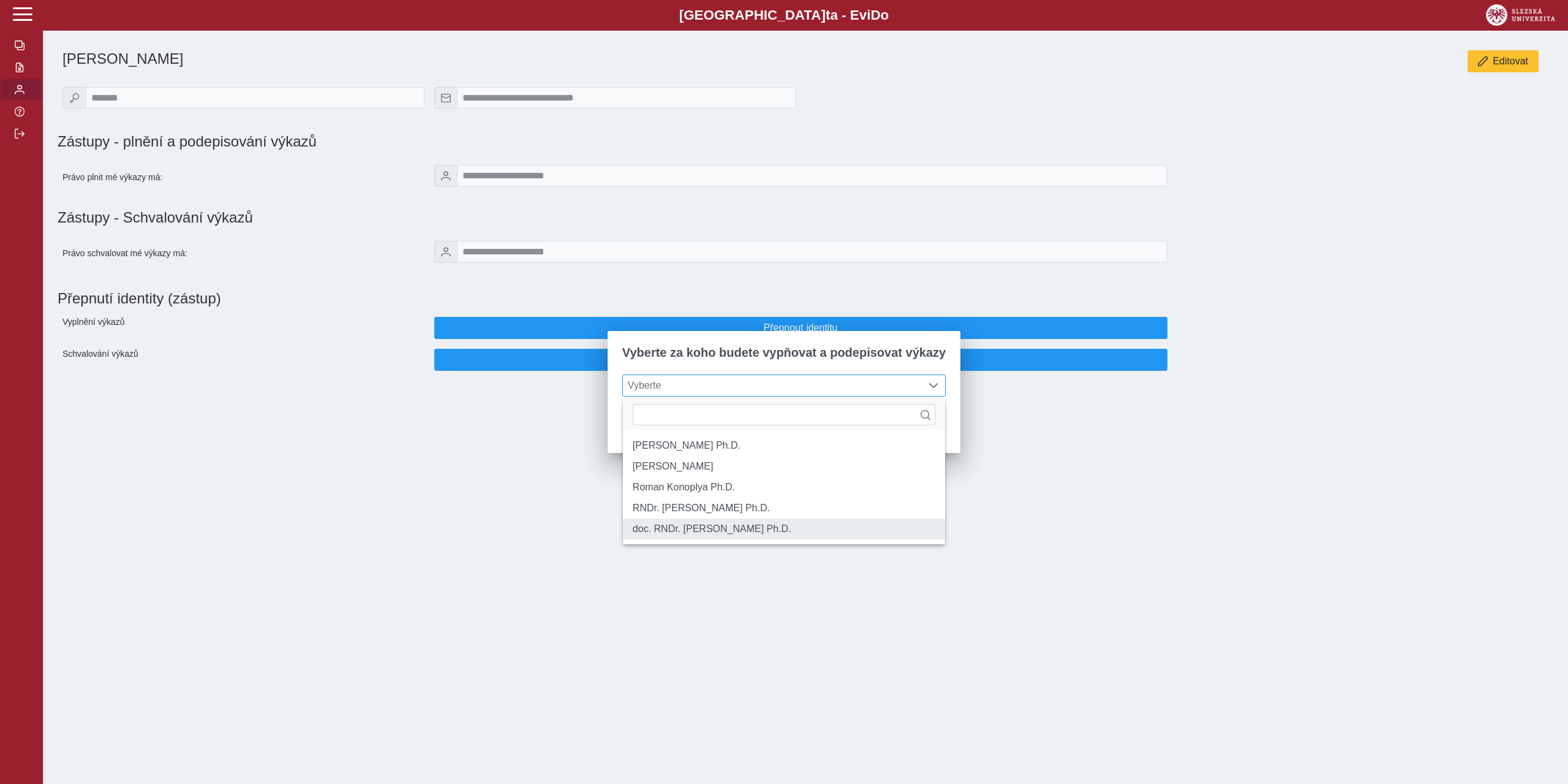
click at [715, 539] on li "doc. RNDr. Gabriel Török Ph.D." at bounding box center [784, 528] width 322 height 21
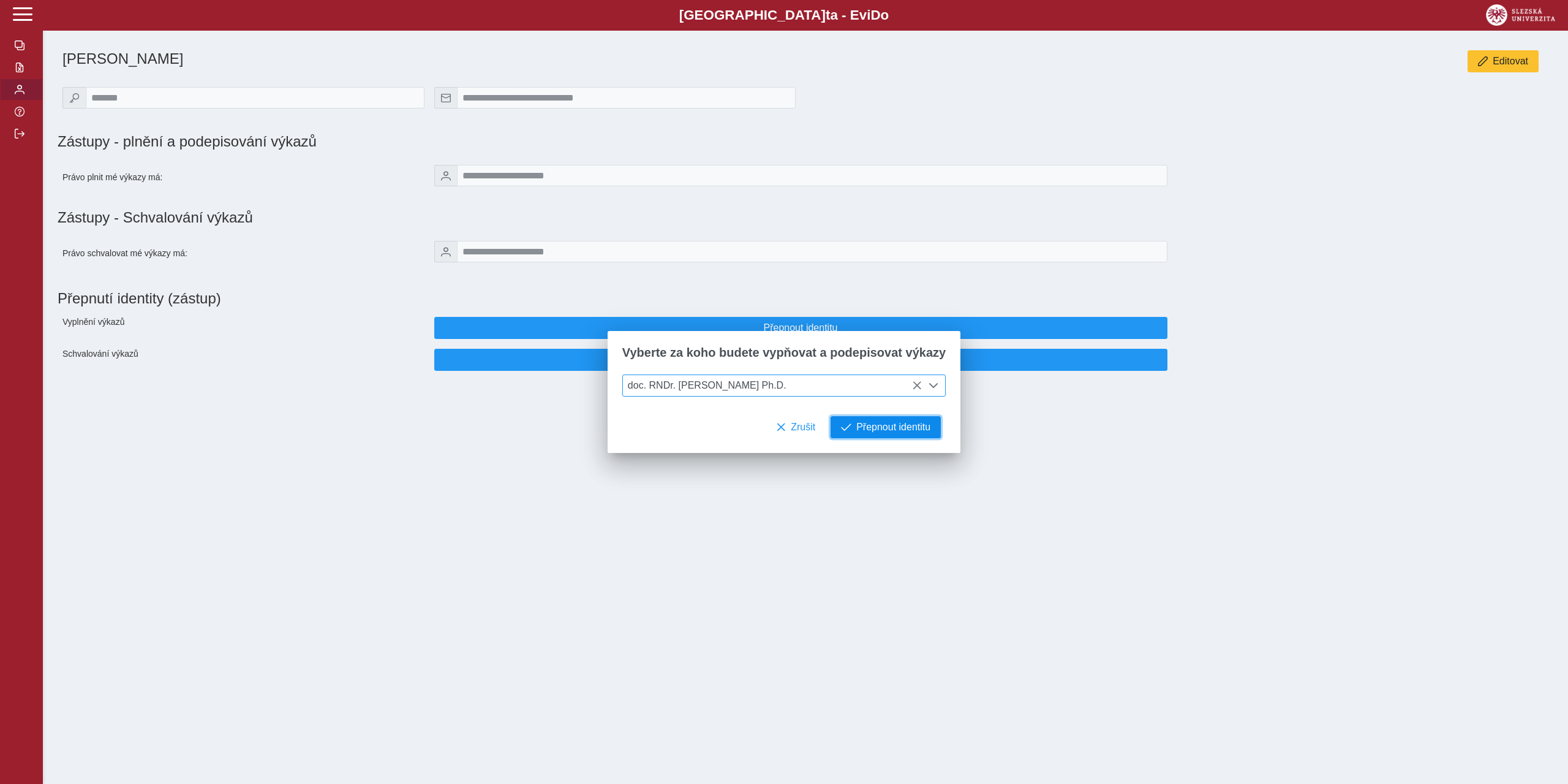
click at [889, 432] on span "Přepnout identitu" at bounding box center [893, 427] width 75 height 11
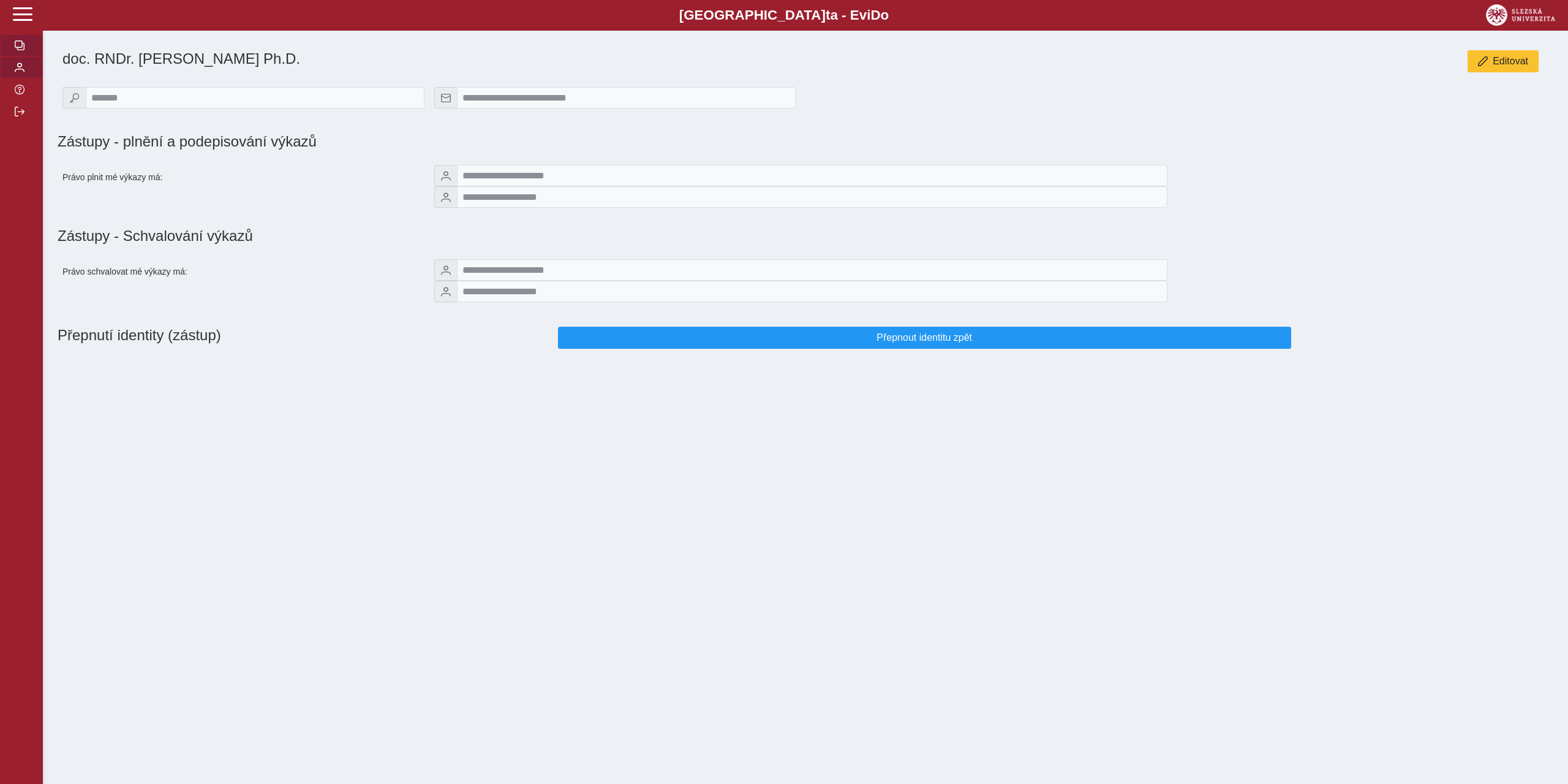
click at [23, 44] on span "button" at bounding box center [20, 45] width 10 height 10
